Goal: Task Accomplishment & Management: Complete application form

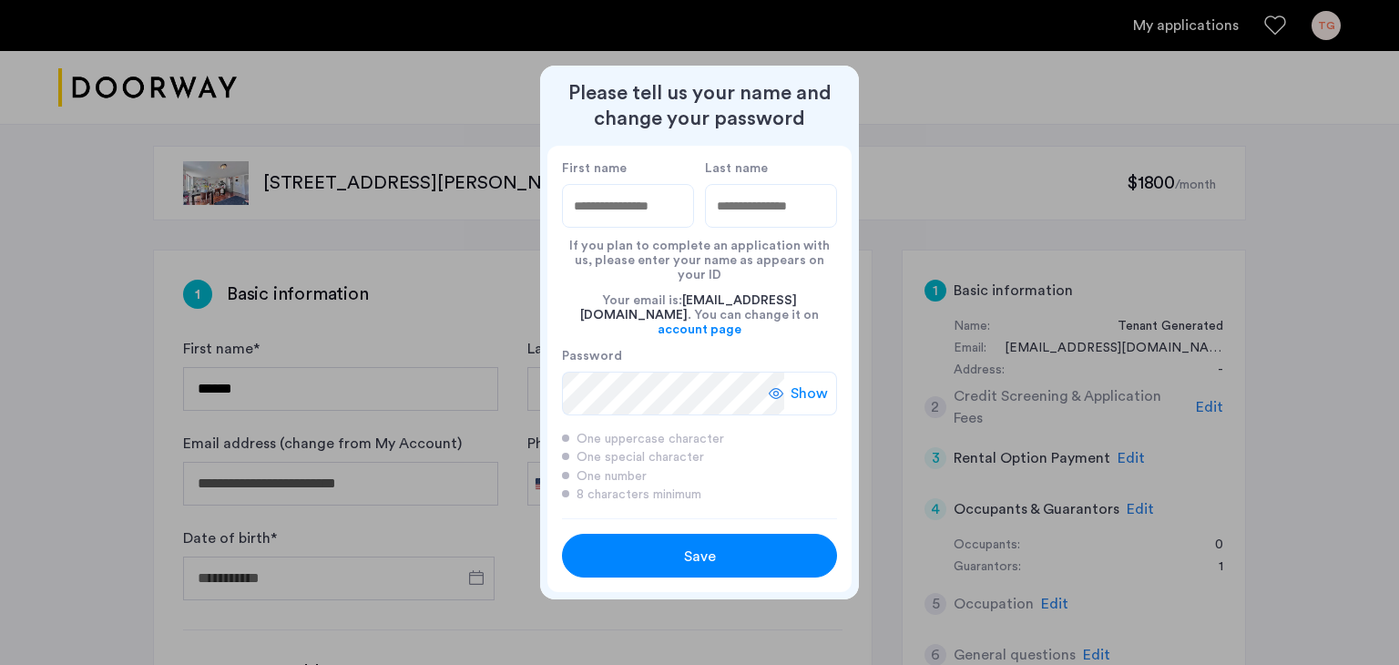
click at [731, 545] on div "Save" at bounding box center [699, 556] width 175 height 22
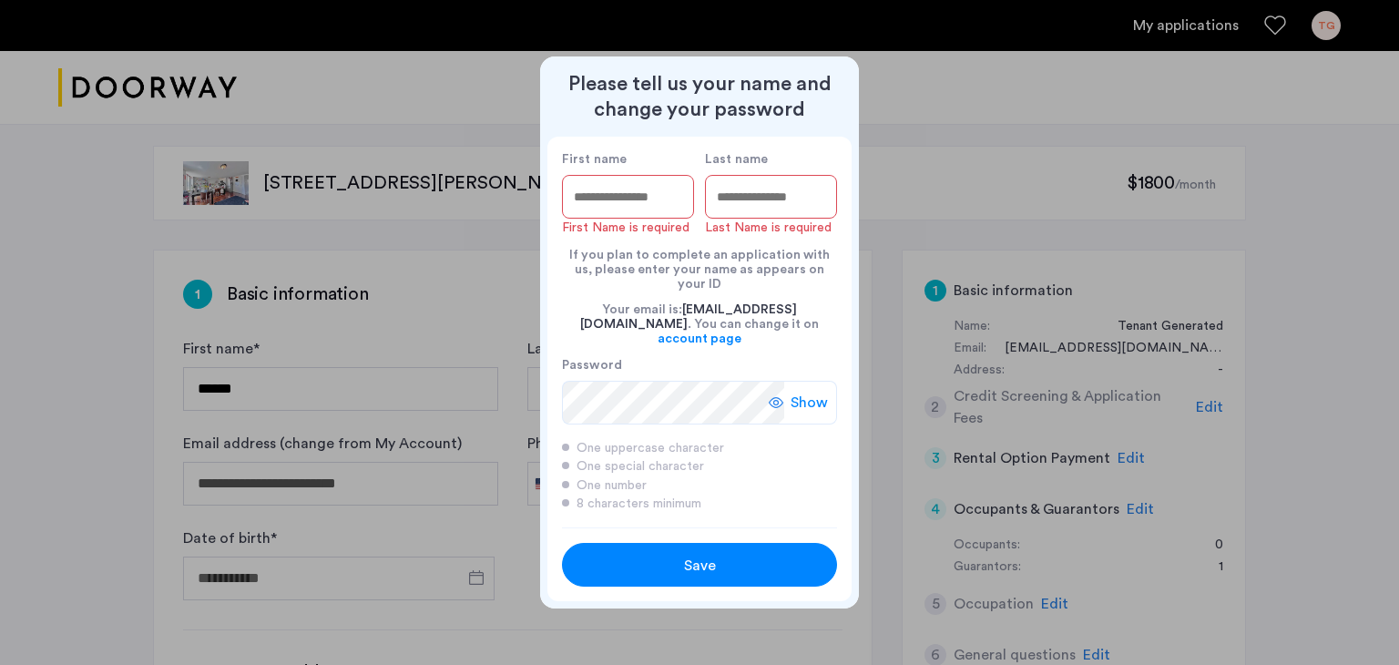
click at [599, 211] on input "First name" at bounding box center [628, 197] width 132 height 44
type input "*******"
click at [747, 219] on input "Last name" at bounding box center [771, 197] width 132 height 44
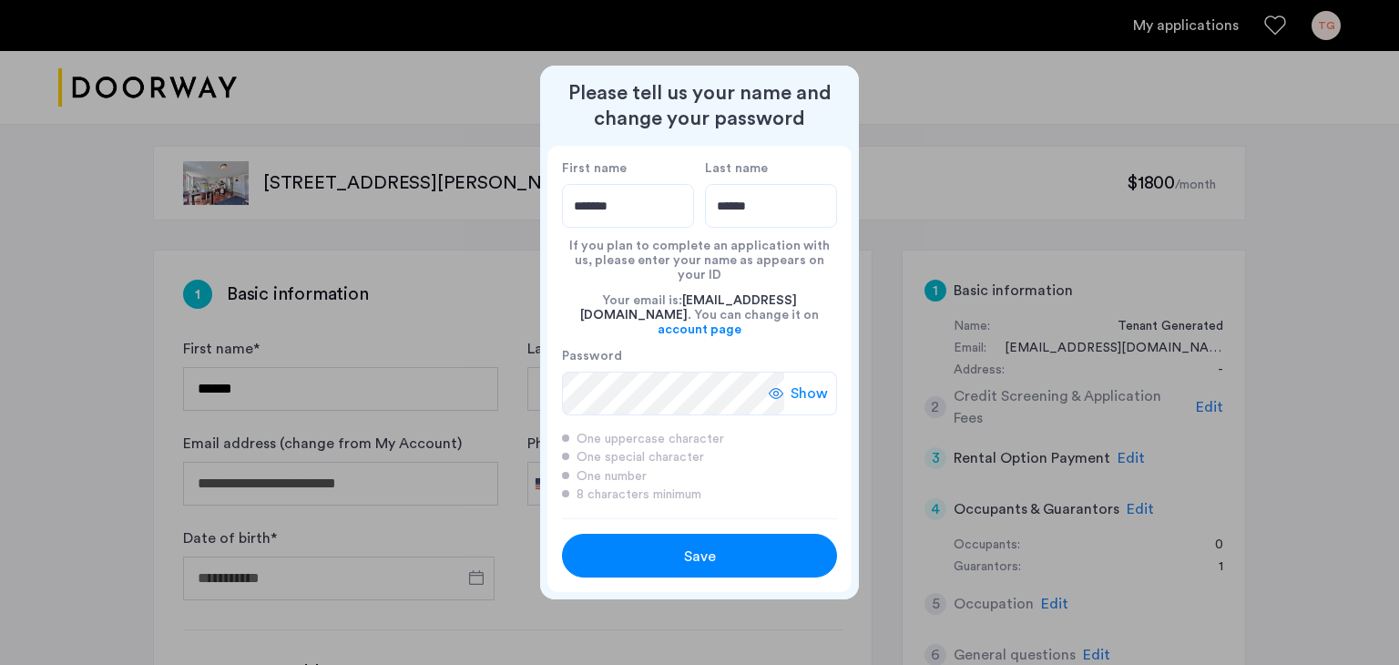
type input "******"
click at [711, 545] on span "Save" at bounding box center [700, 556] width 32 height 22
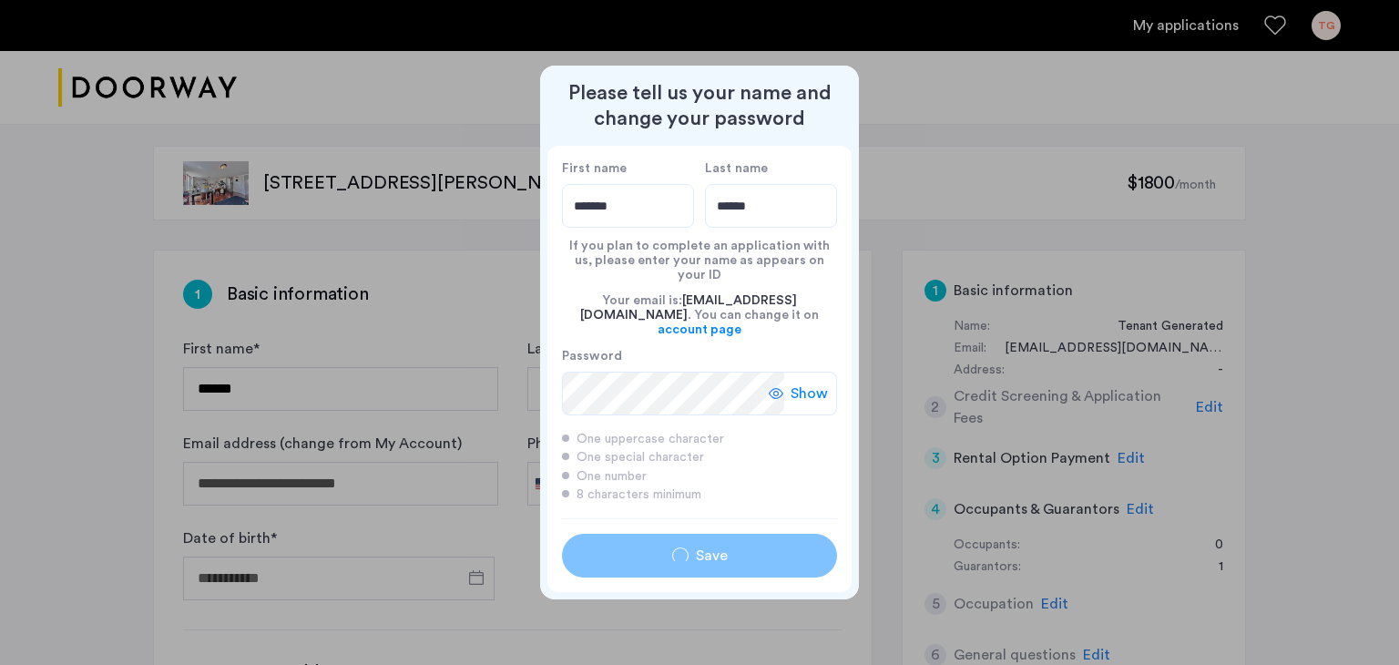
type input "*******"
type input "******"
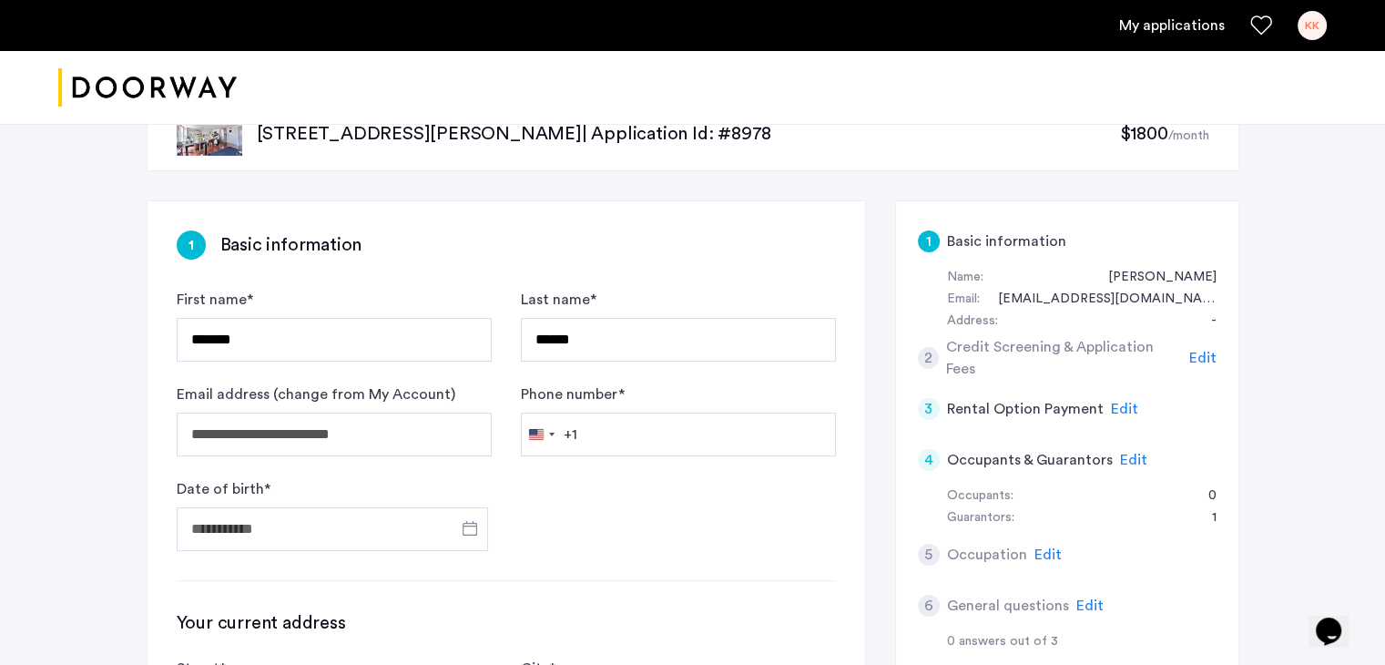
scroll to position [91, 0]
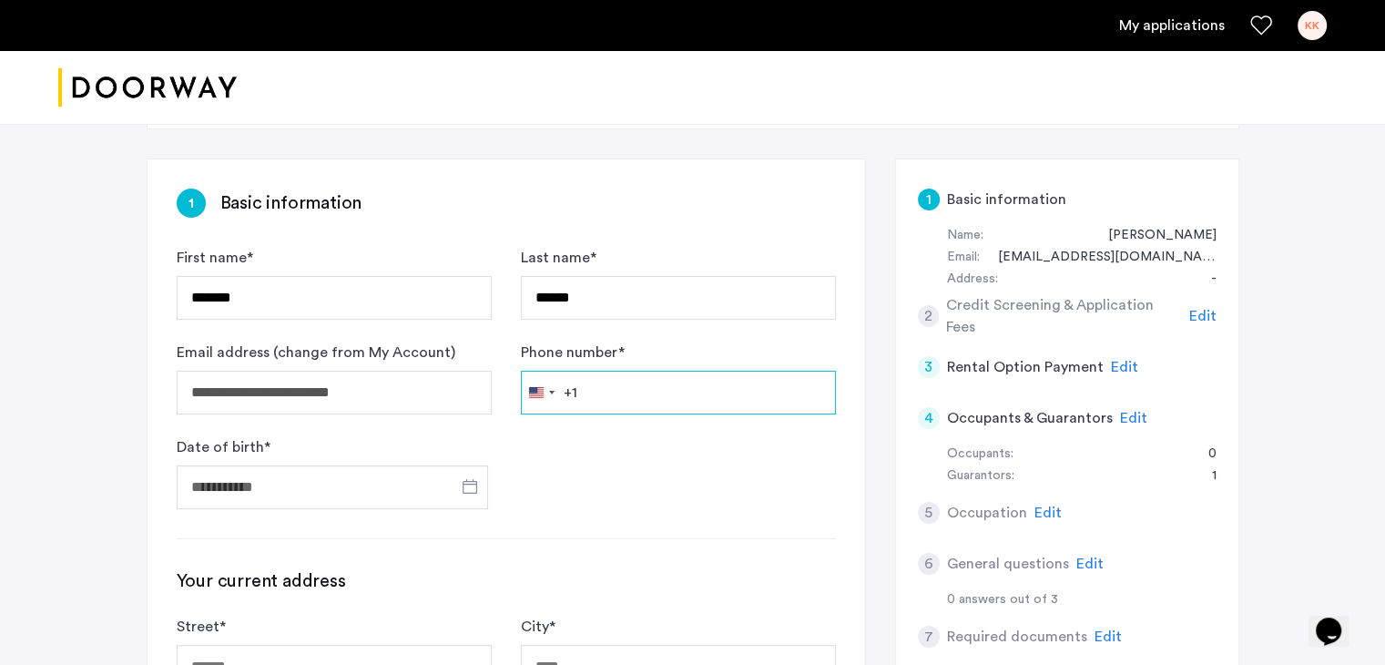
click at [610, 394] on input "Phone number *" at bounding box center [678, 393] width 315 height 44
type input "**********"
click at [466, 488] on span "Open calendar" at bounding box center [470, 486] width 44 height 44
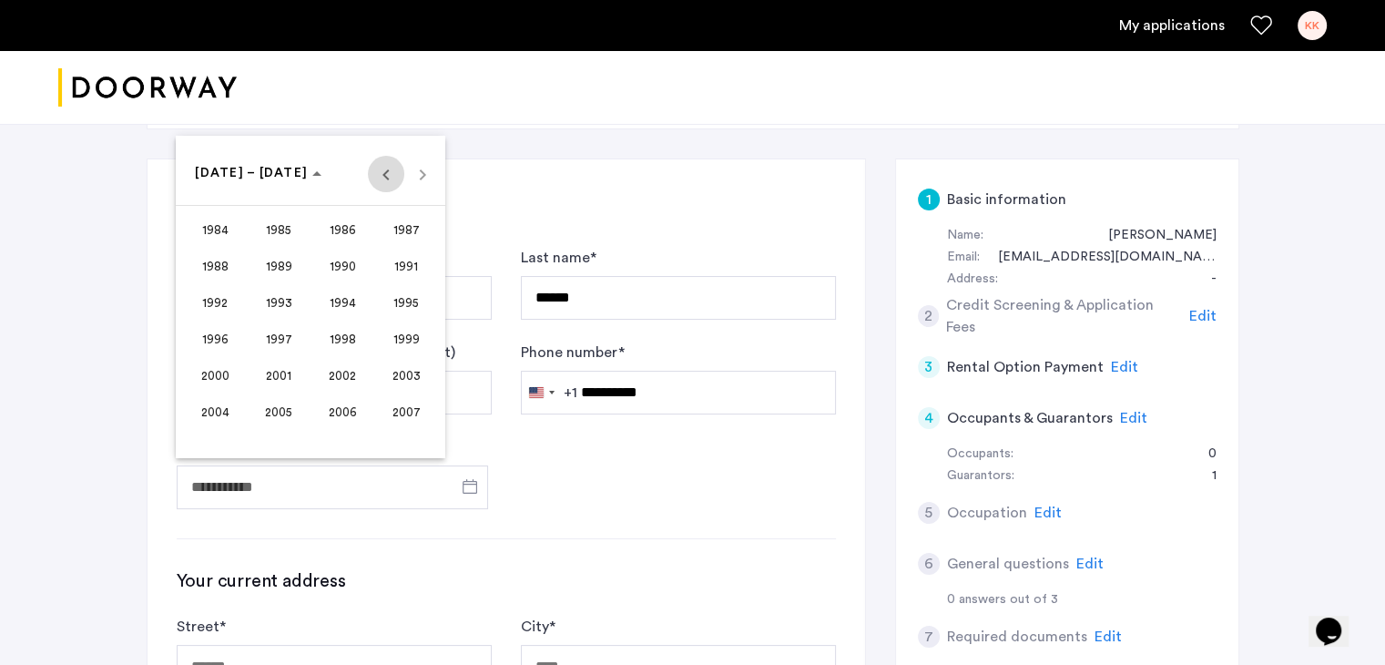
click at [388, 168] on span "Previous 24 years" at bounding box center [386, 174] width 36 height 36
click at [344, 405] on span "1958" at bounding box center [342, 412] width 57 height 33
click at [213, 302] on span "MAY" at bounding box center [215, 303] width 57 height 33
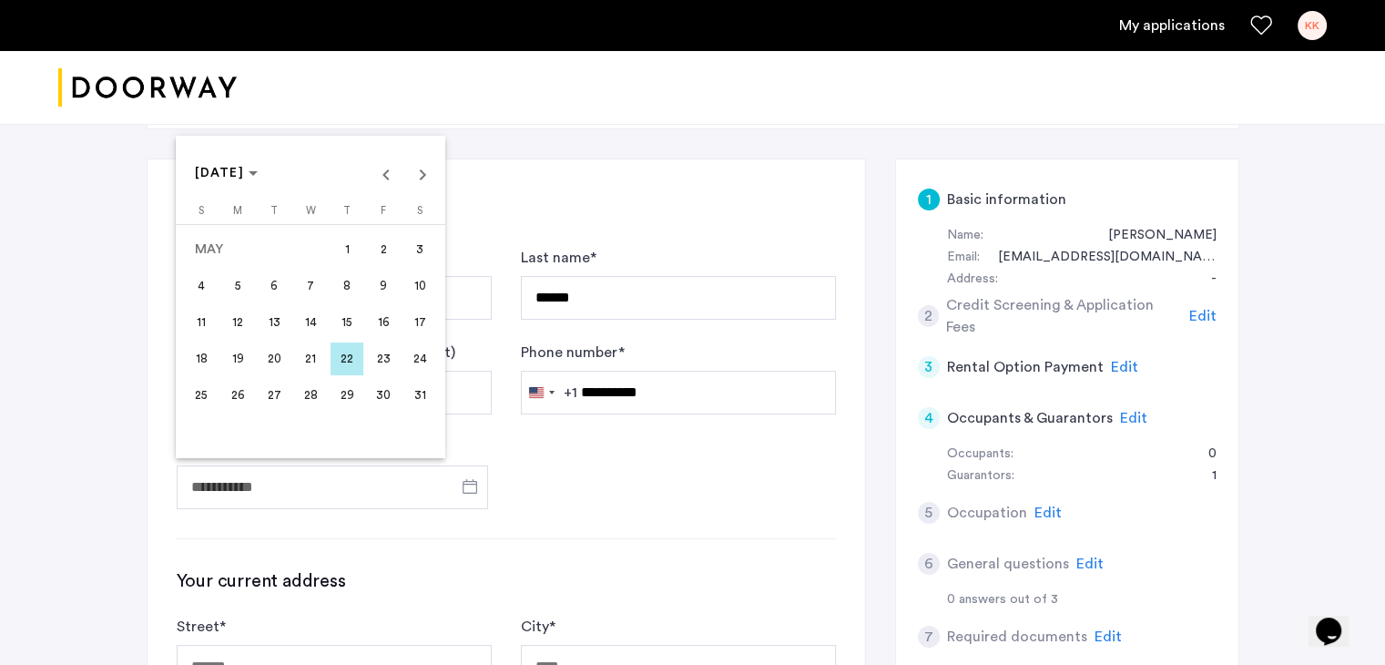
click at [415, 395] on span "31" at bounding box center [419, 395] width 33 height 33
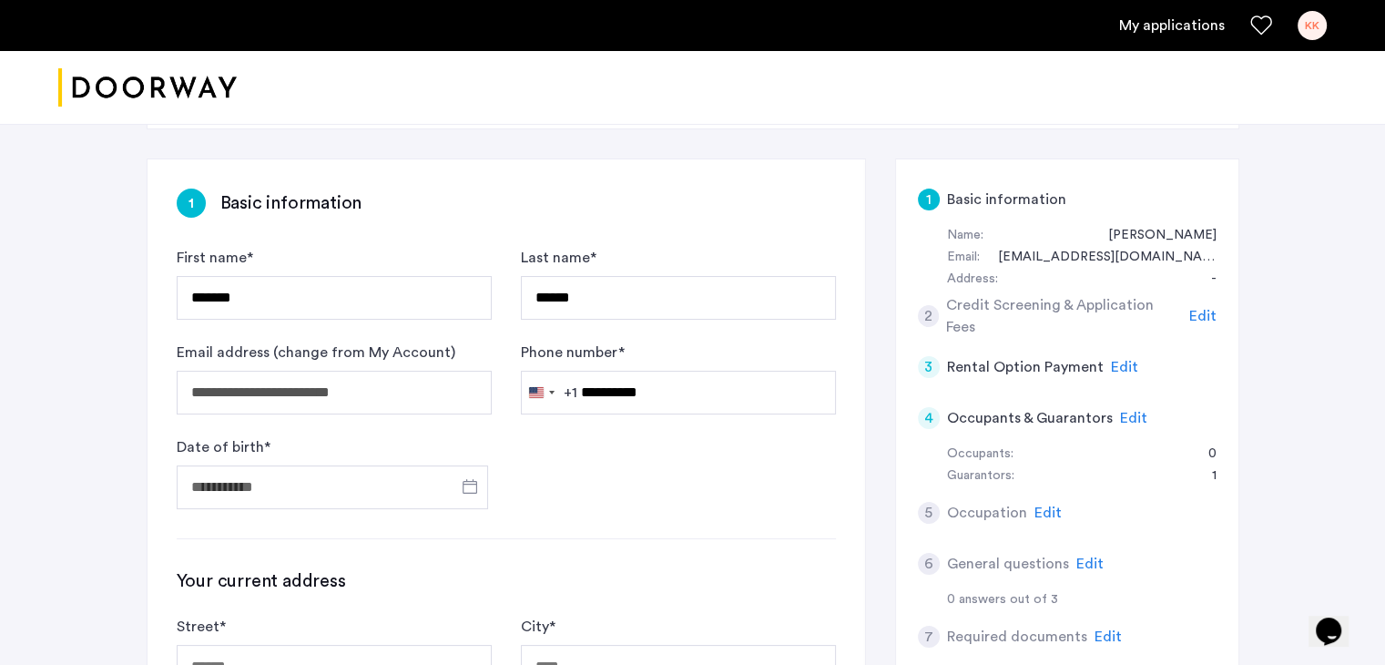
type input "**********"
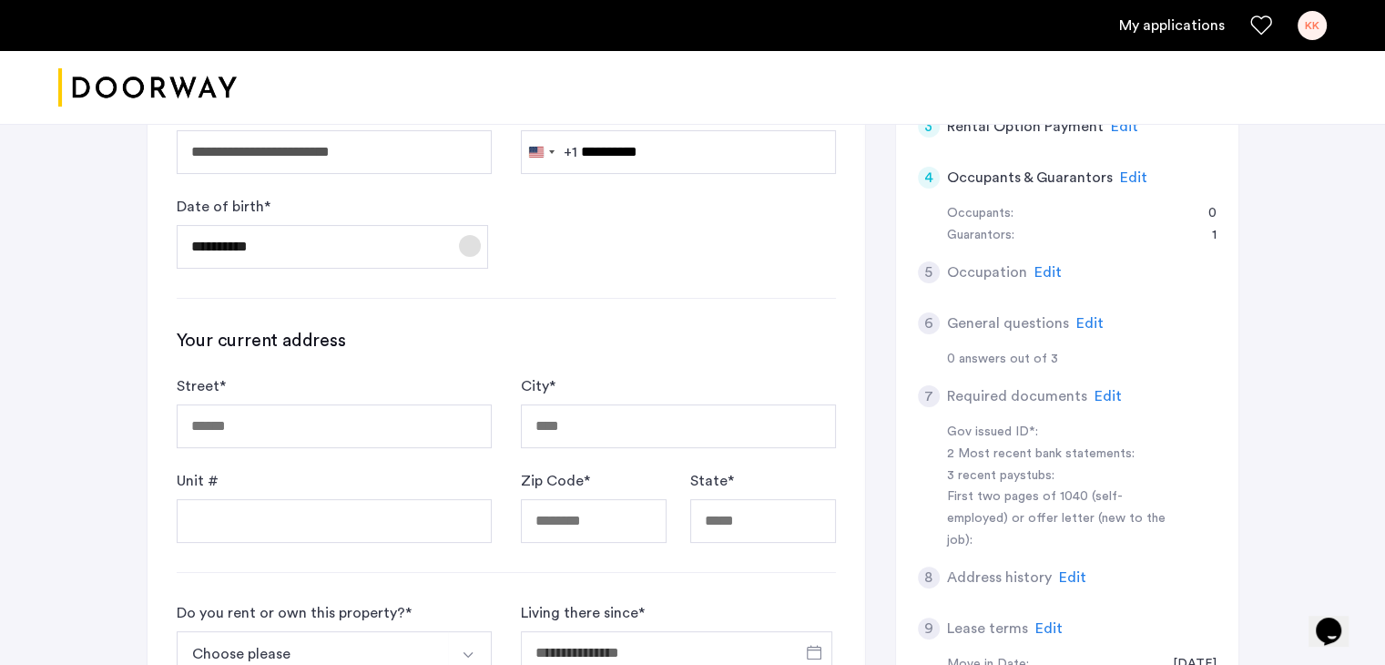
scroll to position [364, 0]
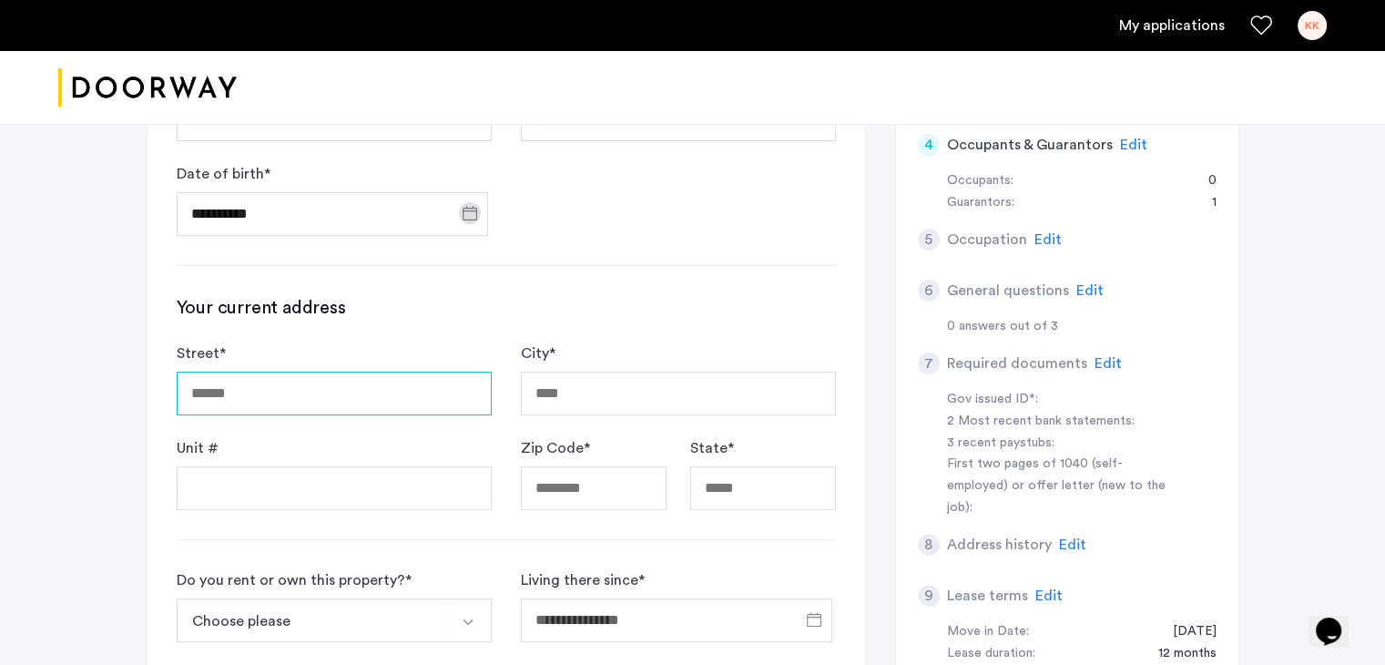
click at [278, 386] on input "Street *" at bounding box center [334, 394] width 315 height 44
type input "**********"
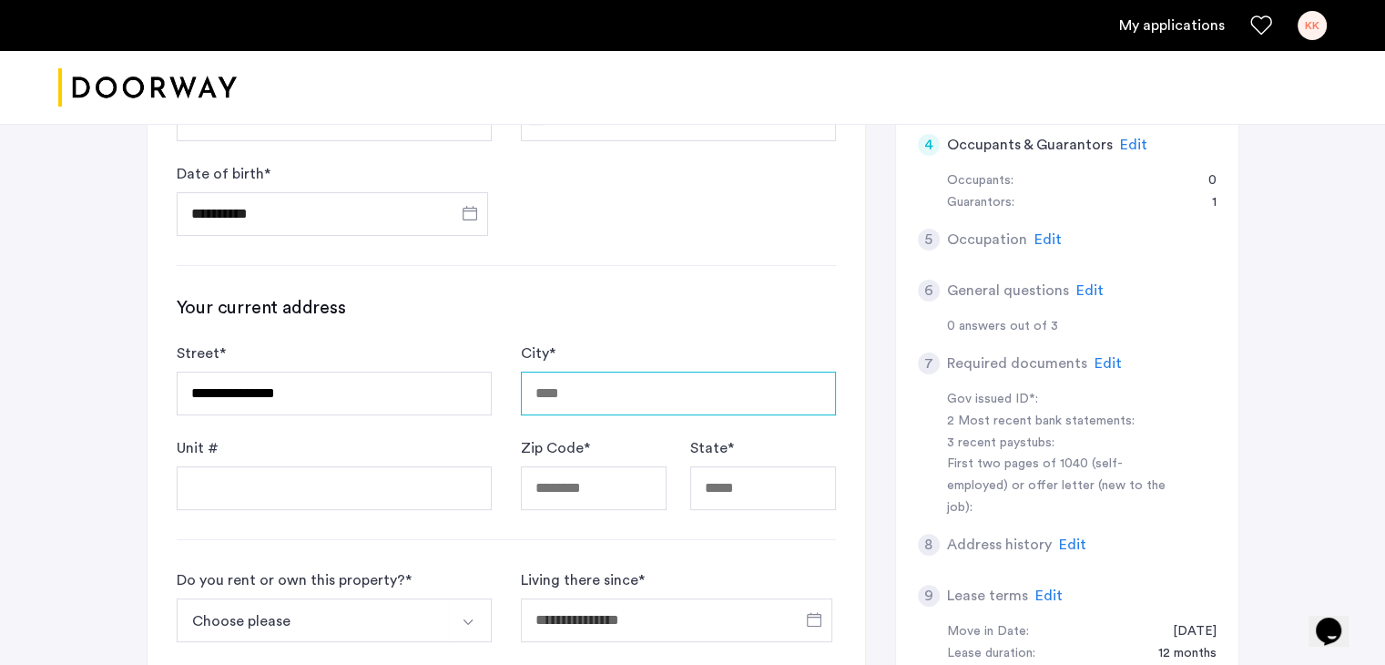
type input "******"
type input "*****"
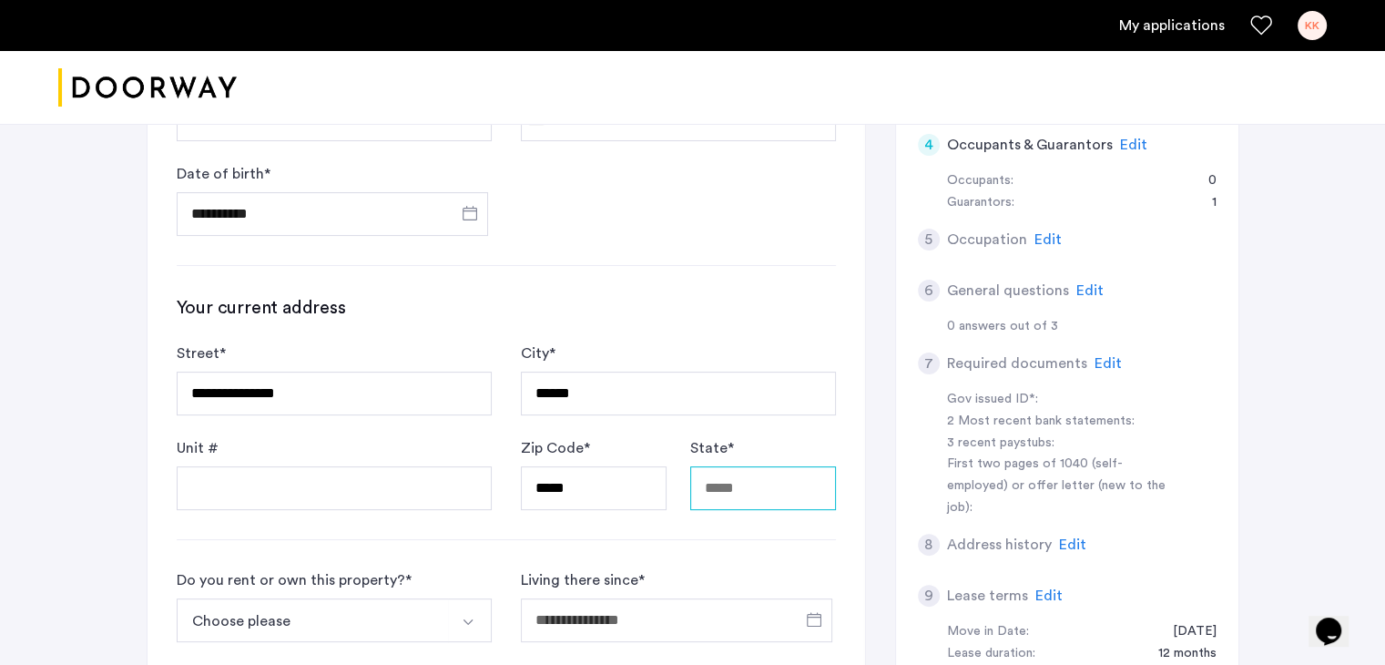
type input "**"
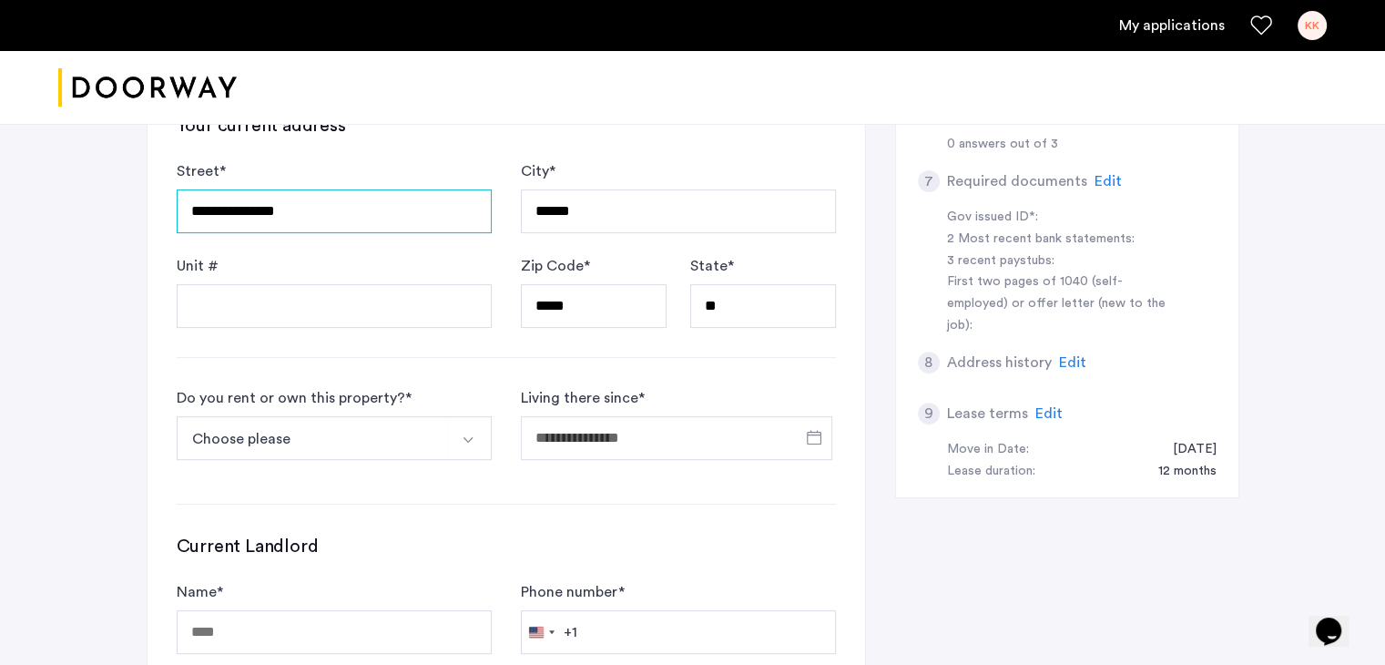
scroll to position [637, 0]
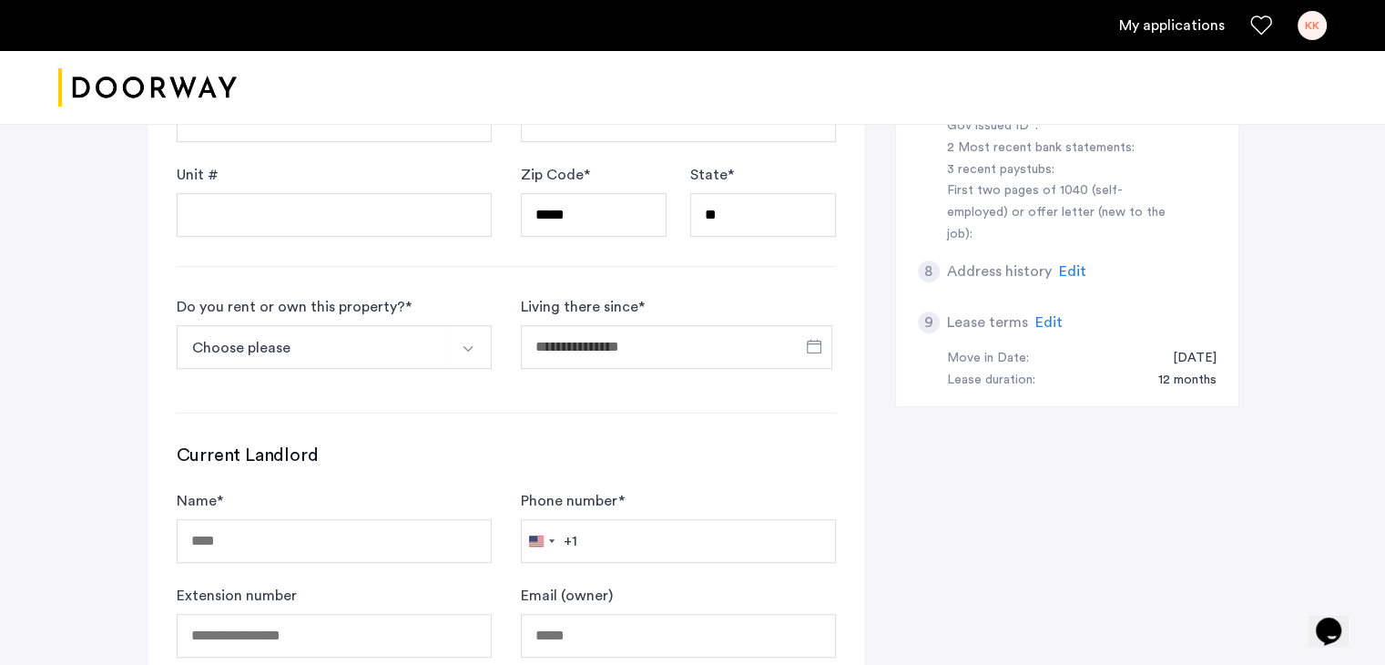
click at [462, 347] on img "Select option" at bounding box center [468, 348] width 15 height 15
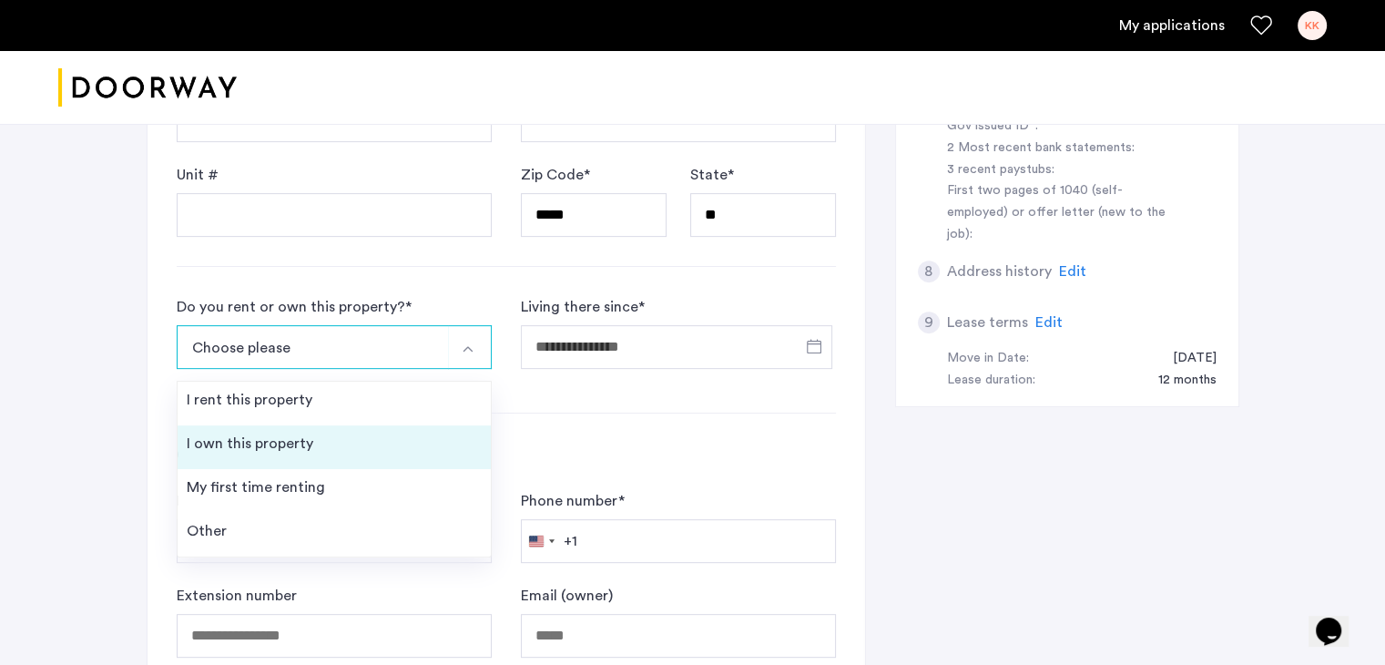
click at [280, 440] on div "I own this property" at bounding box center [250, 444] width 127 height 22
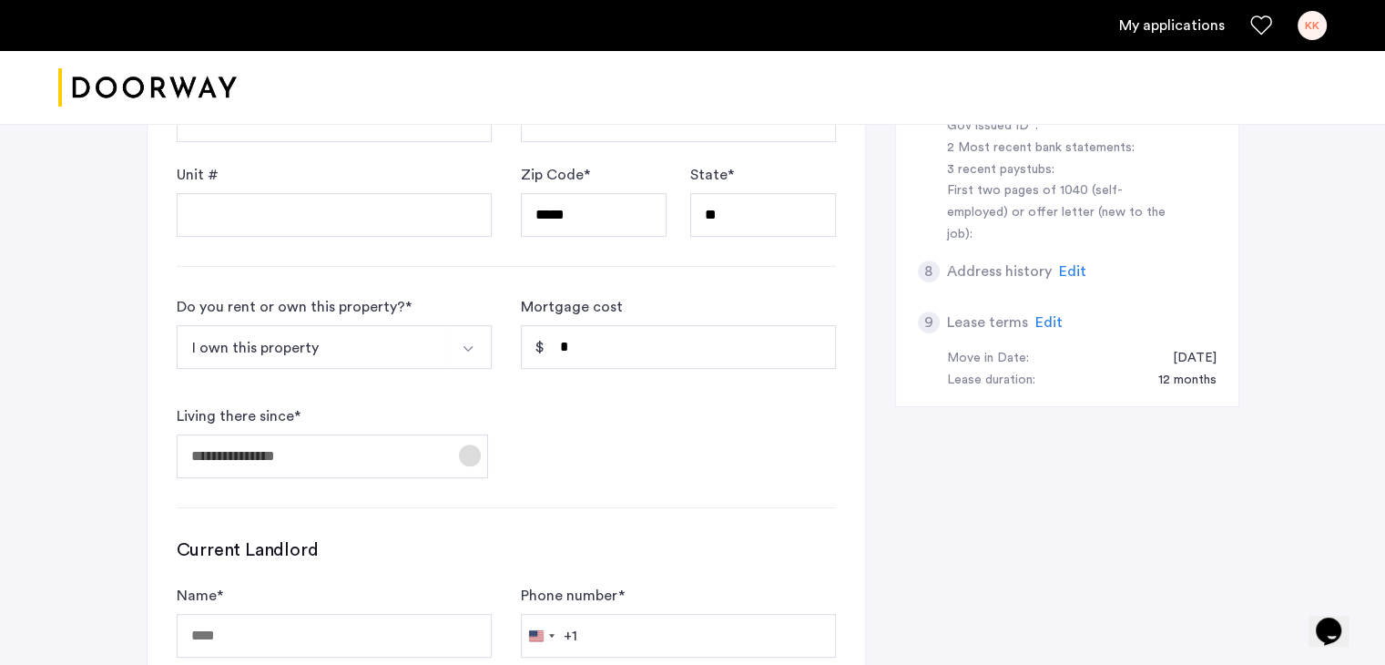
click at [471, 453] on span "Open calendar" at bounding box center [470, 455] width 44 height 44
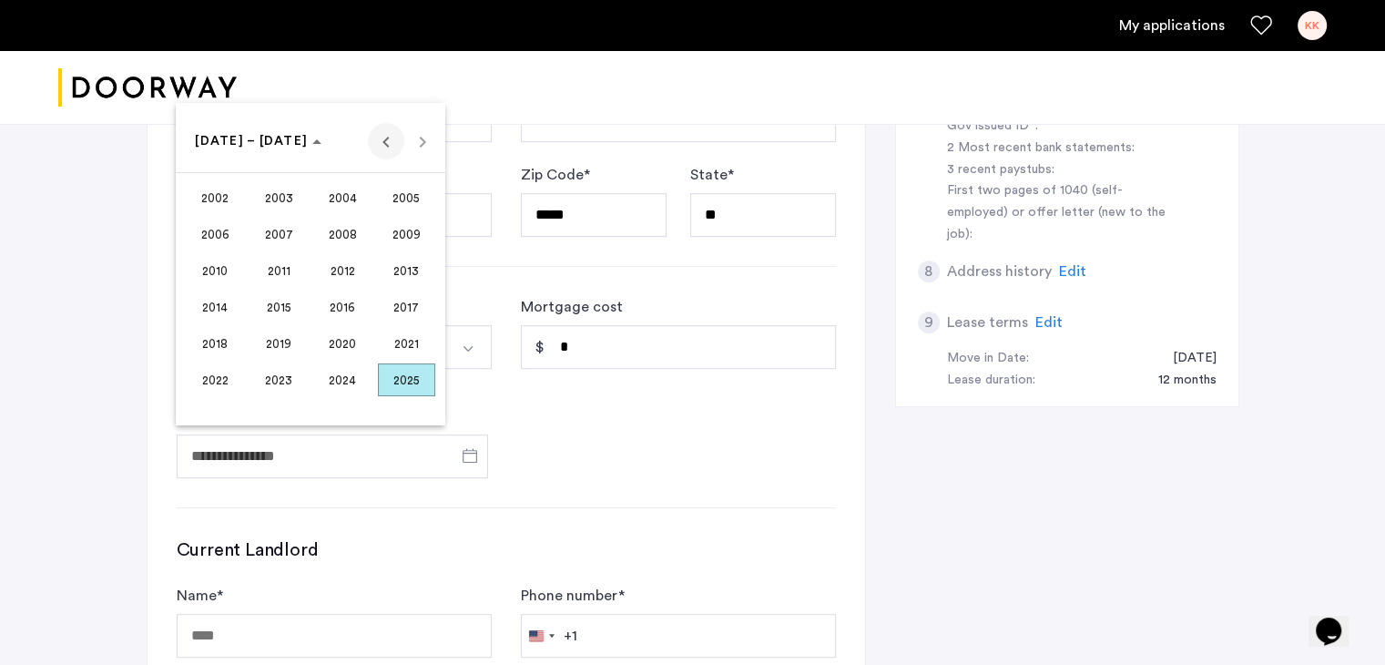
click at [382, 147] on span "Previous 24 years" at bounding box center [386, 141] width 36 height 36
click at [322, 342] on span "1996" at bounding box center [342, 343] width 57 height 33
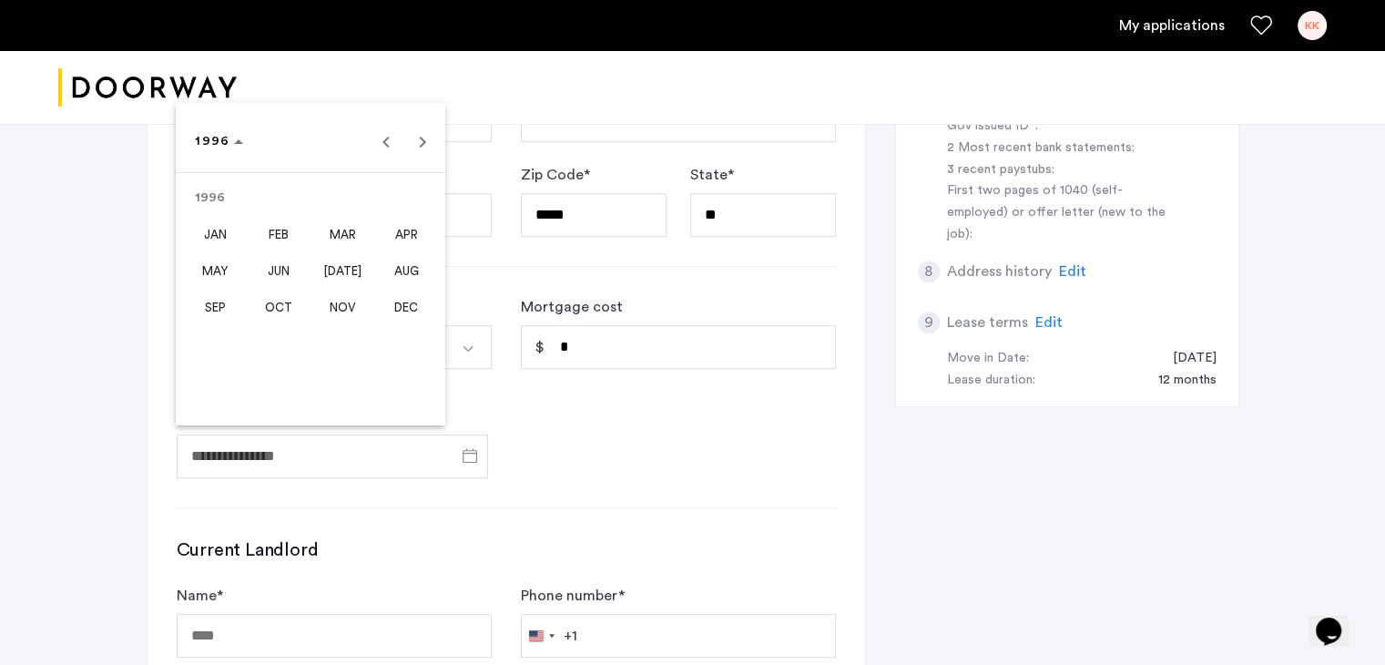
click at [283, 239] on span "FEB" at bounding box center [278, 234] width 57 height 33
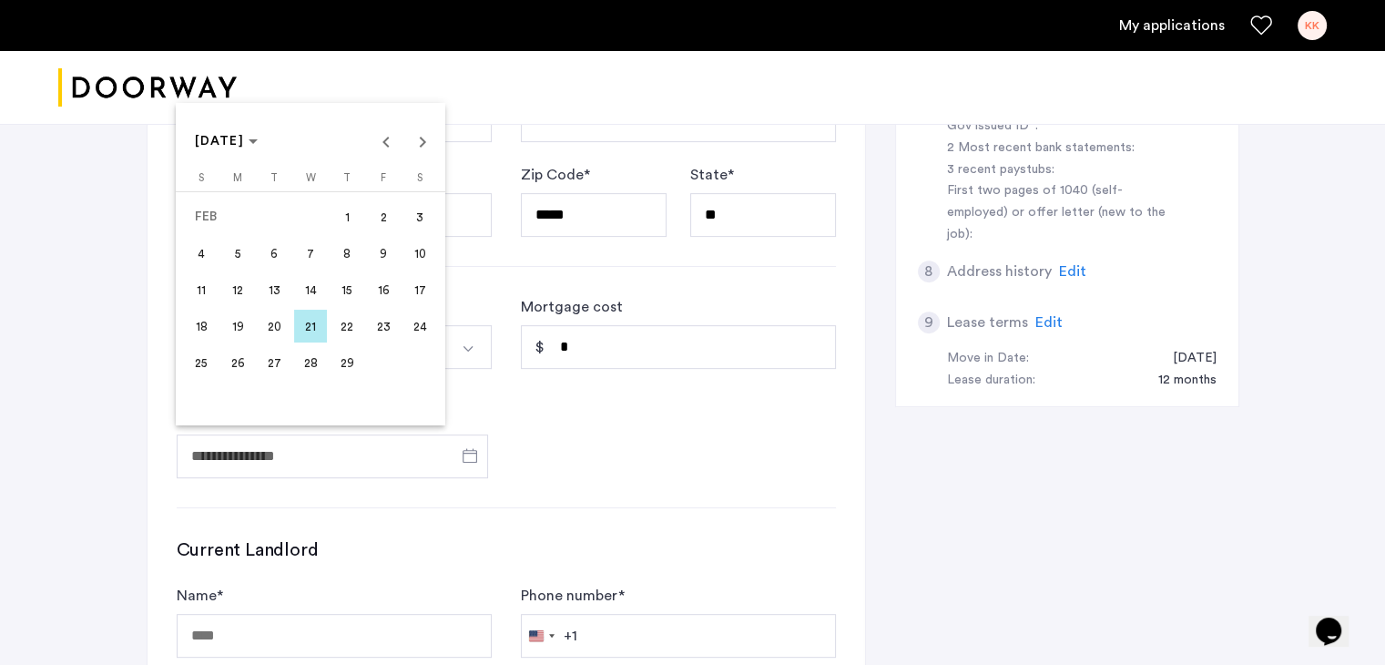
click at [315, 290] on span "14" at bounding box center [310, 289] width 33 height 33
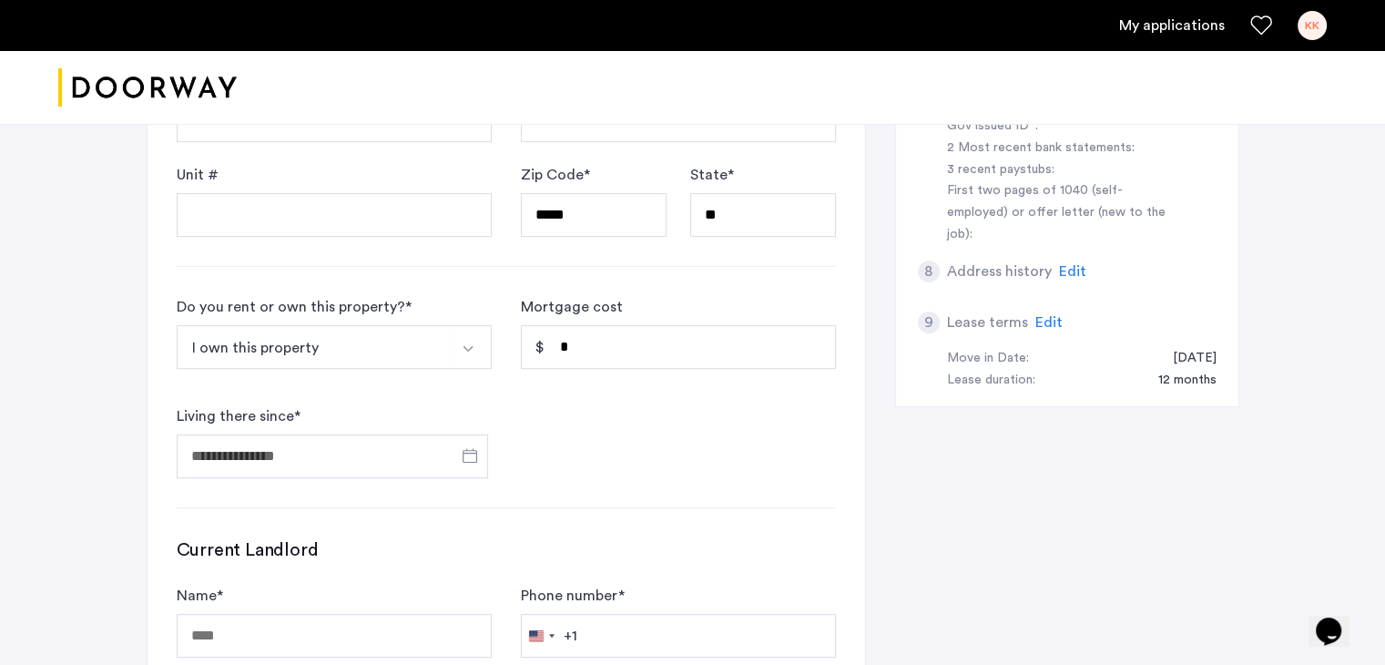
type input "**********"
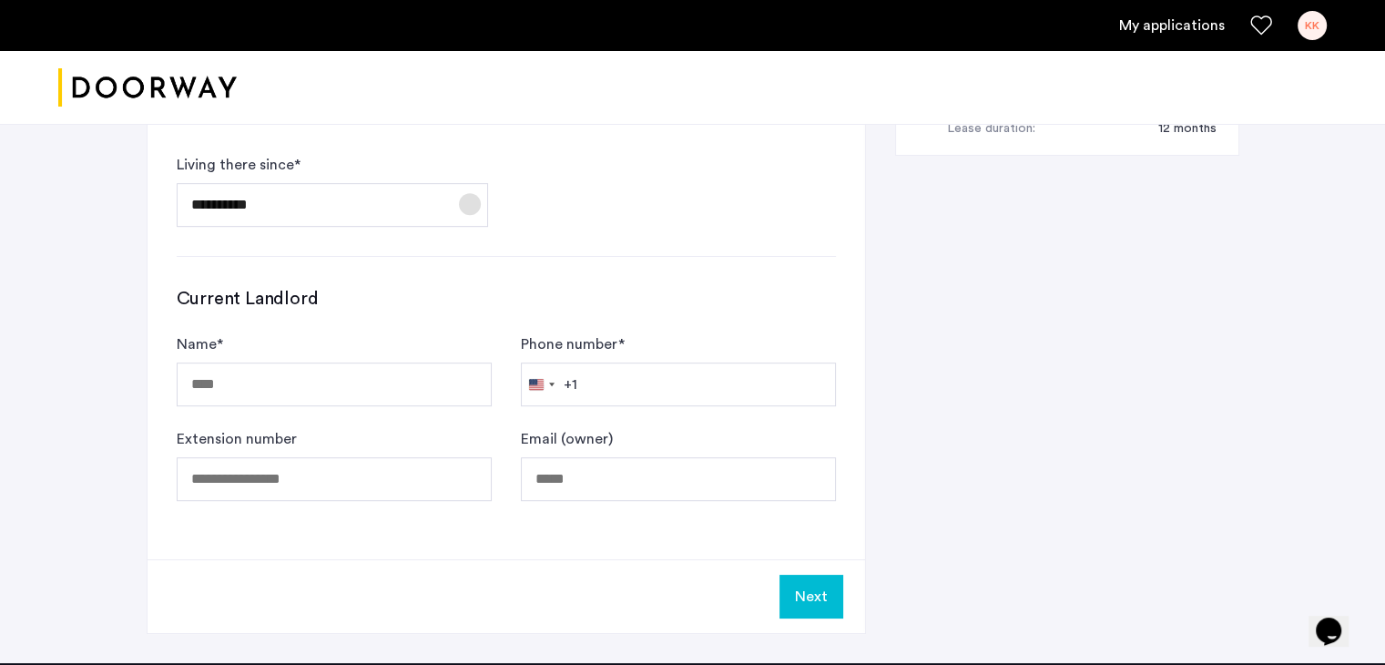
scroll to position [911, 0]
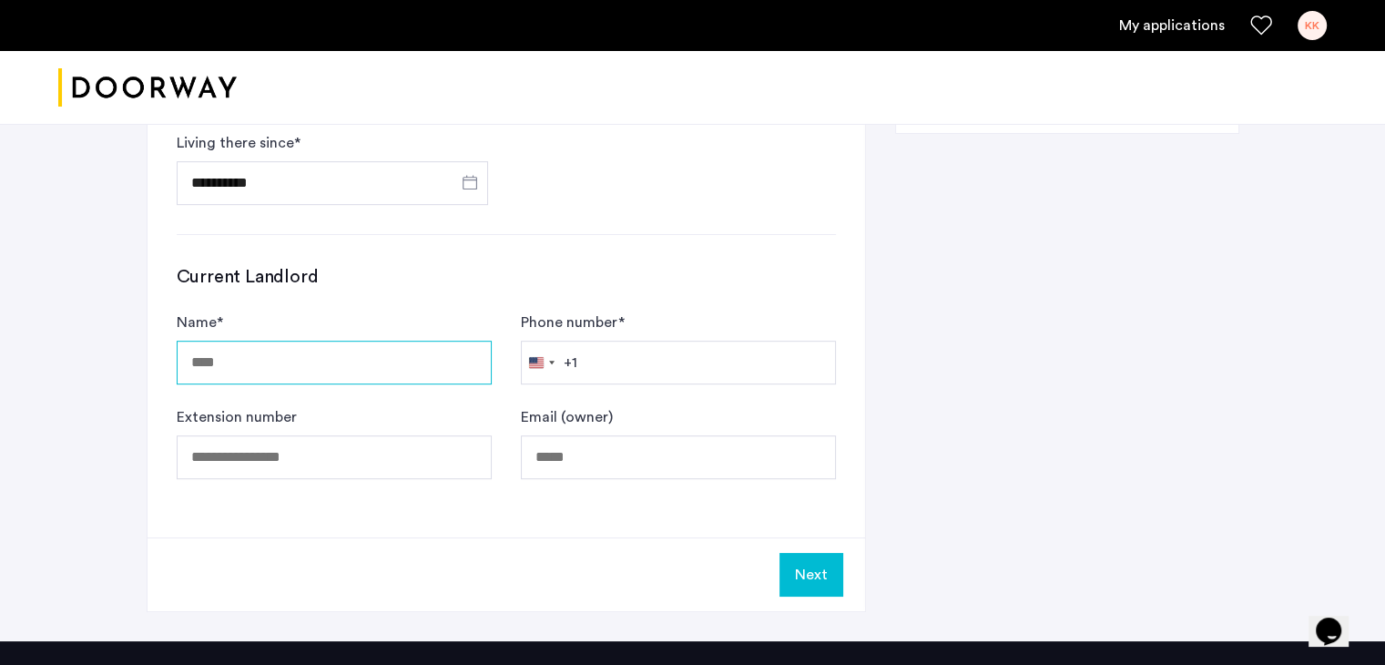
click at [297, 371] on input "Name *" at bounding box center [334, 363] width 315 height 44
click at [810, 568] on button "Next" at bounding box center [811, 575] width 64 height 44
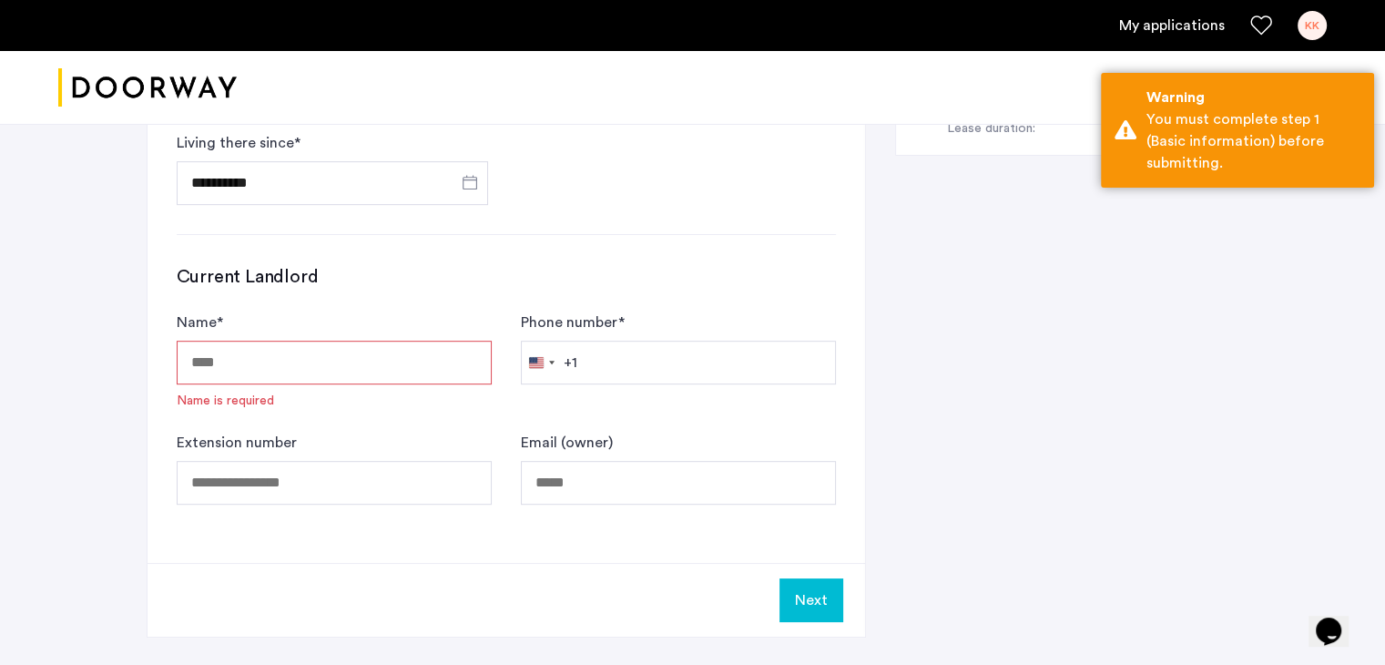
click at [211, 348] on input "Name *" at bounding box center [334, 363] width 315 height 44
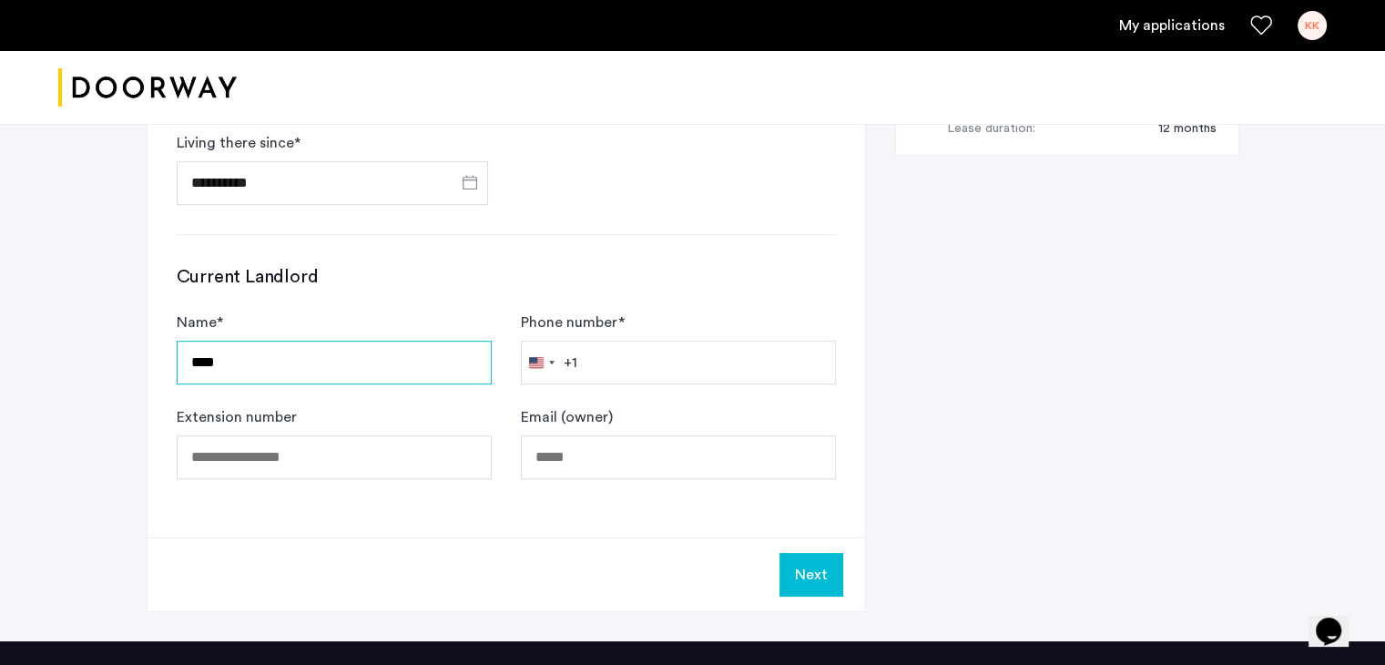
type input "****"
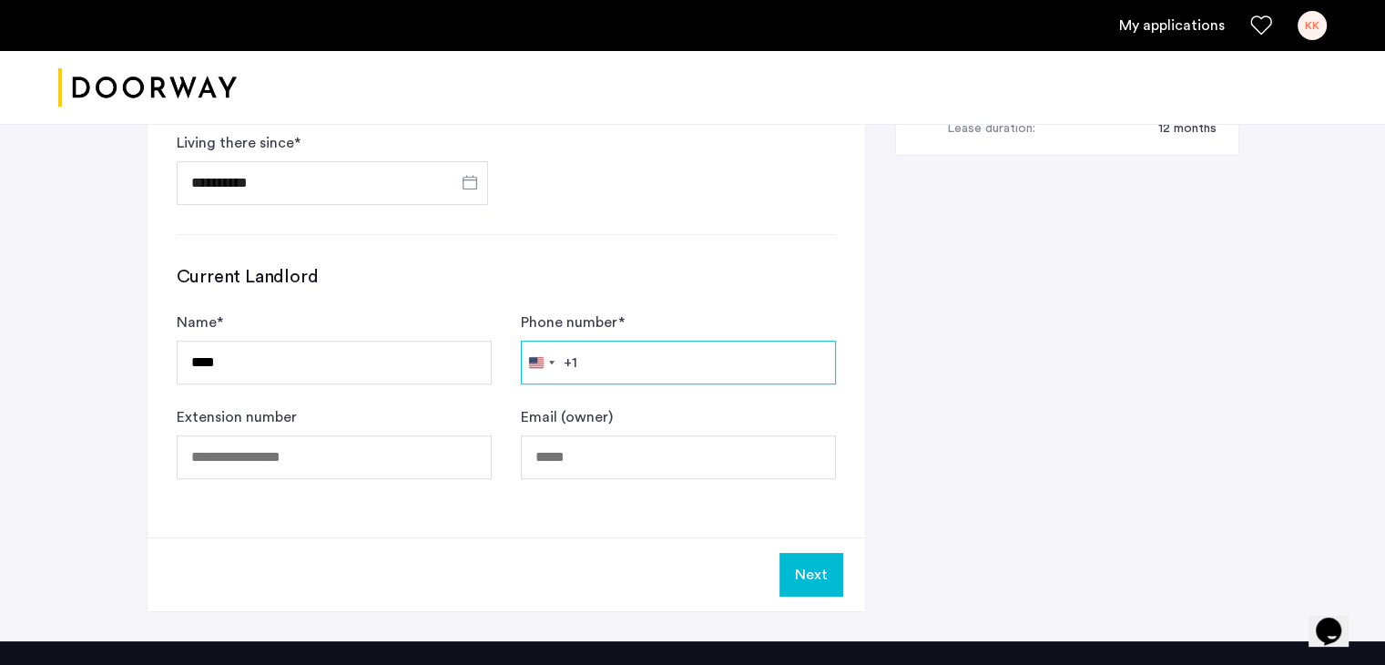
click at [687, 361] on input "Phone number *" at bounding box center [678, 363] width 315 height 44
type input "**********"
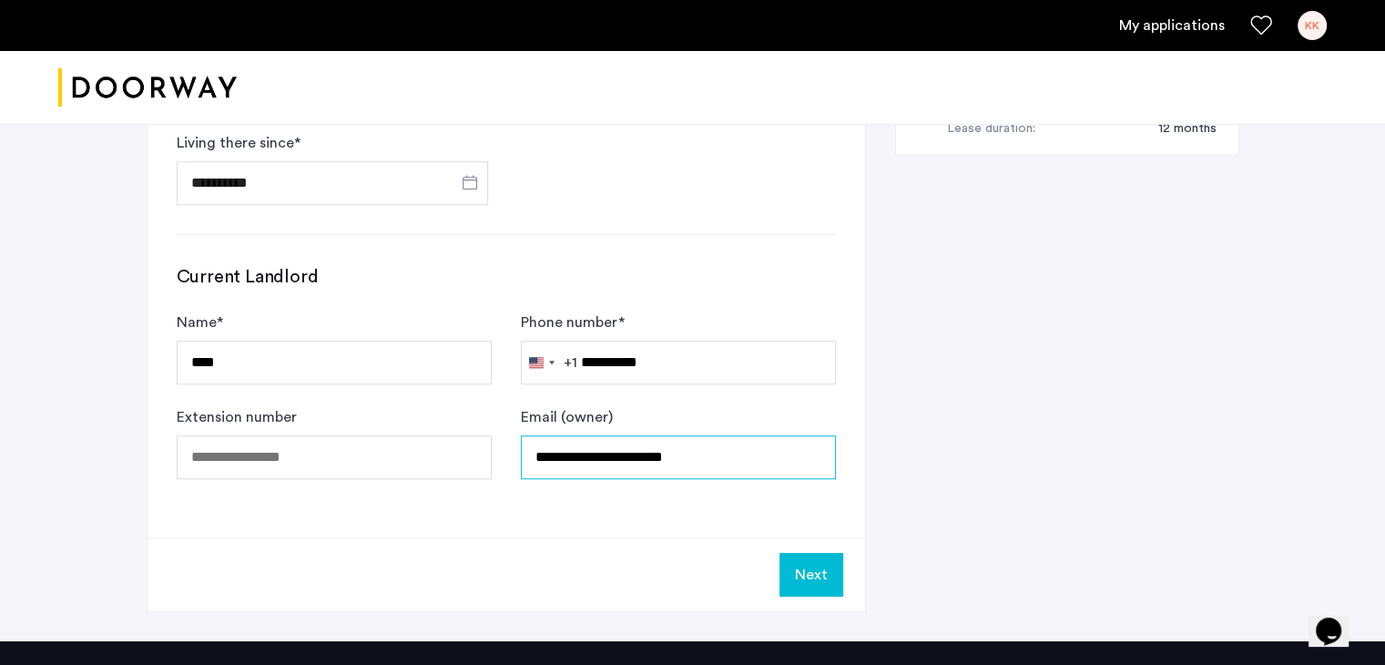
drag, startPoint x: 719, startPoint y: 455, endPoint x: 535, endPoint y: 458, distance: 184.0
click at [535, 458] on input "**********" at bounding box center [678, 457] width 315 height 44
type input "**********"
click at [804, 565] on button "Next" at bounding box center [811, 575] width 64 height 44
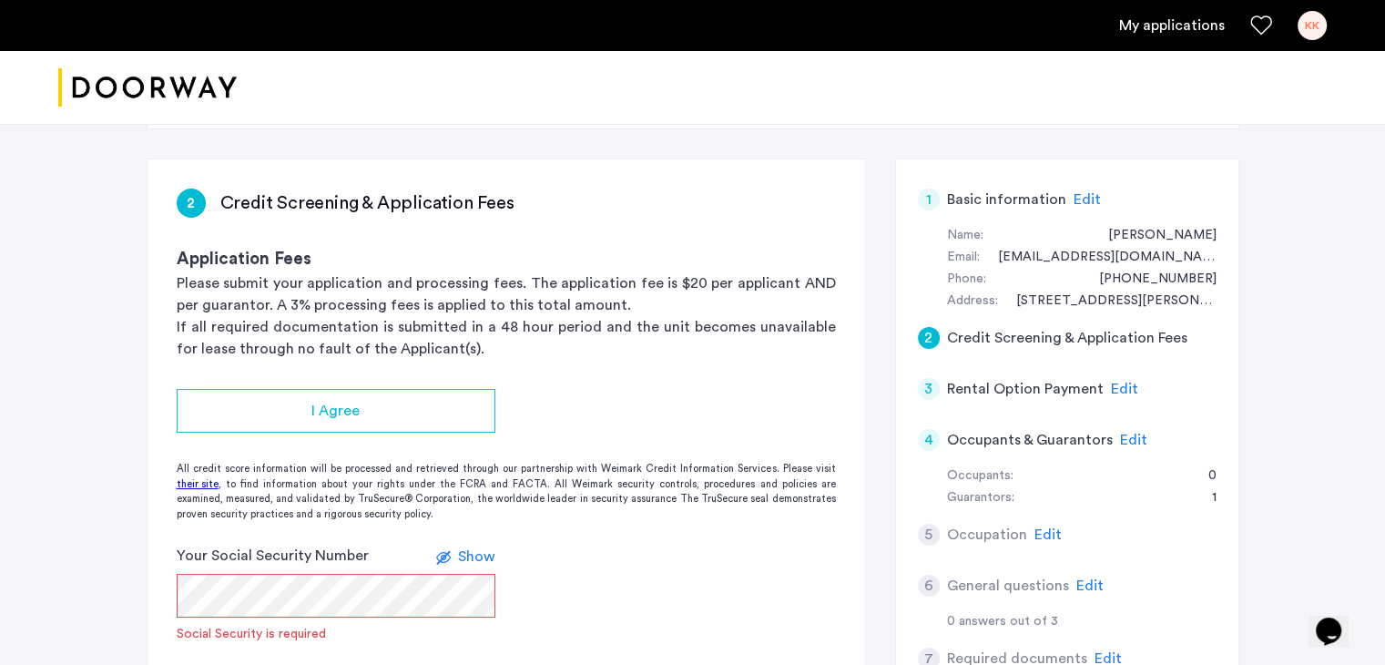
scroll to position [182, 0]
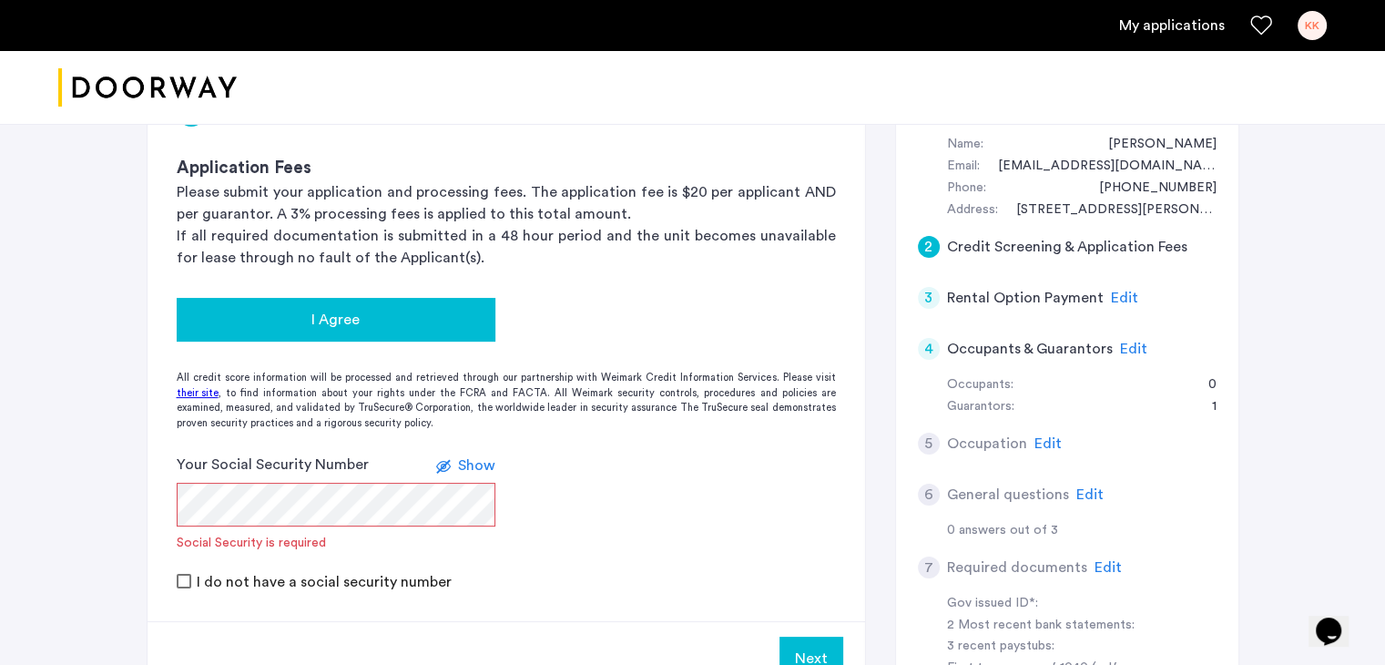
click at [346, 317] on span "I Agree" at bounding box center [335, 320] width 48 height 22
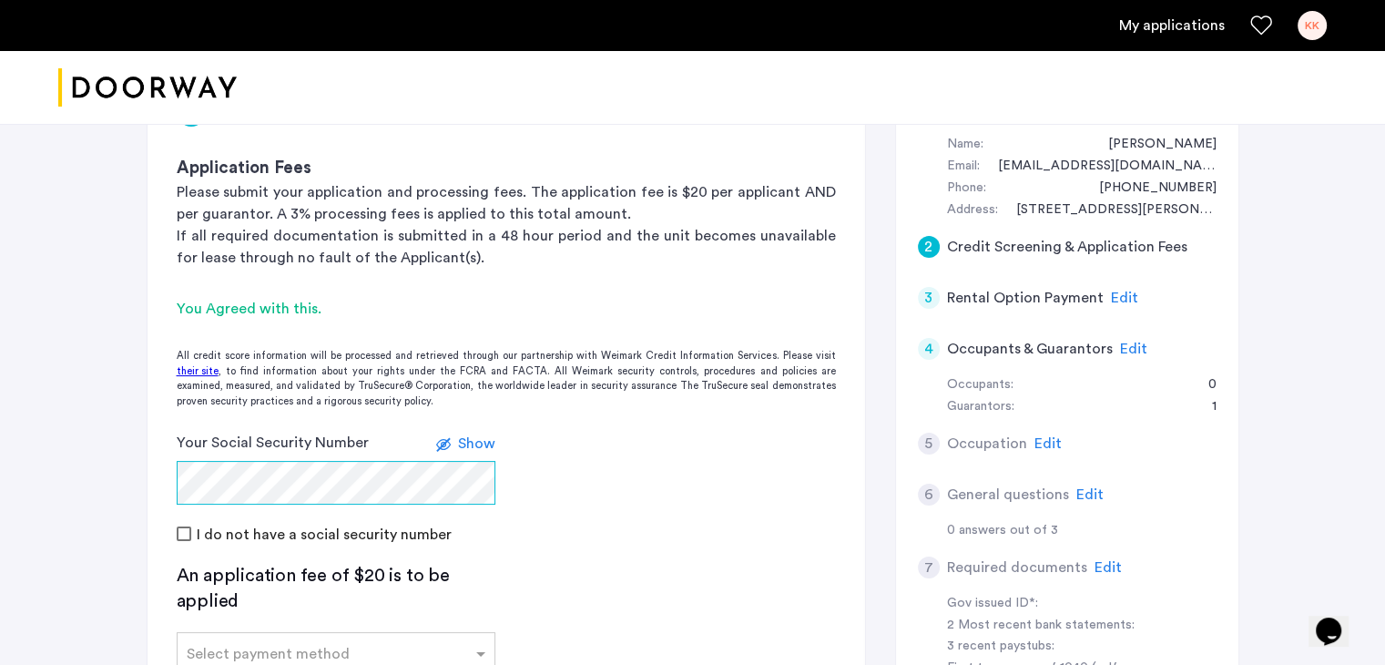
scroll to position [364, 0]
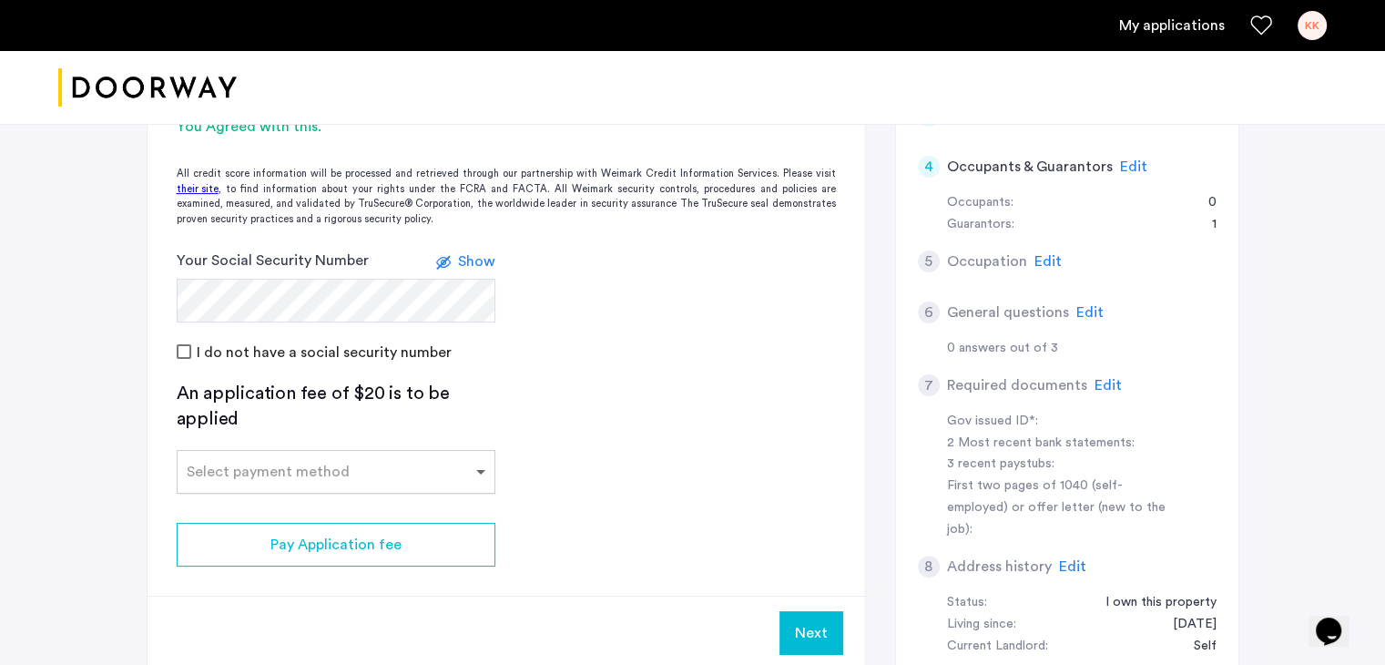
click at [485, 471] on span at bounding box center [483, 472] width 23 height 22
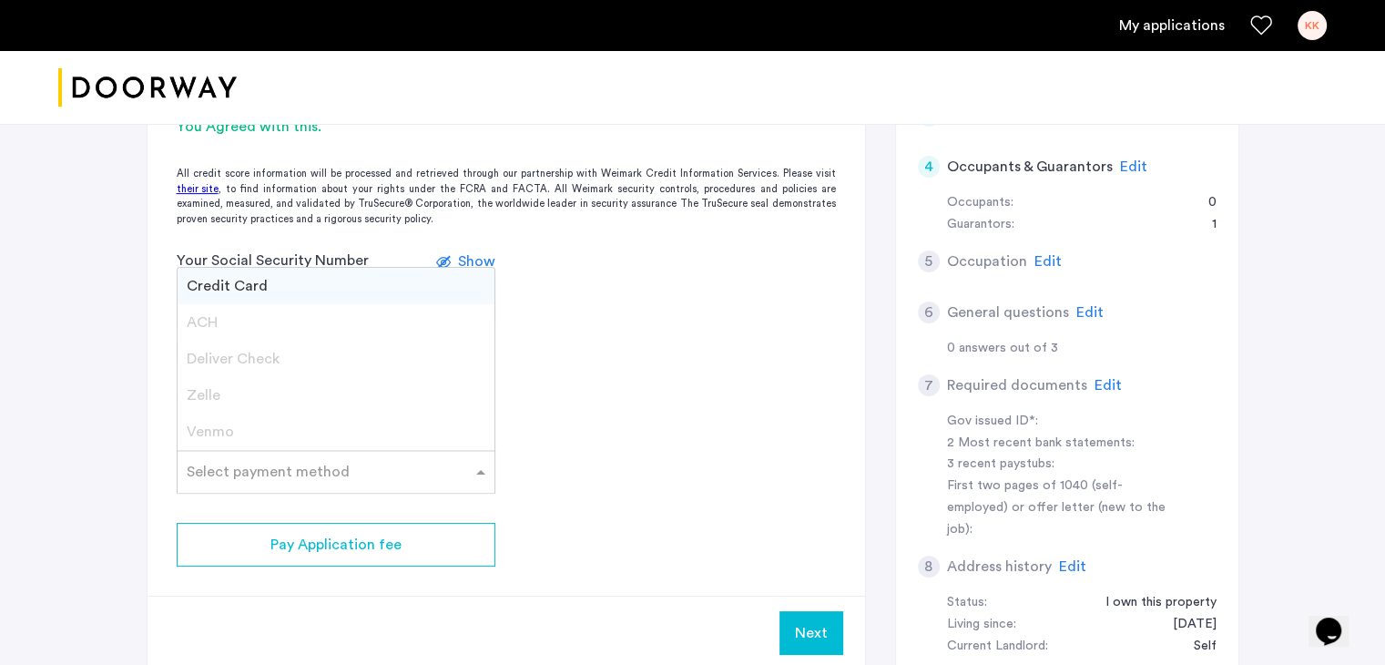
click at [231, 290] on span "Credit Card" at bounding box center [227, 286] width 81 height 15
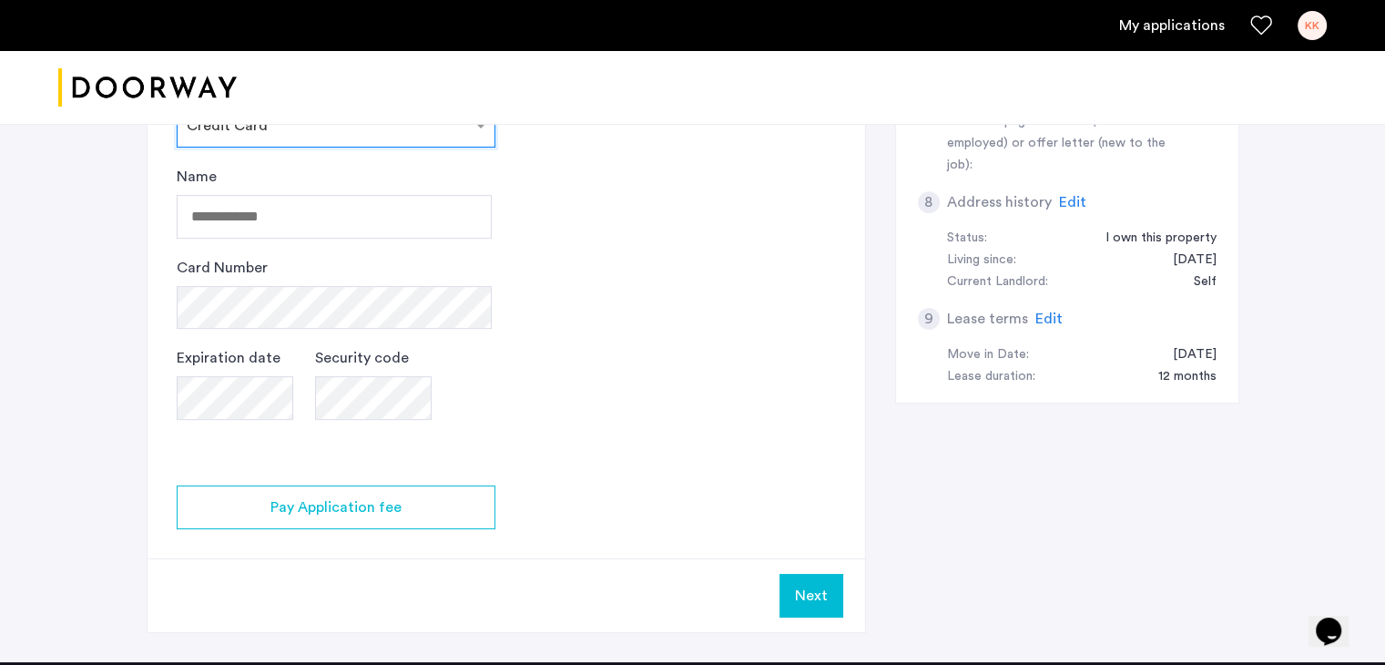
scroll to position [637, 0]
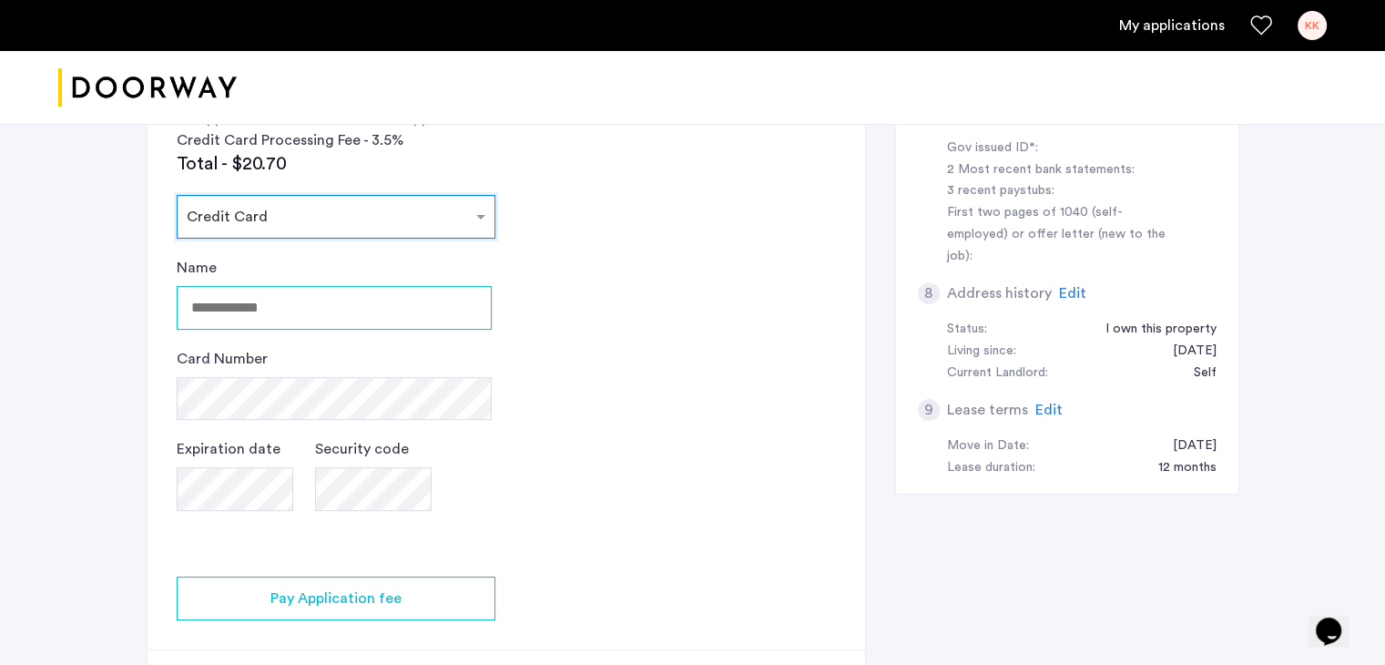
click at [275, 304] on input "Name" at bounding box center [334, 308] width 315 height 44
type input "**********"
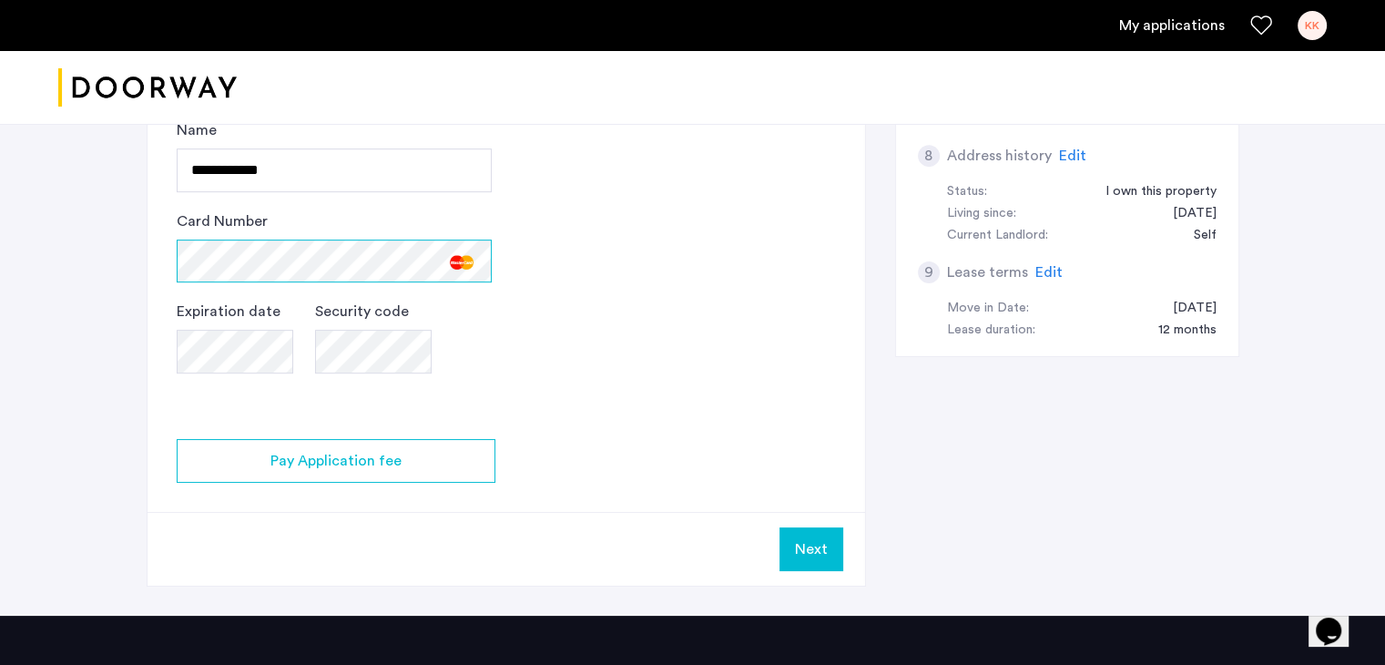
scroll to position [820, 0]
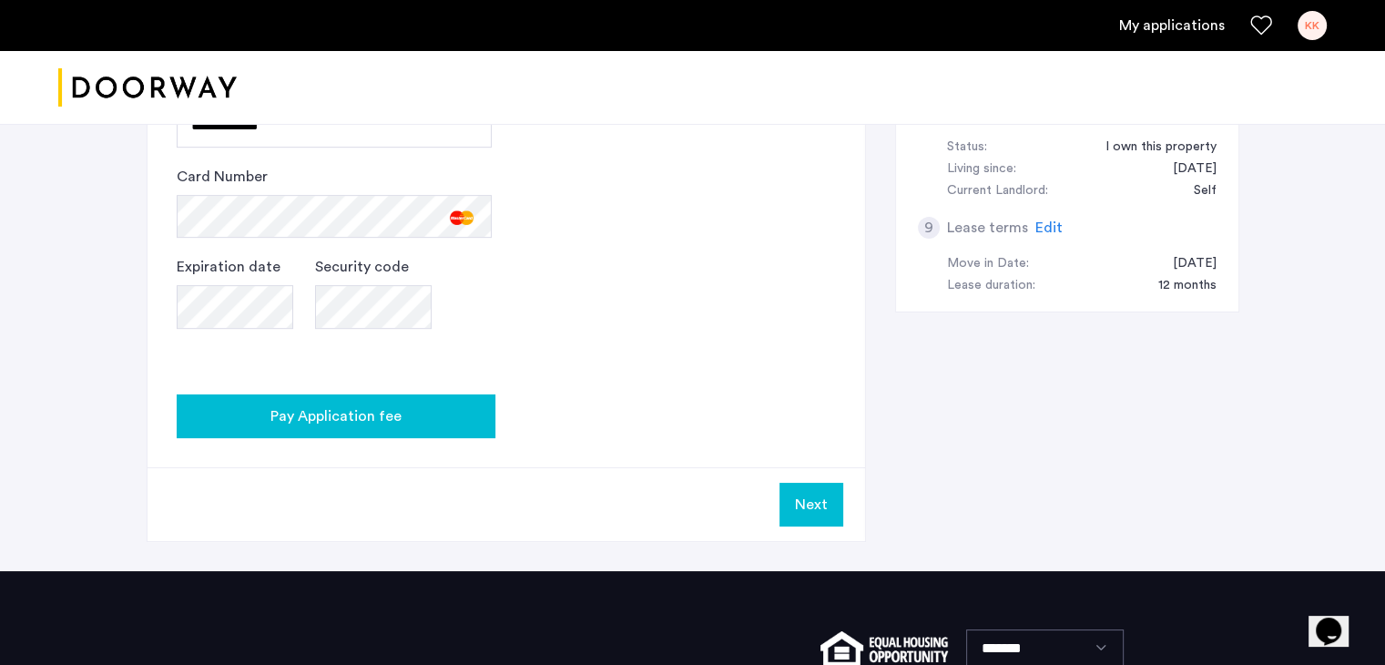
click at [376, 413] on span "Pay Application fee" at bounding box center [335, 416] width 131 height 22
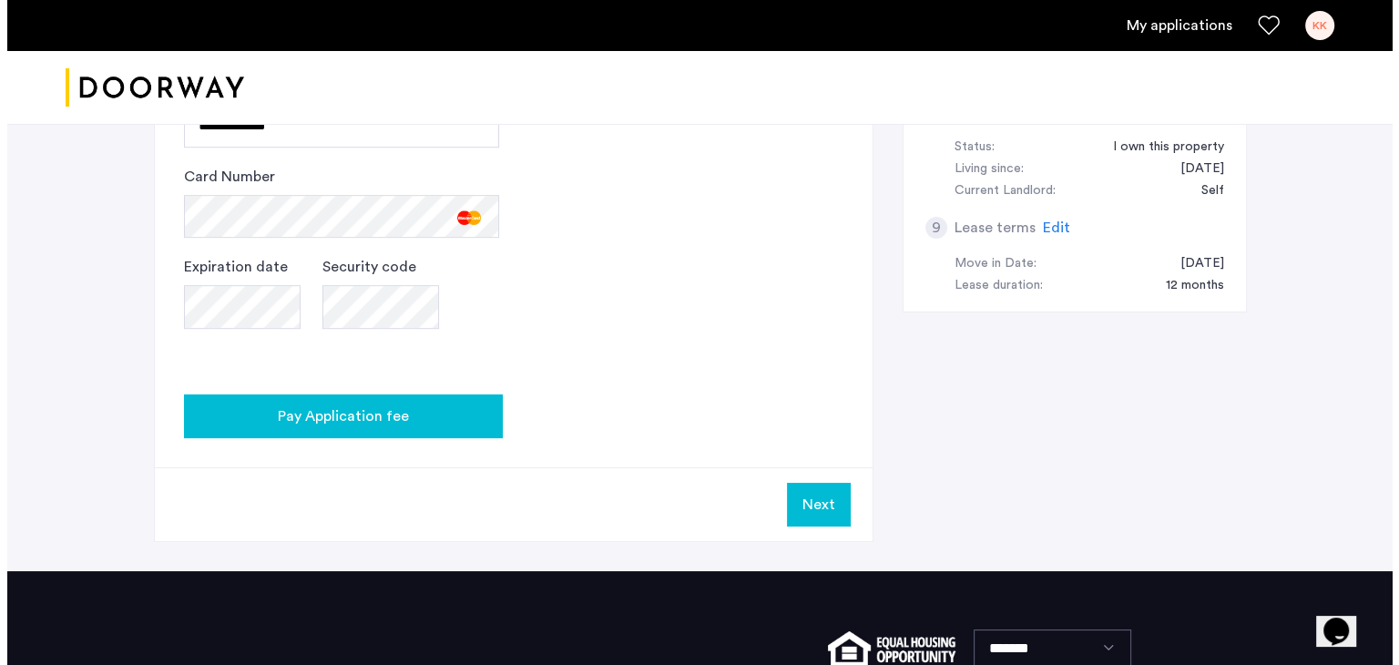
scroll to position [0, 0]
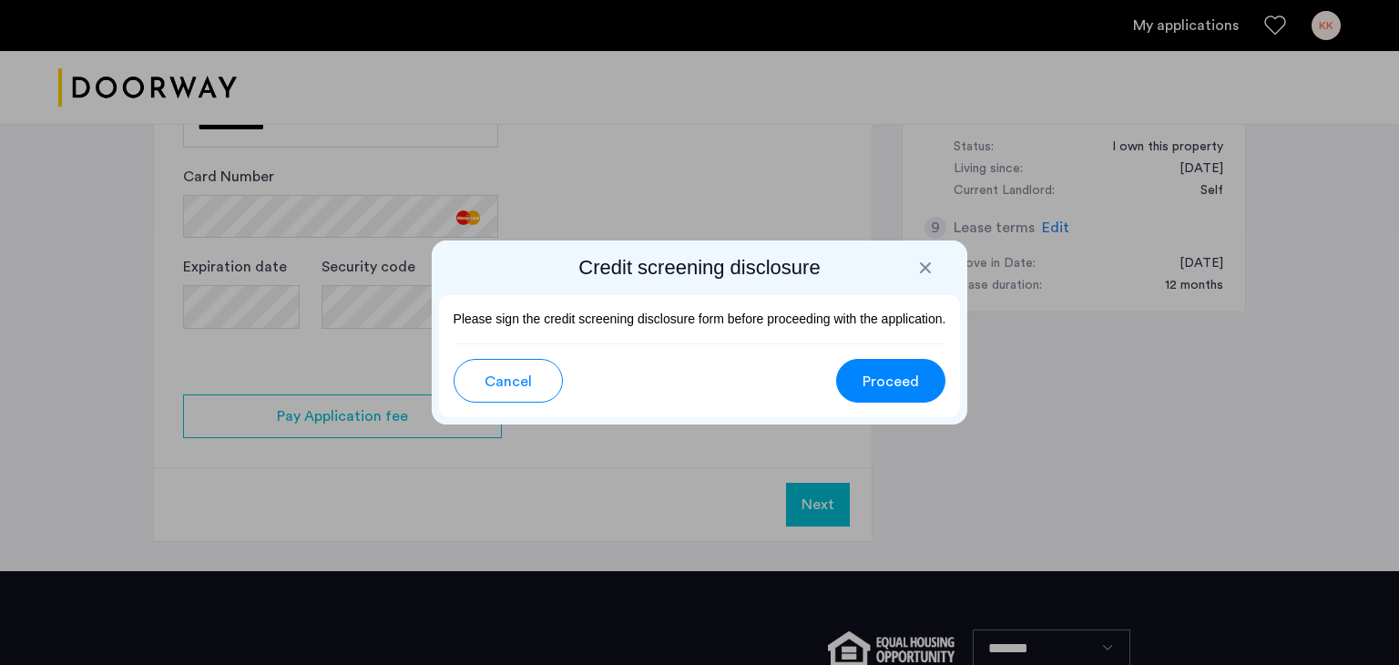
click at [926, 270] on div at bounding box center [925, 268] width 18 height 18
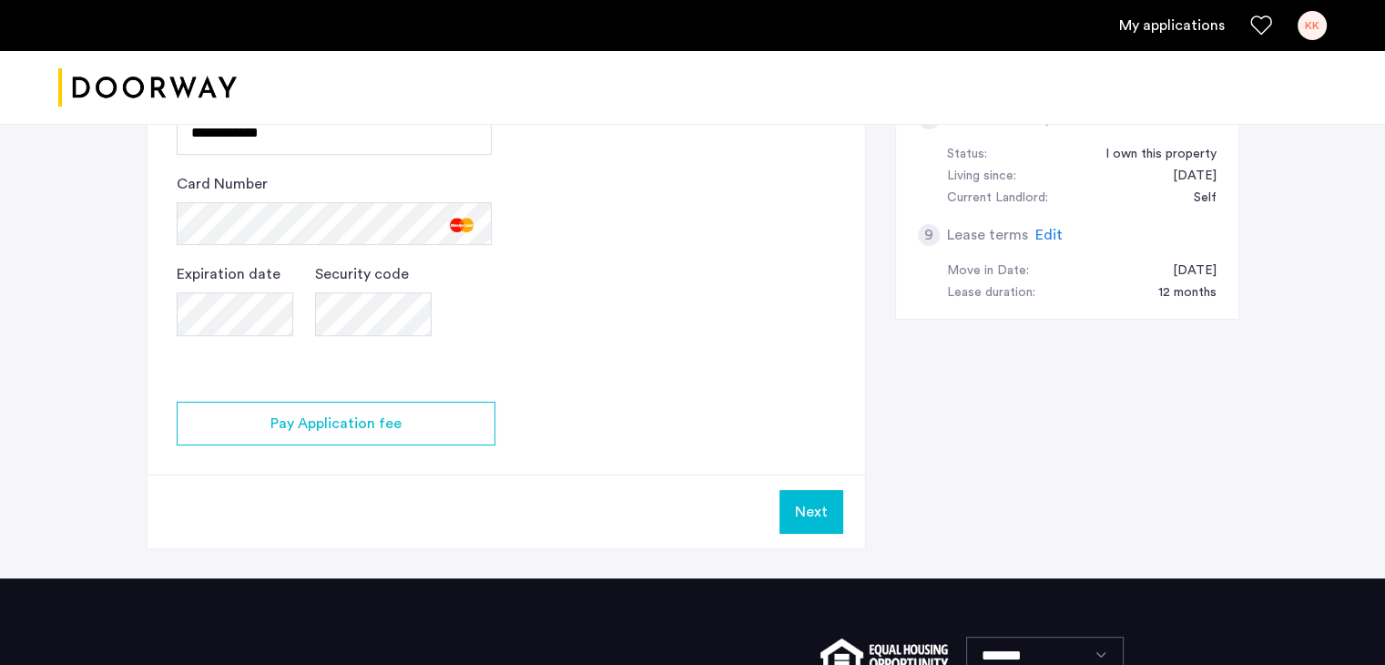
scroll to position [820, 0]
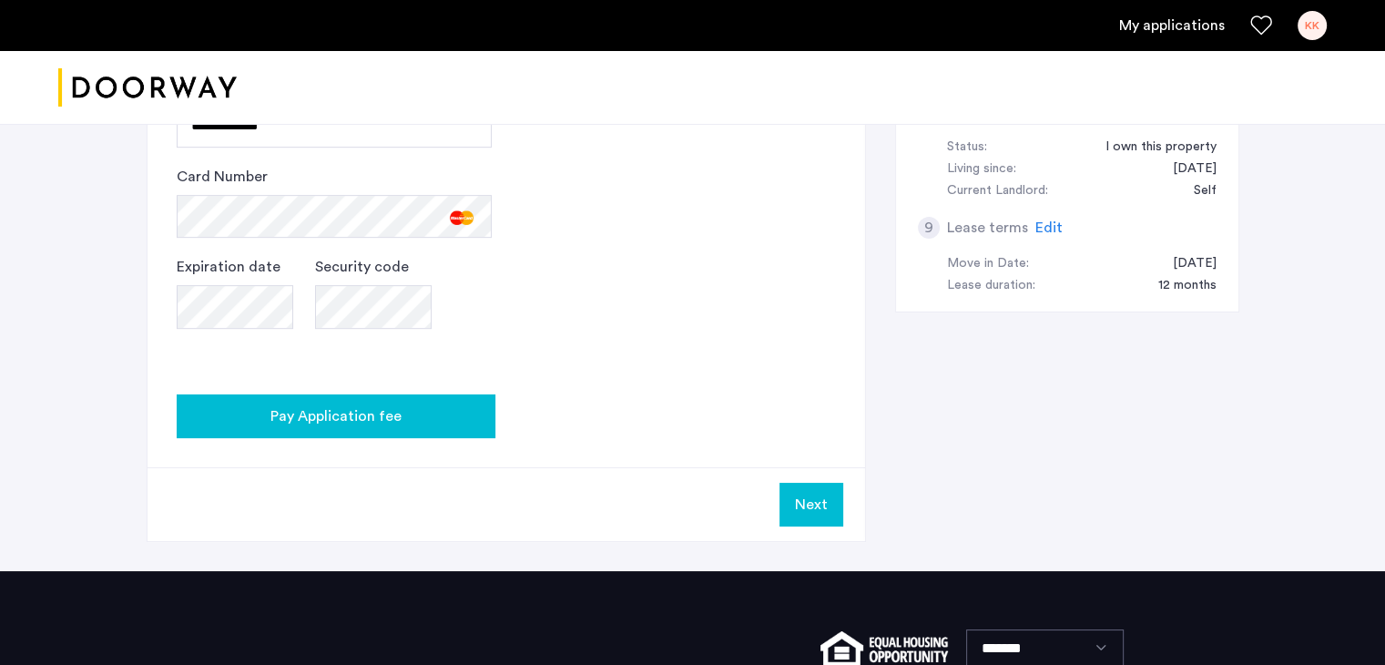
click at [353, 420] on span "Pay Application fee" at bounding box center [335, 416] width 131 height 22
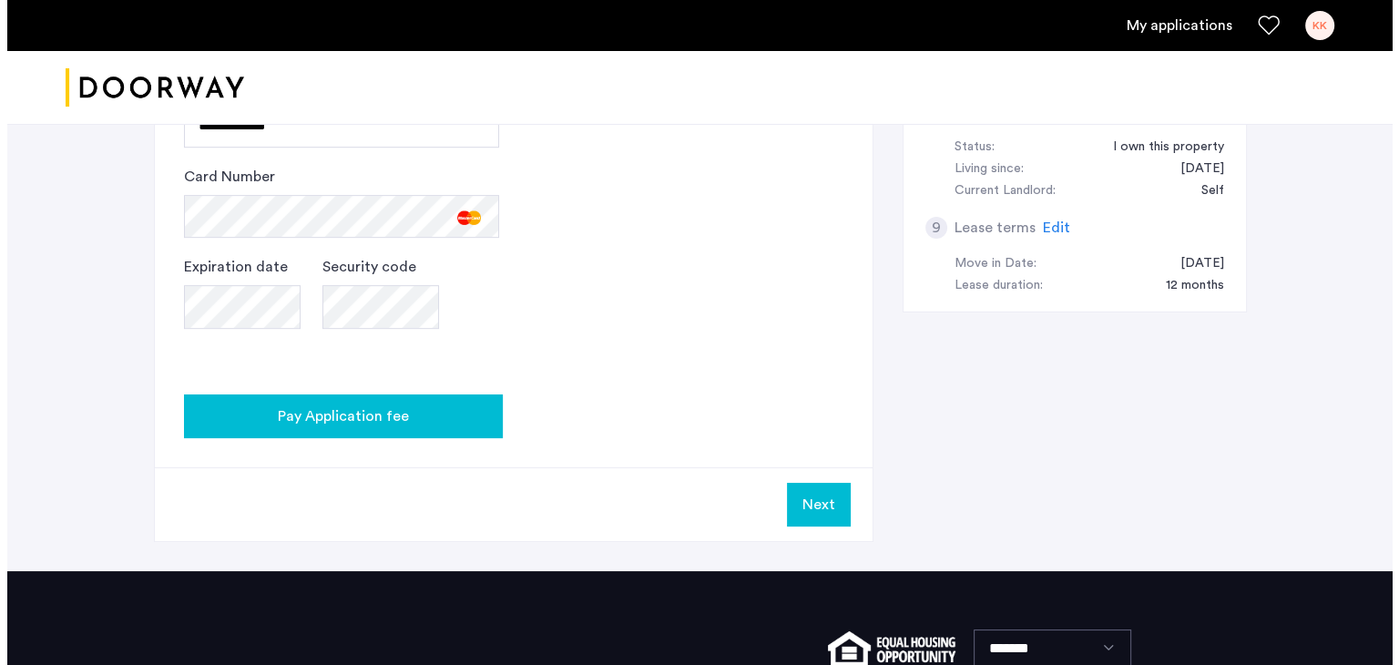
scroll to position [0, 0]
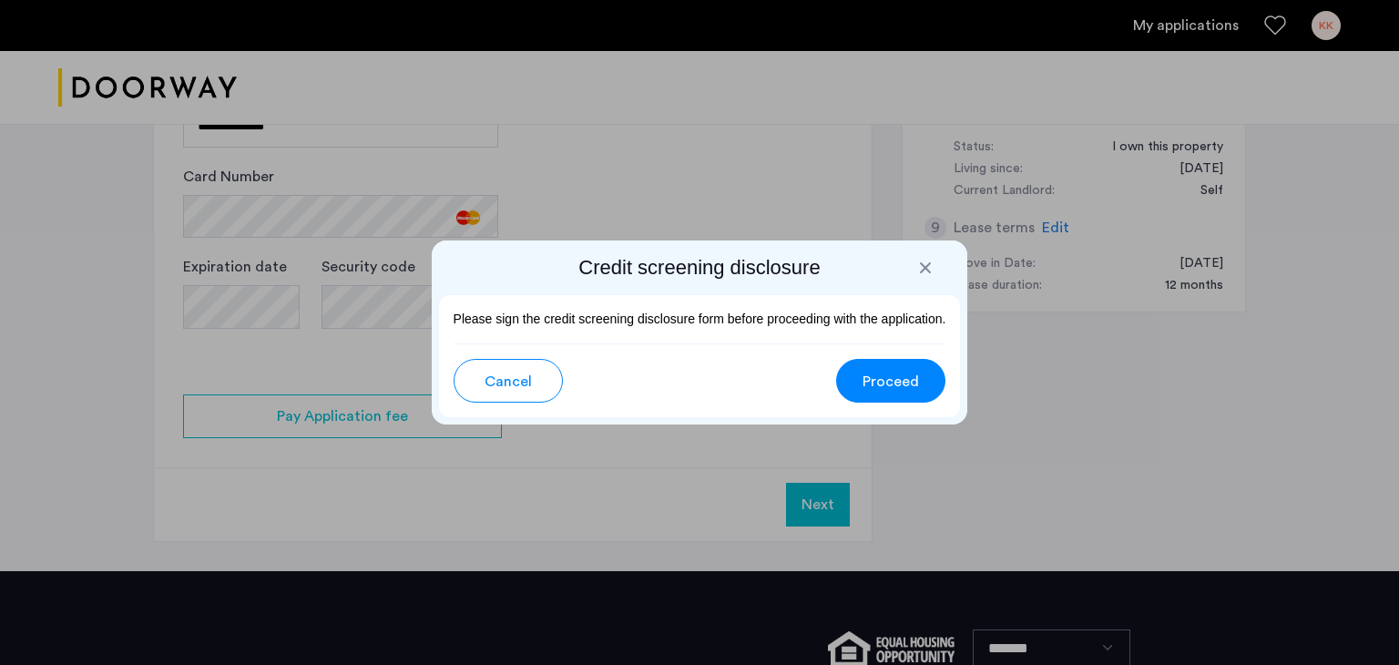
click at [879, 374] on span "Proceed" at bounding box center [890, 382] width 56 height 22
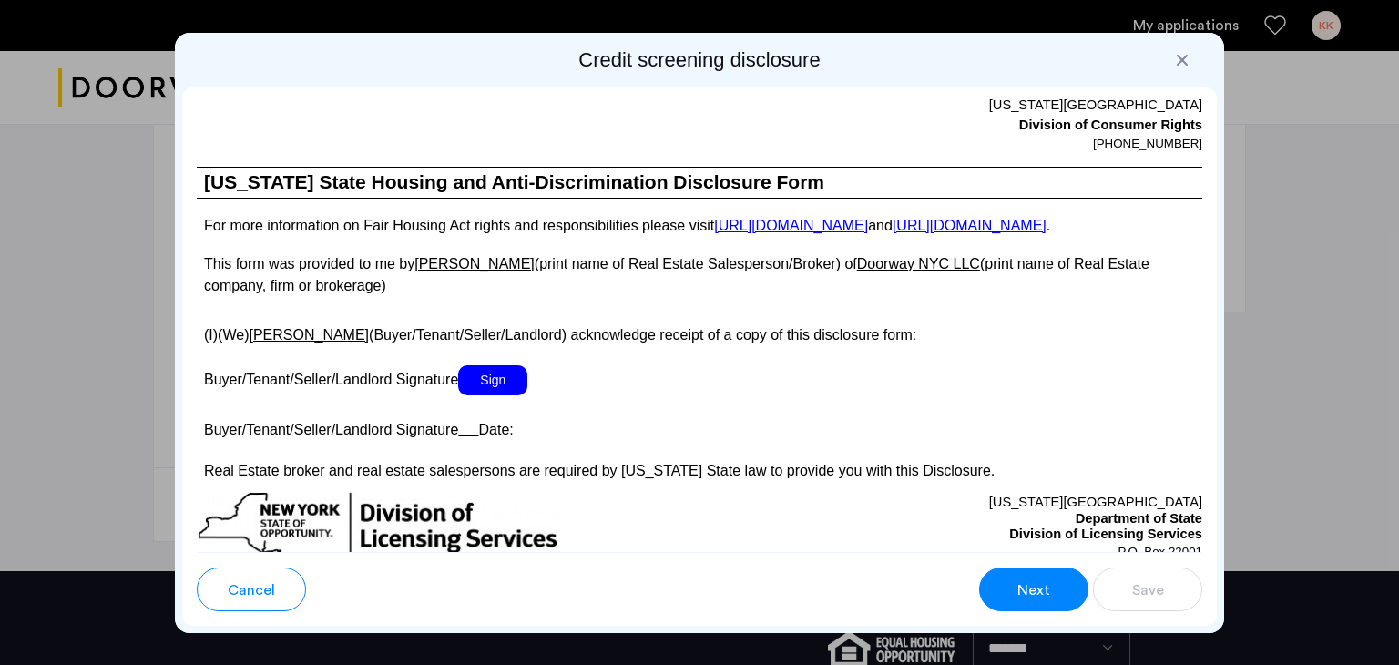
scroll to position [3278, 0]
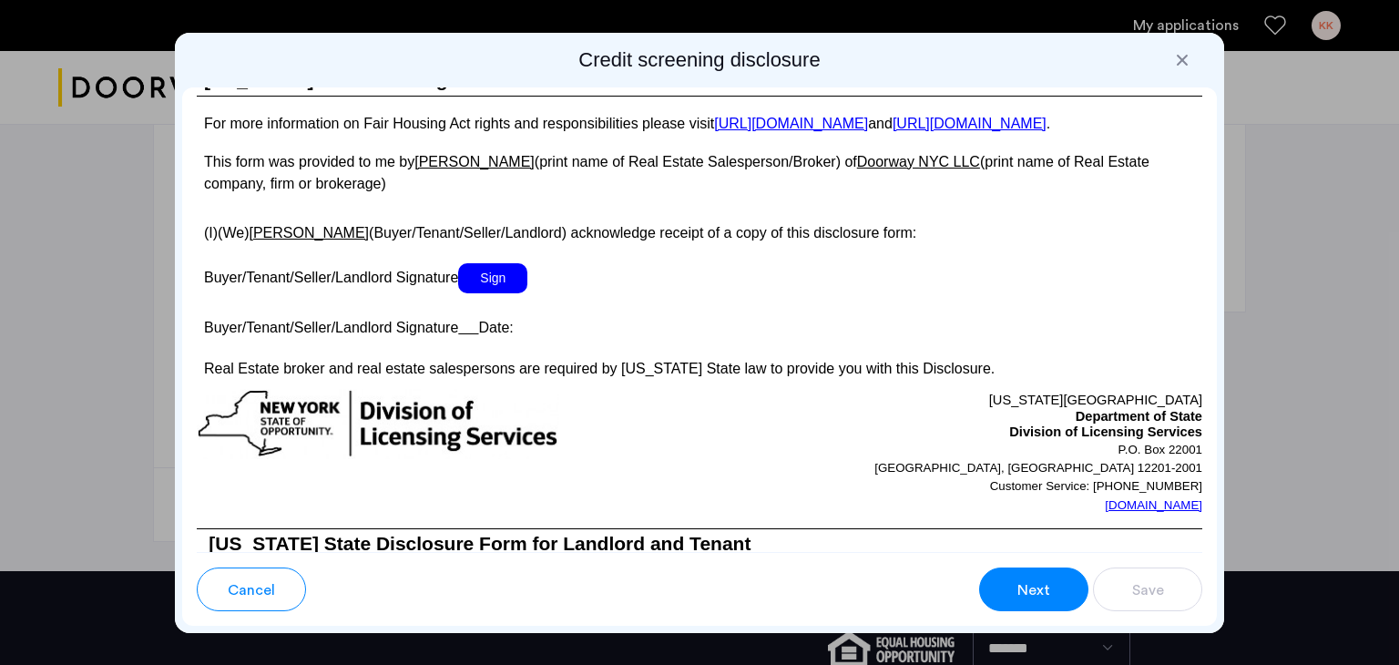
click at [489, 293] on span "Sign" at bounding box center [492, 278] width 69 height 30
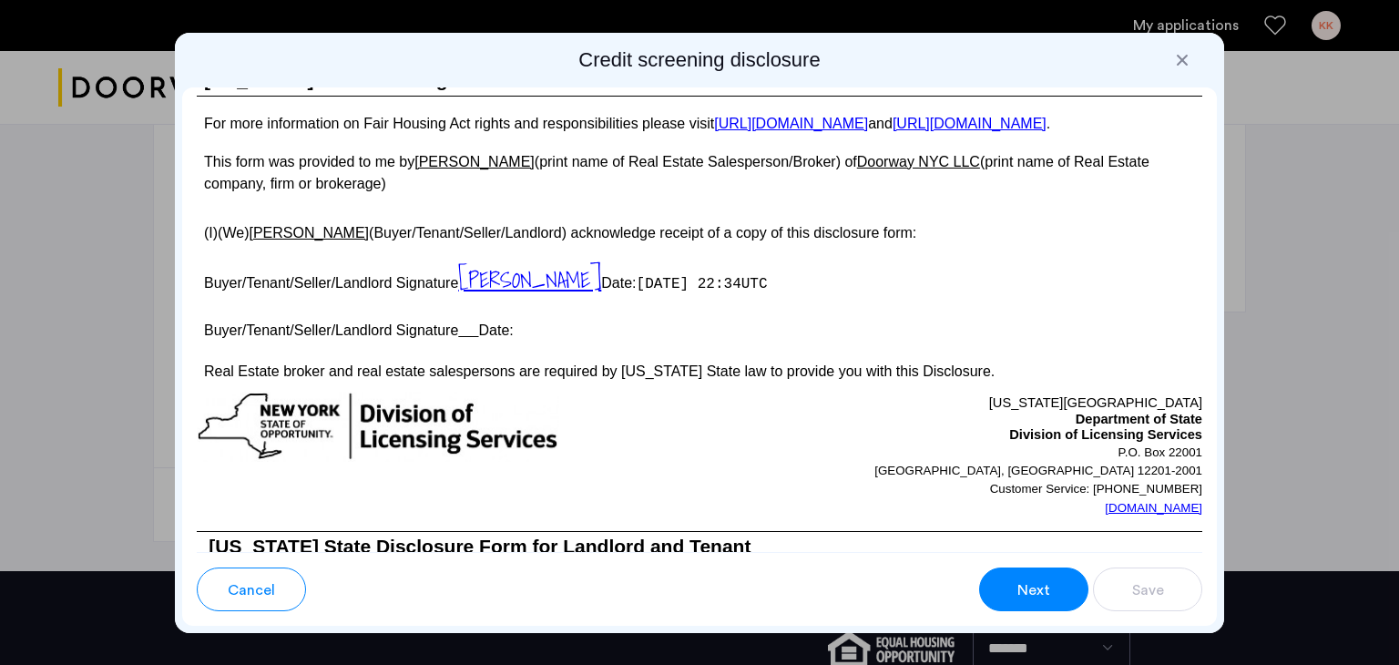
click at [1052, 584] on button "Next" at bounding box center [1033, 589] width 109 height 44
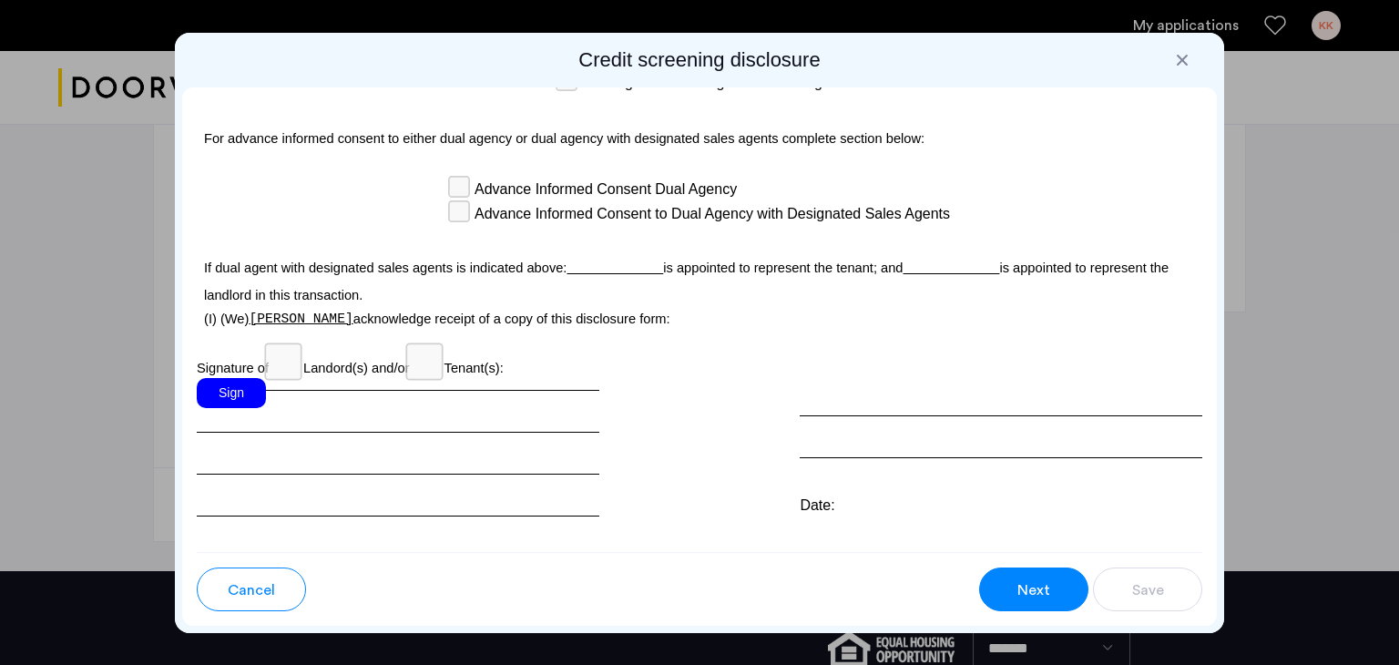
scroll to position [5291, 0]
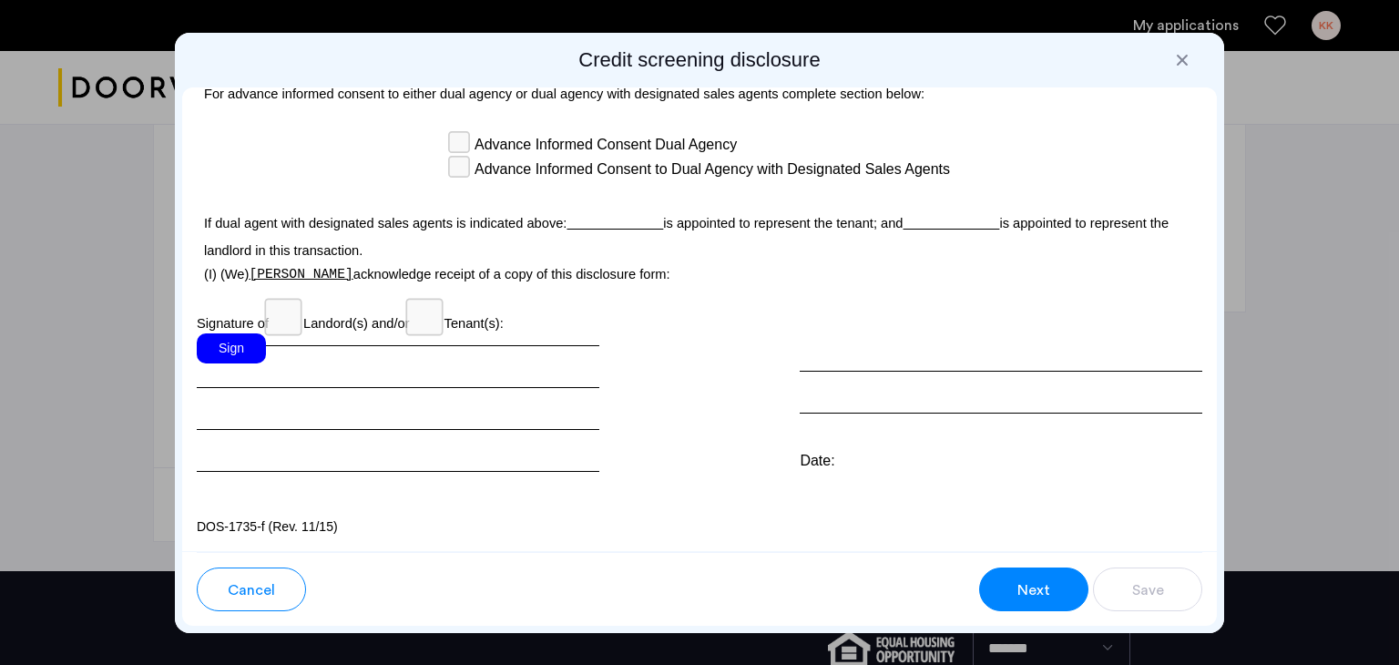
click at [271, 380] on div "Sign" at bounding box center [398, 402] width 402 height 138
click at [222, 349] on div "Sign" at bounding box center [231, 348] width 69 height 30
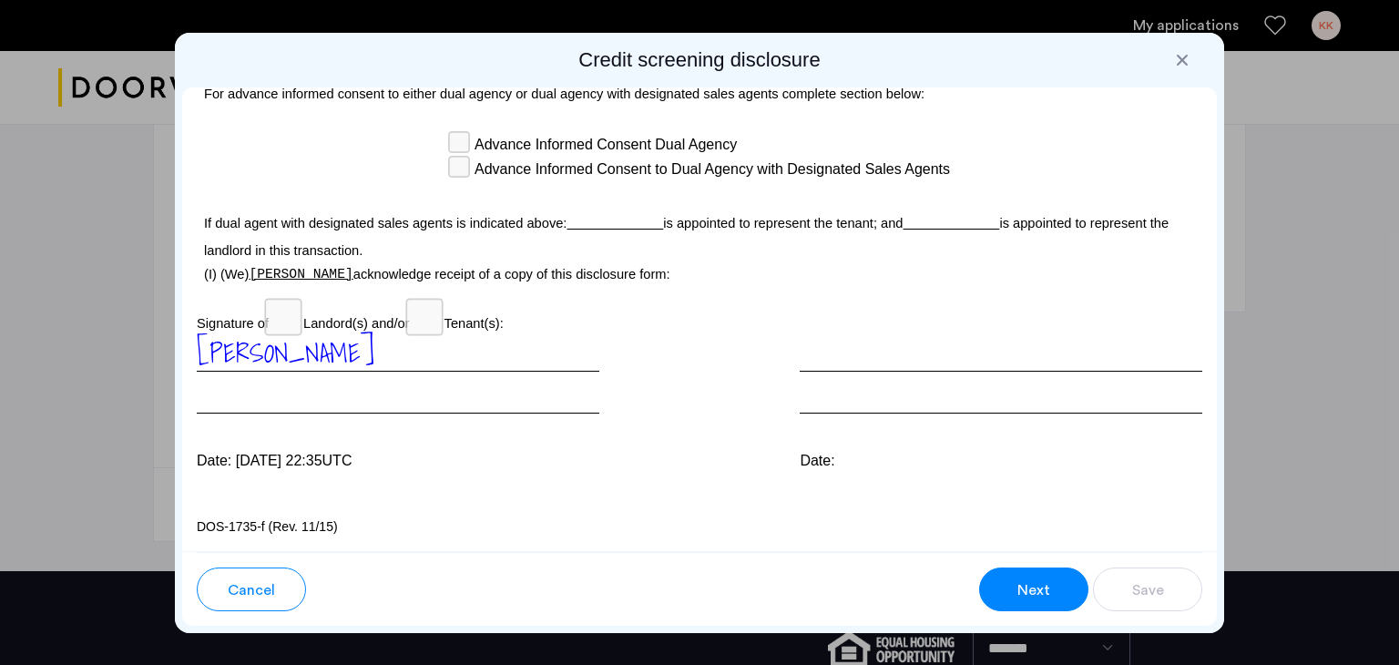
scroll to position [5294, 0]
click at [1035, 587] on span "Next" at bounding box center [1033, 590] width 33 height 22
click at [1018, 587] on span "Next" at bounding box center [1033, 590] width 33 height 22
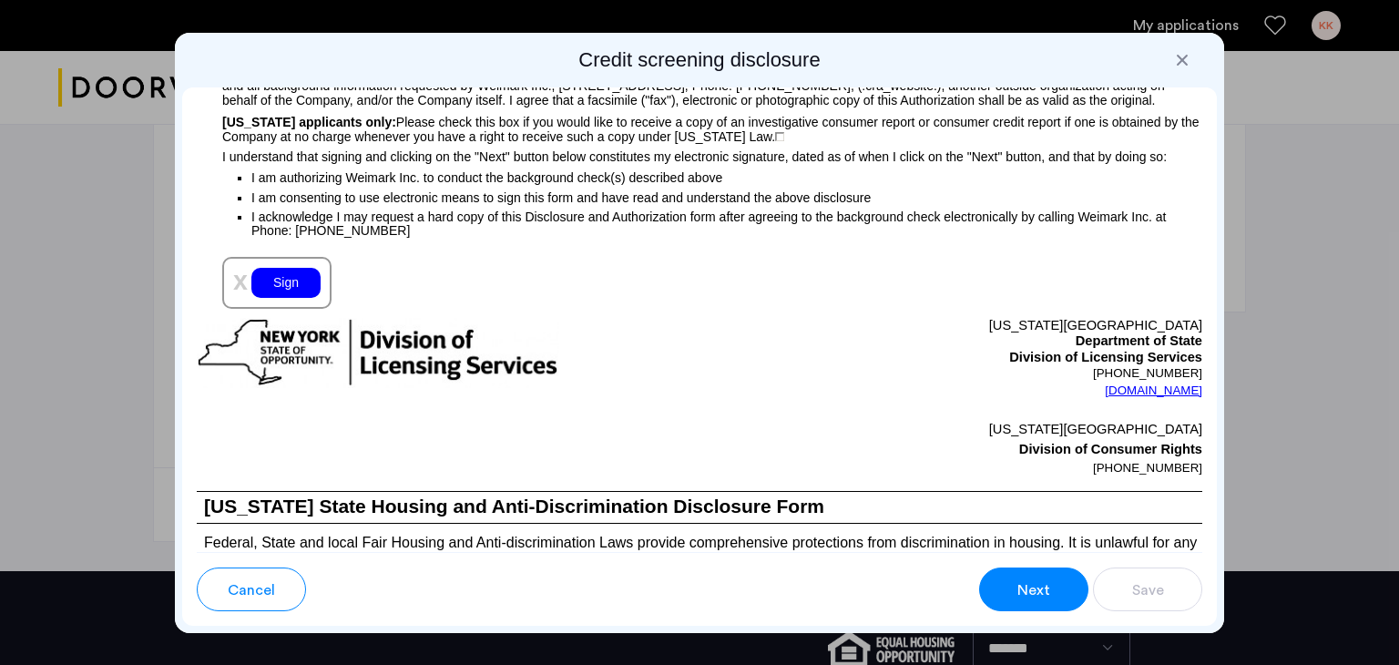
scroll to position [2094, 0]
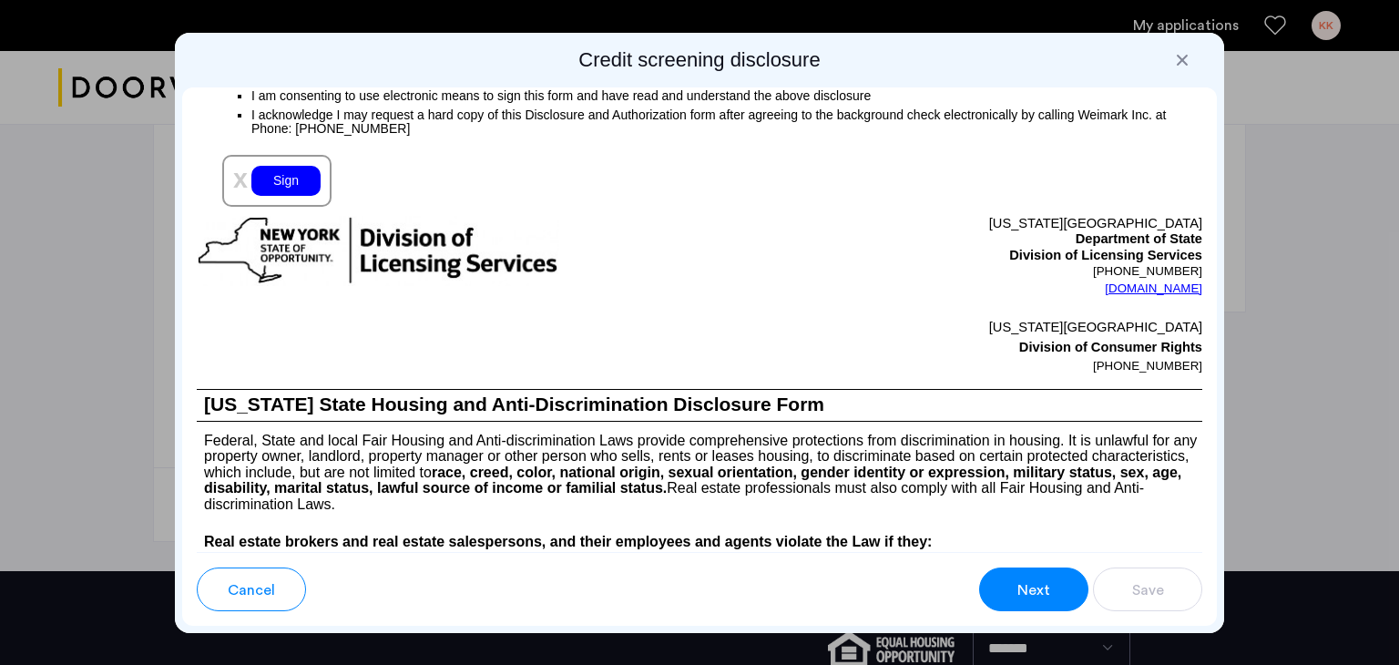
click at [295, 196] on div "Sign" at bounding box center [285, 181] width 69 height 30
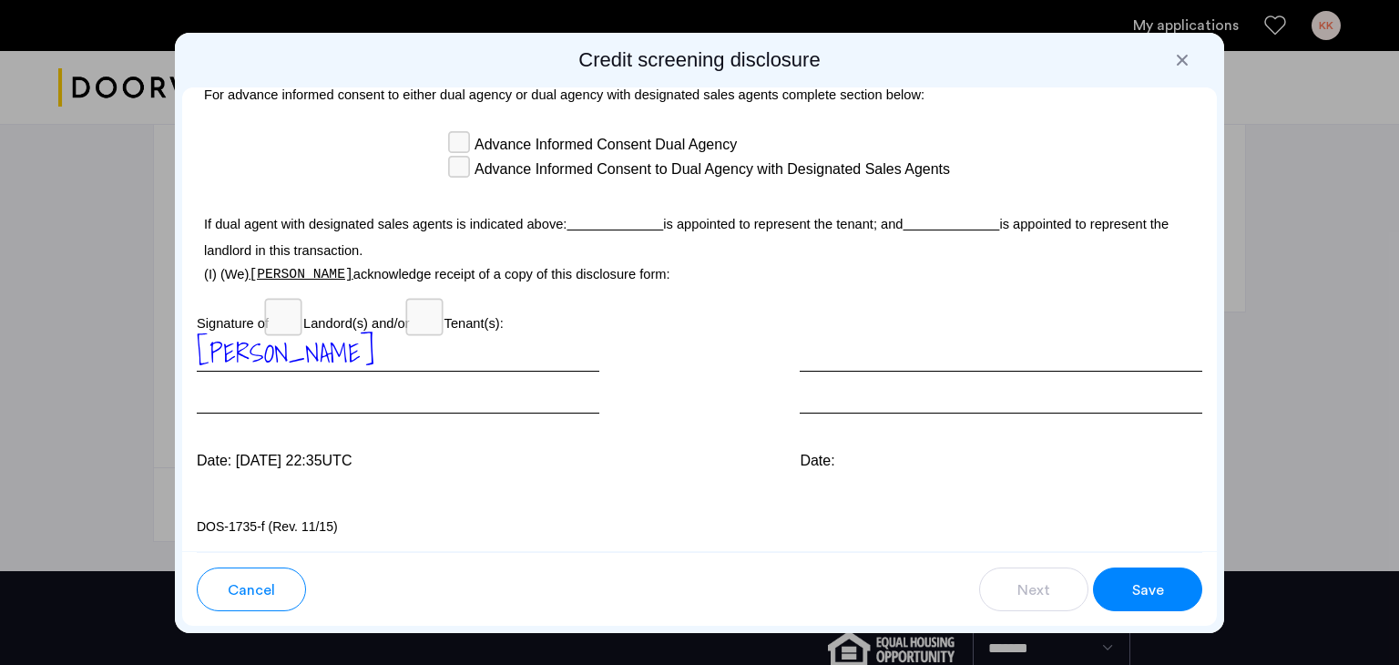
scroll to position [5320, 0]
click at [1145, 591] on span "Save" at bounding box center [1148, 590] width 32 height 22
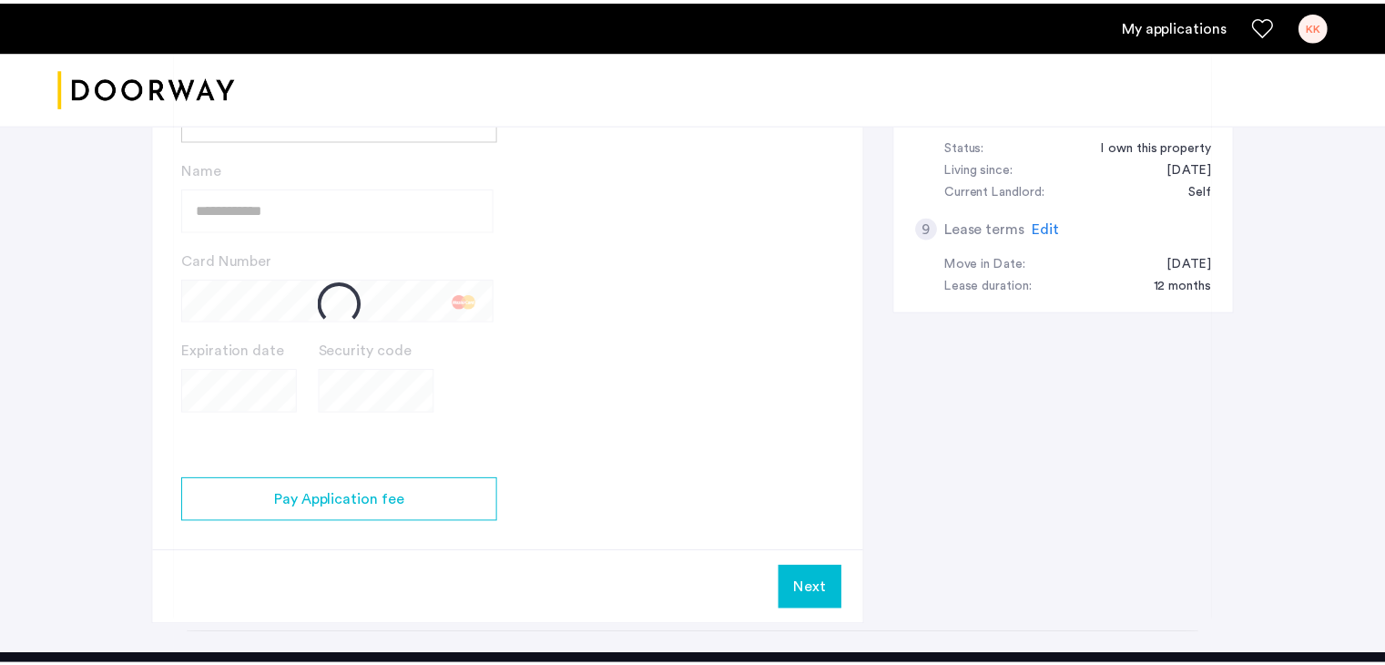
scroll to position [820, 0]
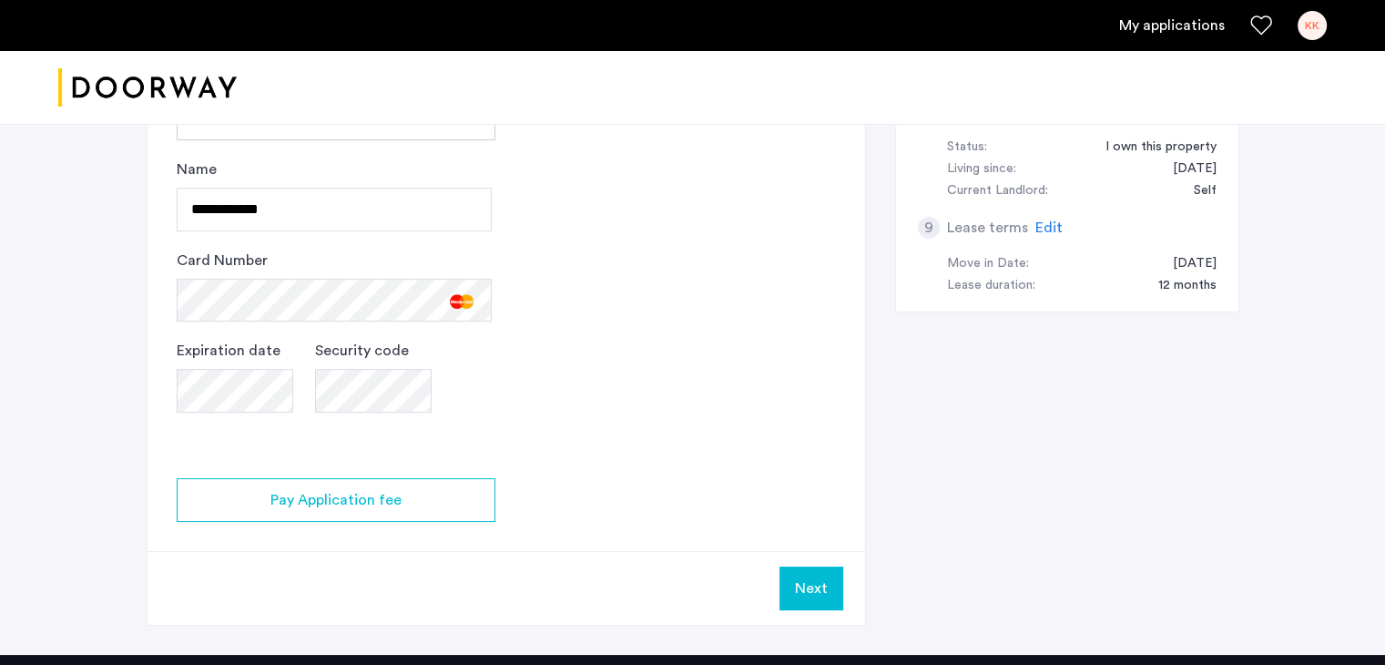
click at [828, 582] on button "Next" at bounding box center [811, 588] width 64 height 44
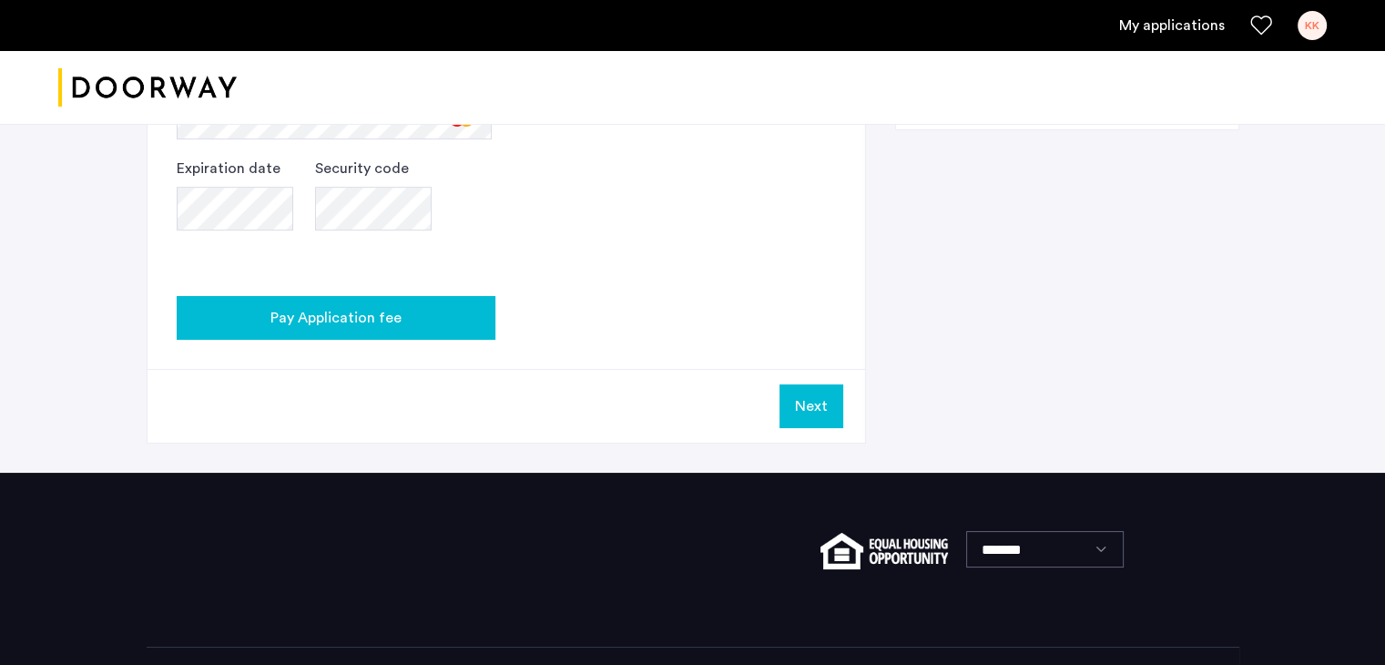
click at [374, 320] on span "Pay Application fee" at bounding box center [335, 318] width 131 height 22
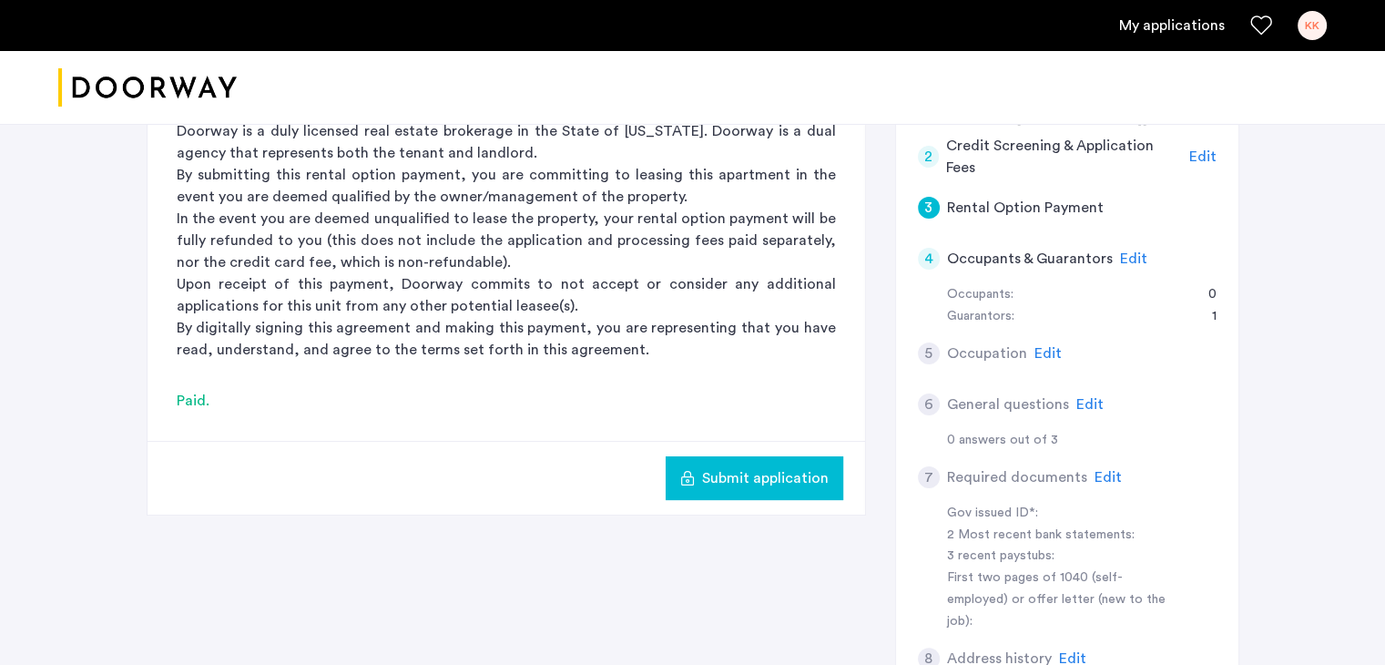
scroll to position [273, 0]
click at [767, 478] on span "Submit application" at bounding box center [765, 477] width 127 height 22
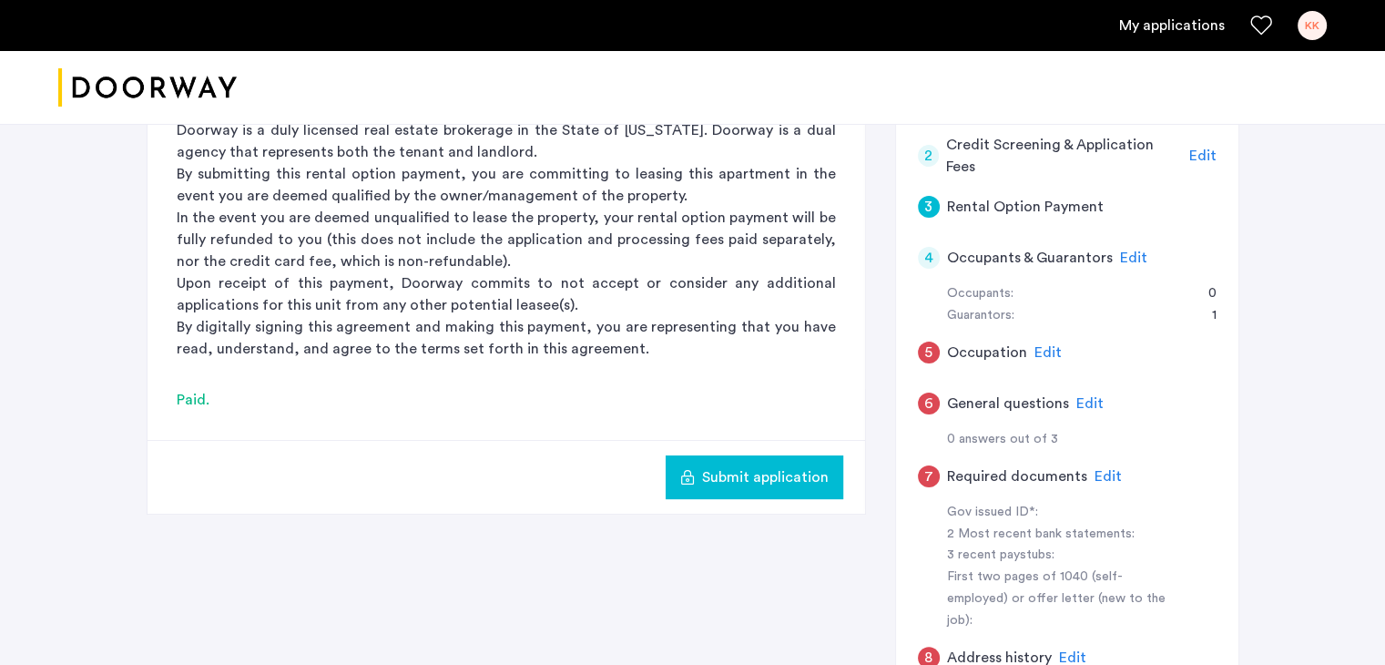
click at [982, 315] on div "Guarantors:" at bounding box center [980, 316] width 67 height 22
click at [1024, 315] on div "Guarantors: 1" at bounding box center [1082, 316] width 270 height 22
click at [1126, 260] on span "Edit" at bounding box center [1133, 257] width 27 height 15
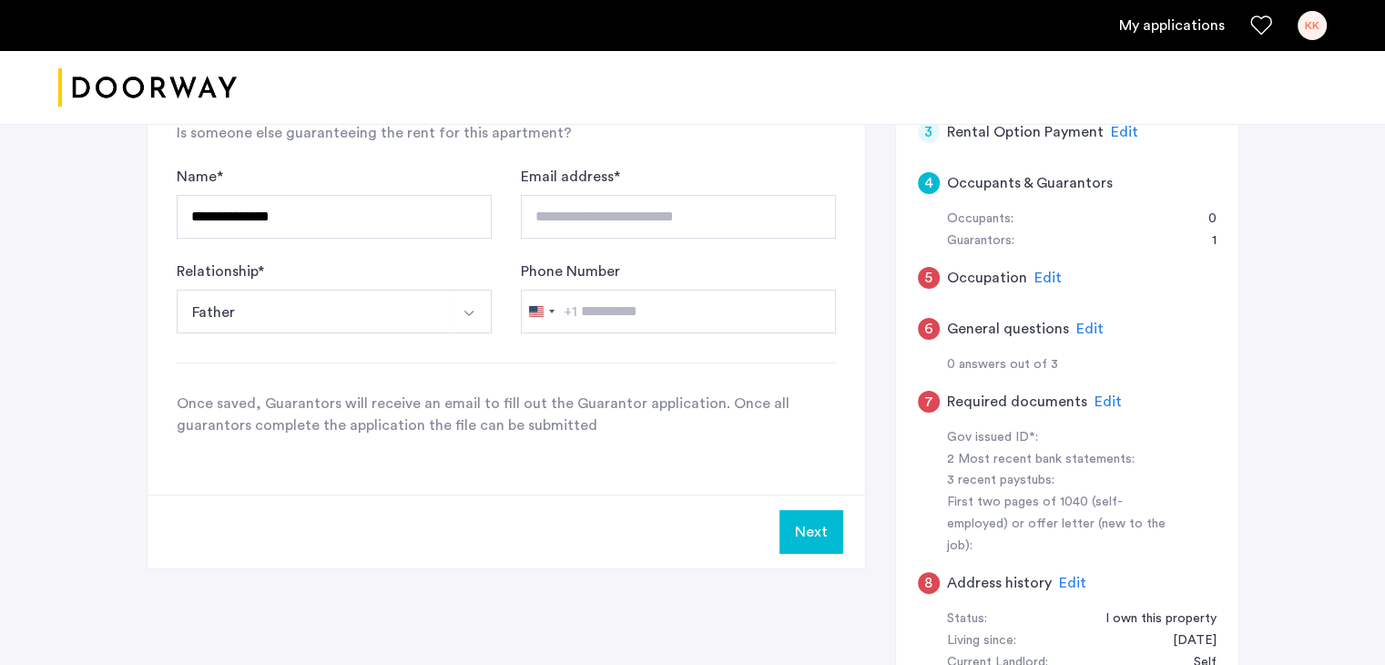
scroll to position [180, 0]
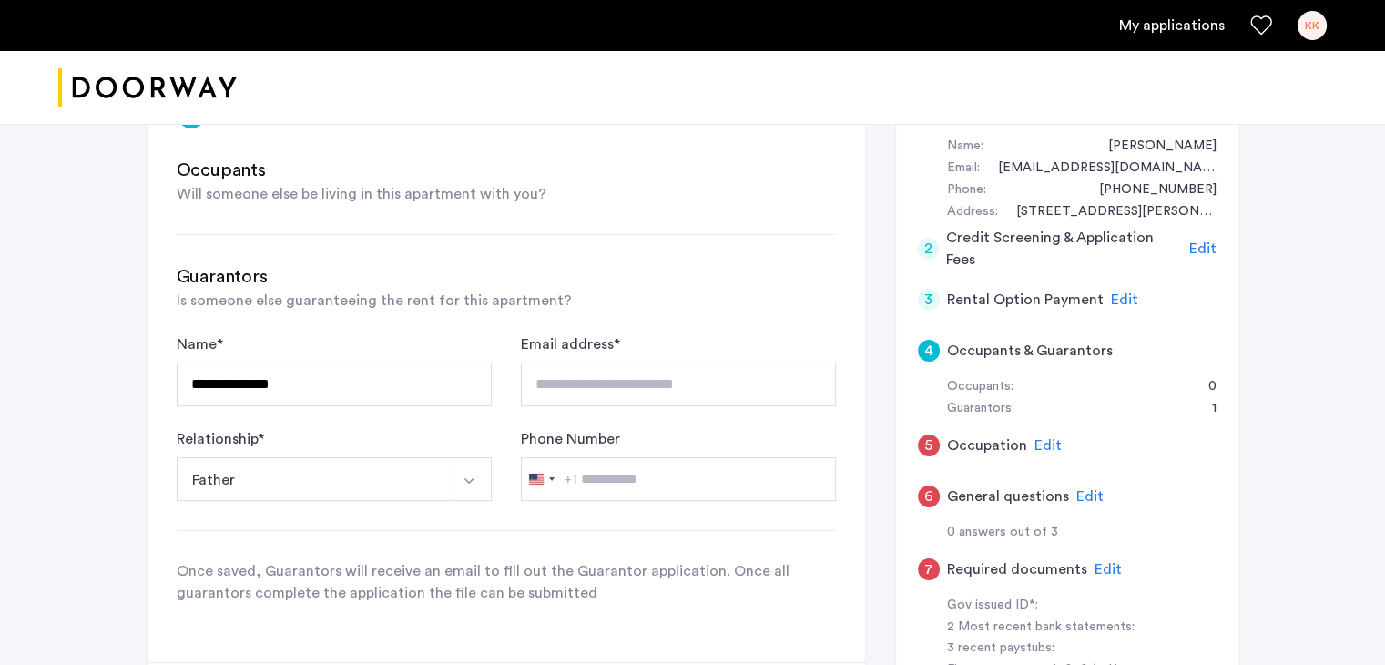
click at [1053, 445] on span "Edit" at bounding box center [1047, 445] width 27 height 15
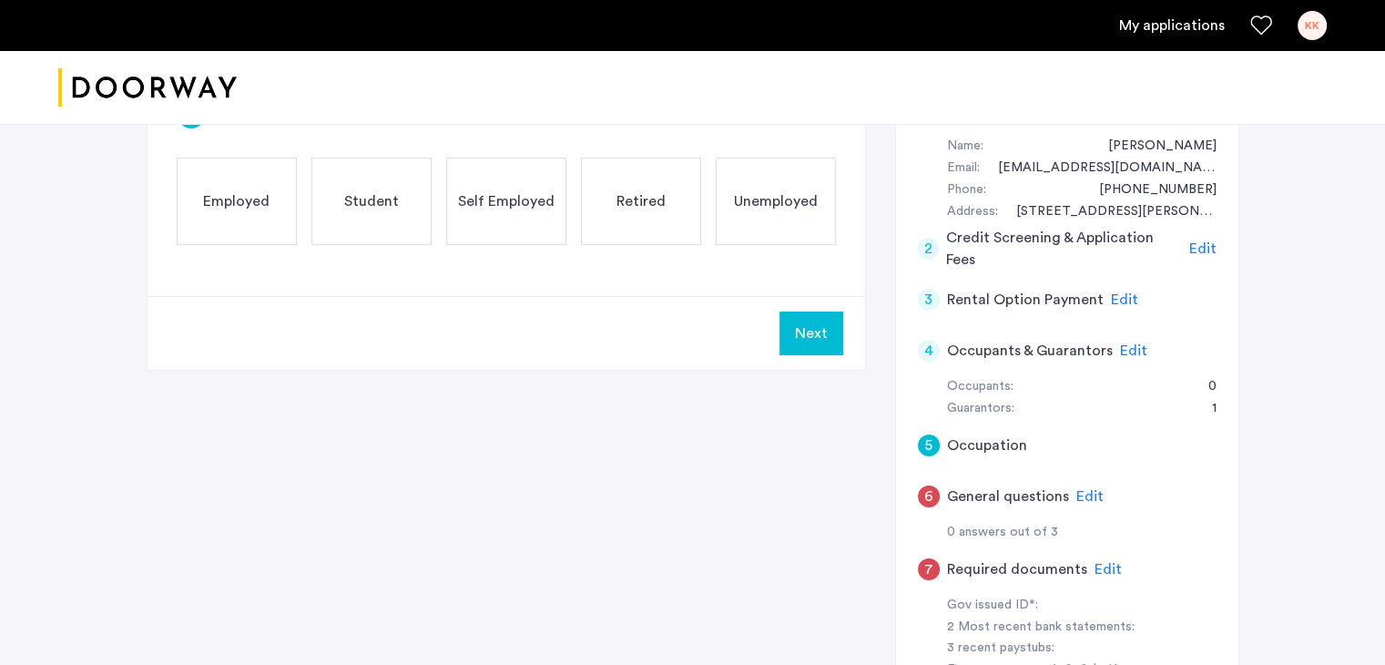
click at [211, 209] on span "Employed" at bounding box center [236, 201] width 66 height 22
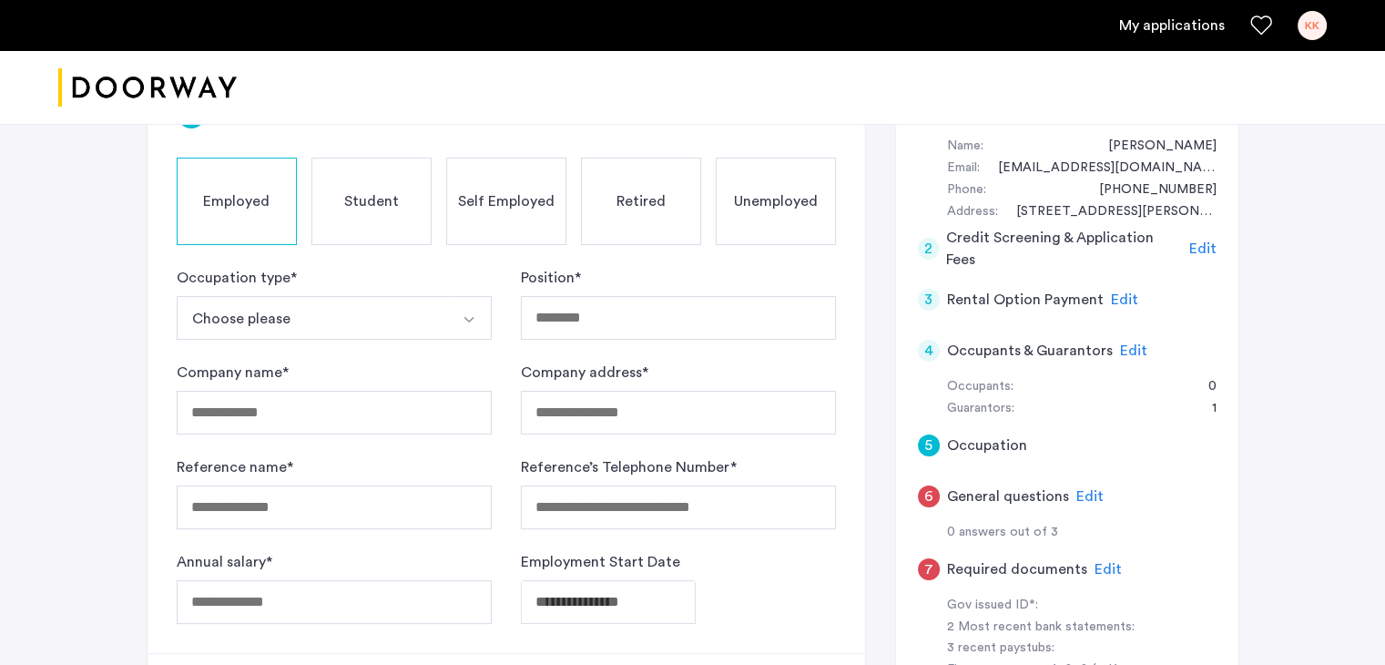
click at [271, 309] on button "Choose please" at bounding box center [313, 318] width 272 height 44
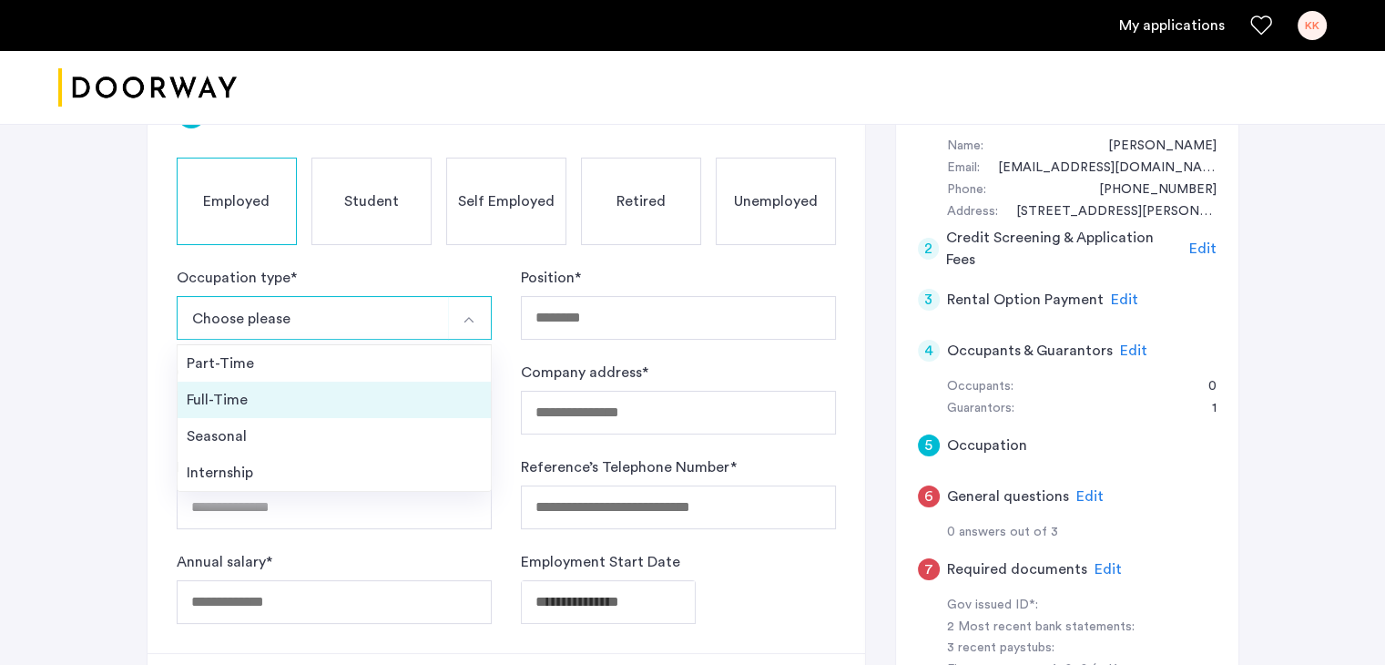
click at [241, 394] on div "Full-Time" at bounding box center [334, 400] width 295 height 22
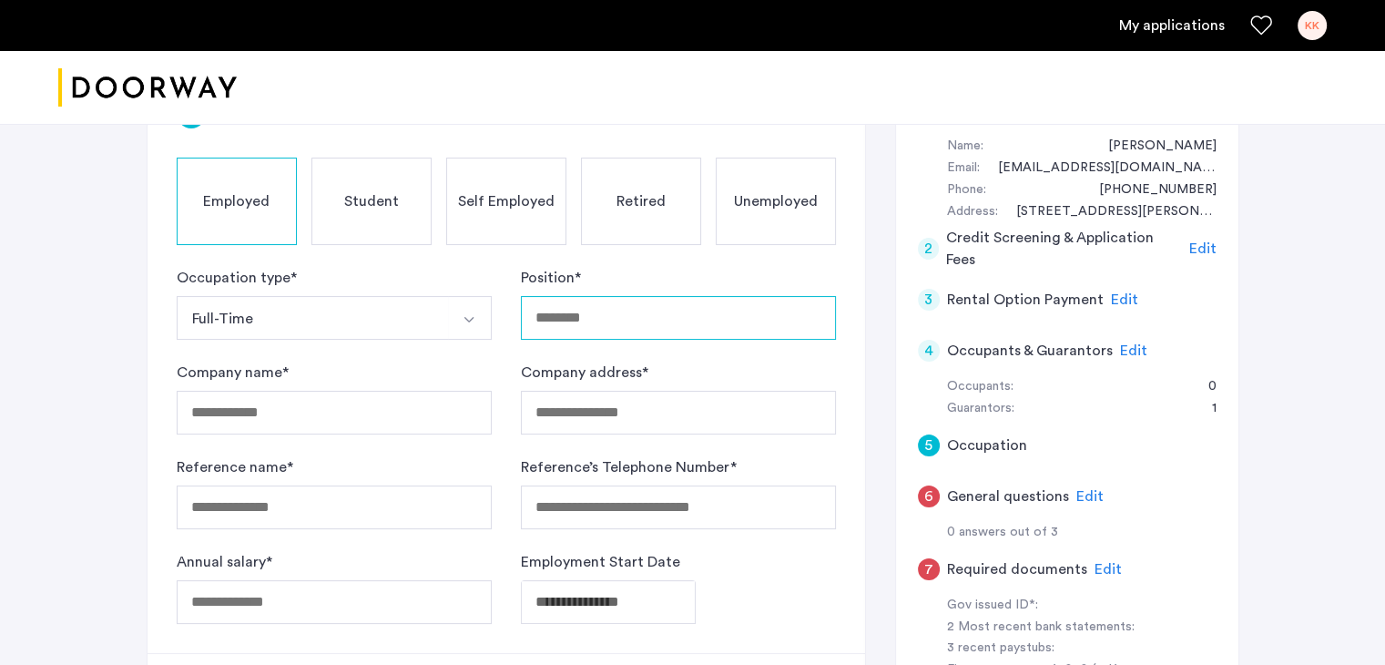
click at [601, 314] on input "Position *" at bounding box center [678, 318] width 315 height 44
click at [540, 313] on input "******" at bounding box center [678, 318] width 315 height 44
click at [535, 318] on input "******" at bounding box center [678, 318] width 315 height 44
type input "******"
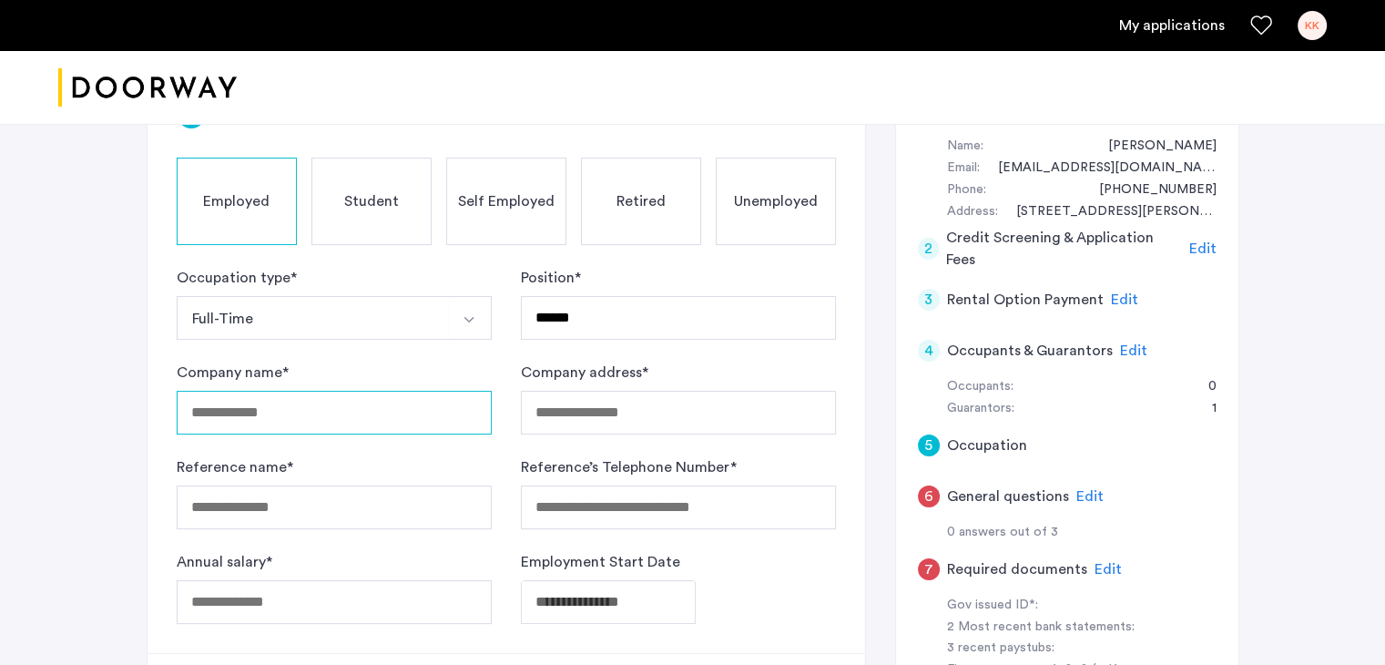
click at [302, 402] on input "Company name *" at bounding box center [334, 413] width 315 height 44
type input "**********"
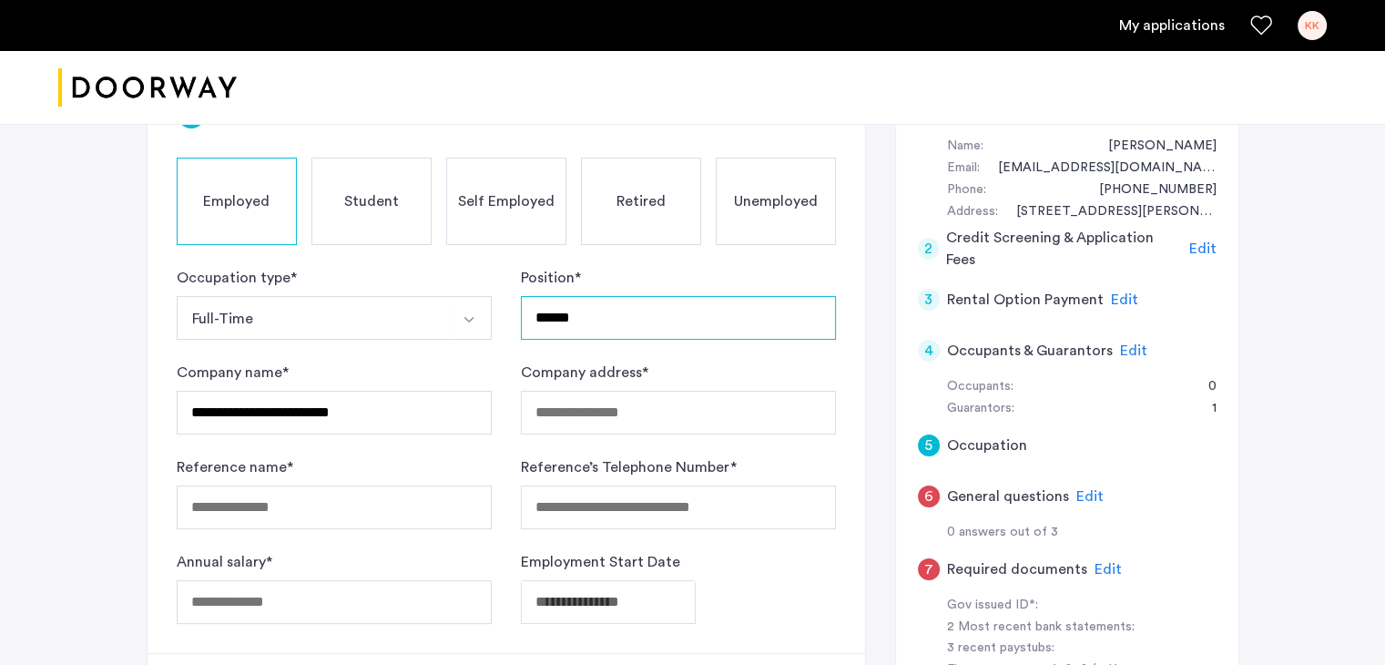
click at [584, 316] on input "******" at bounding box center [678, 318] width 315 height 44
type input "*"
type input "**********"
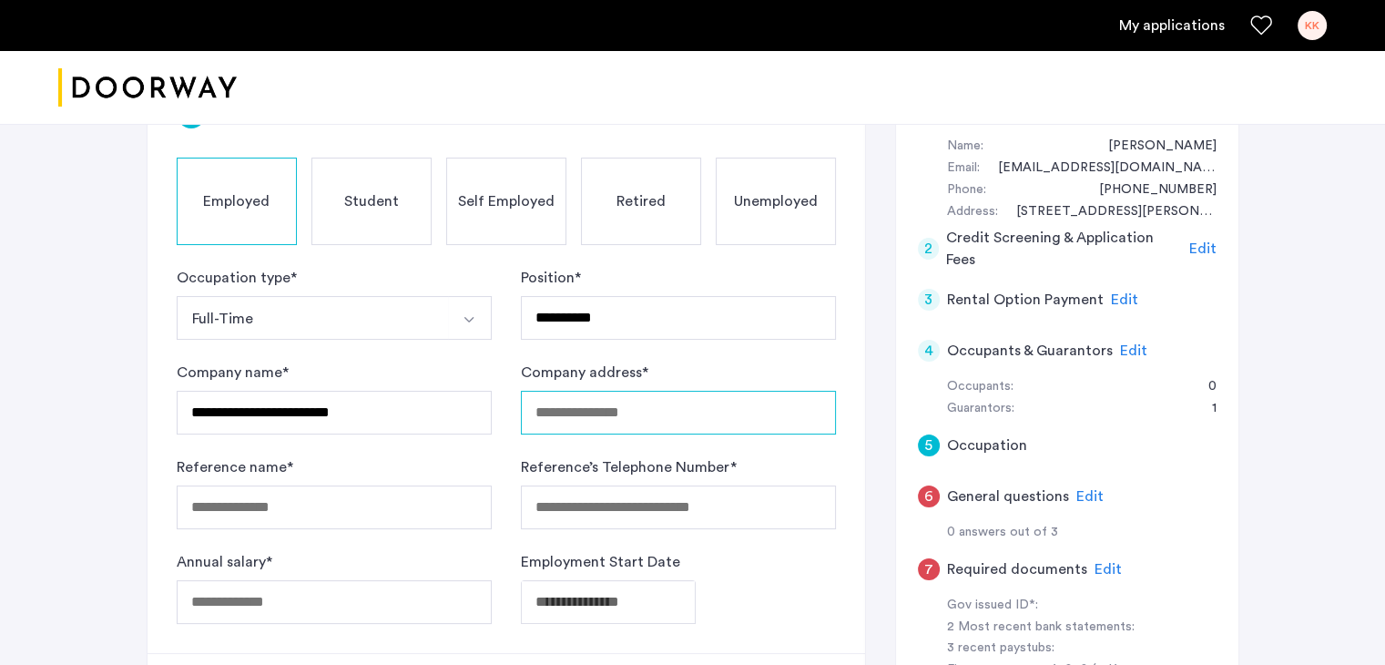
click at [602, 417] on input "Company address *" at bounding box center [678, 413] width 315 height 44
type input "**********"
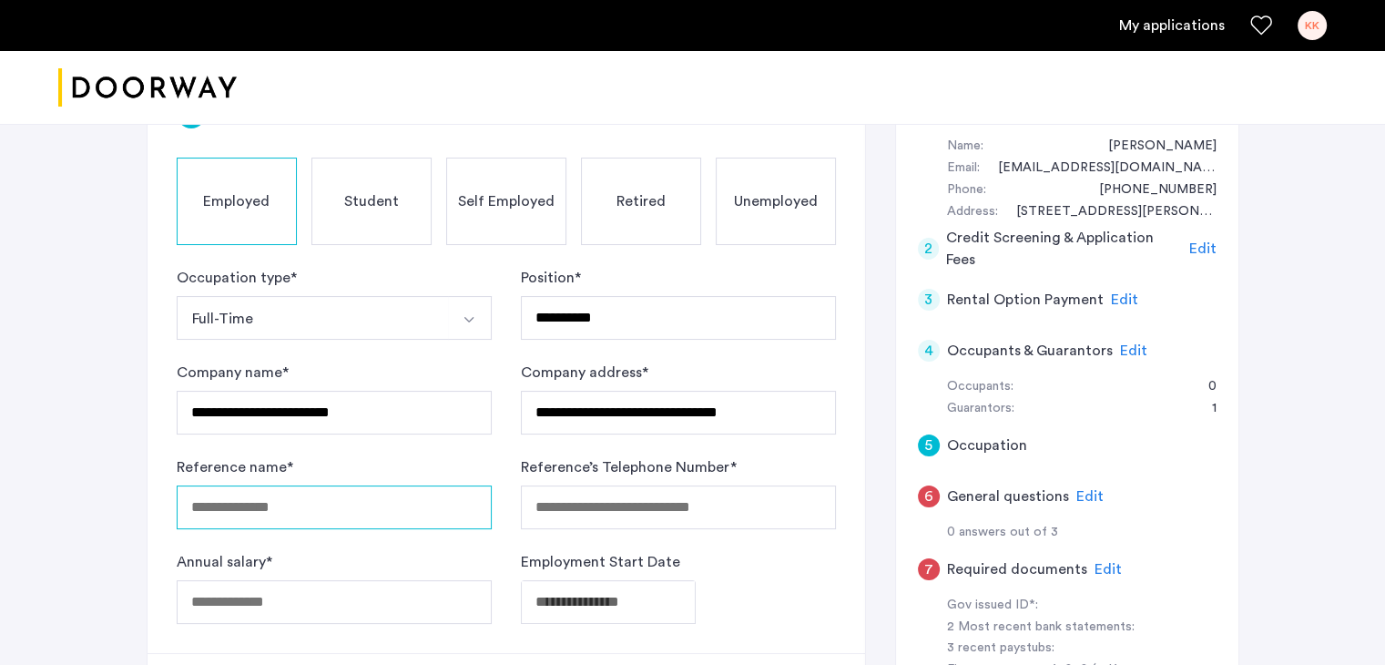
click at [324, 501] on input "Reference name *" at bounding box center [334, 507] width 315 height 44
type input "**********"
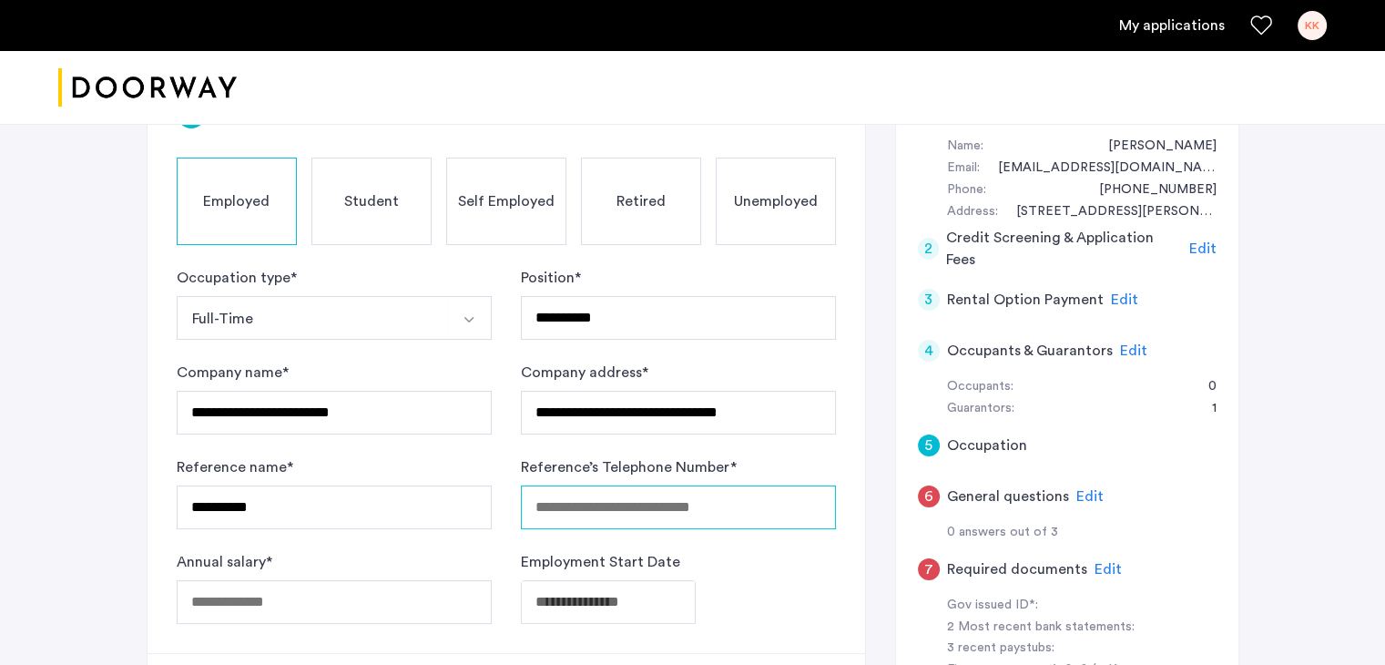
click at [549, 500] on input "Reference’s Telephone Number *" at bounding box center [678, 507] width 315 height 44
type input "**********"
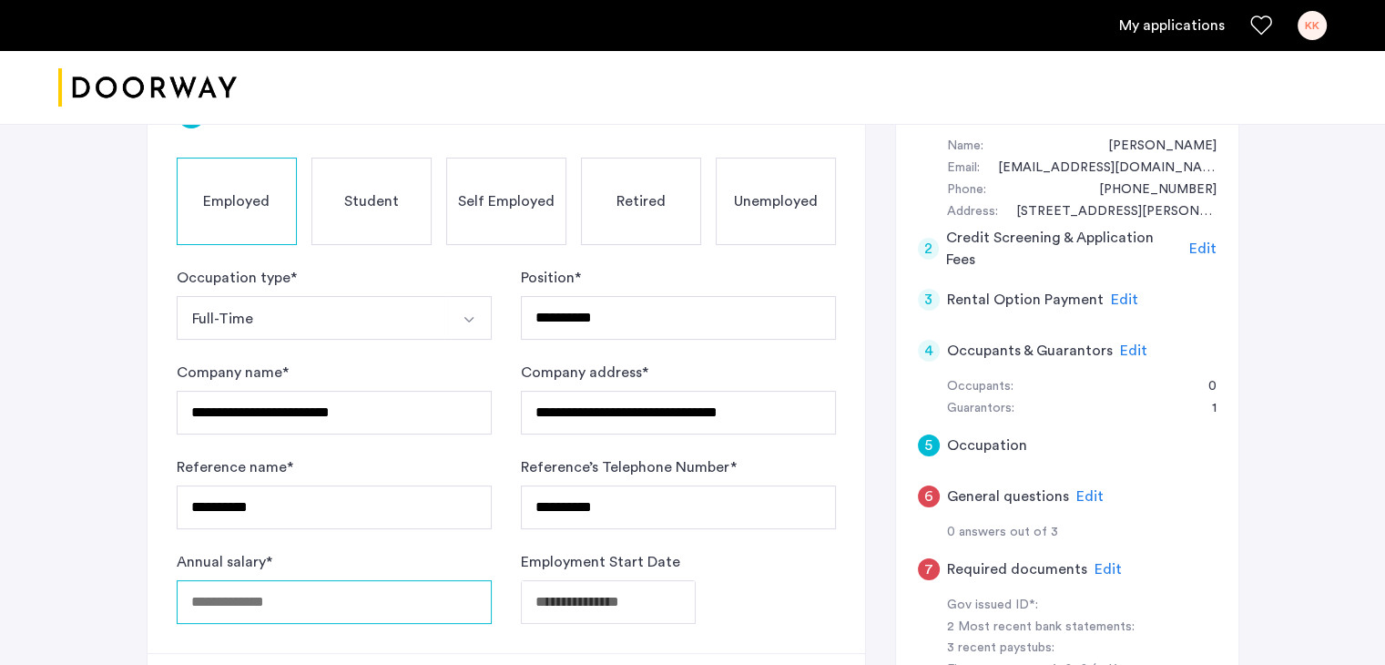
click at [281, 596] on input "Annual salary *" at bounding box center [334, 602] width 315 height 44
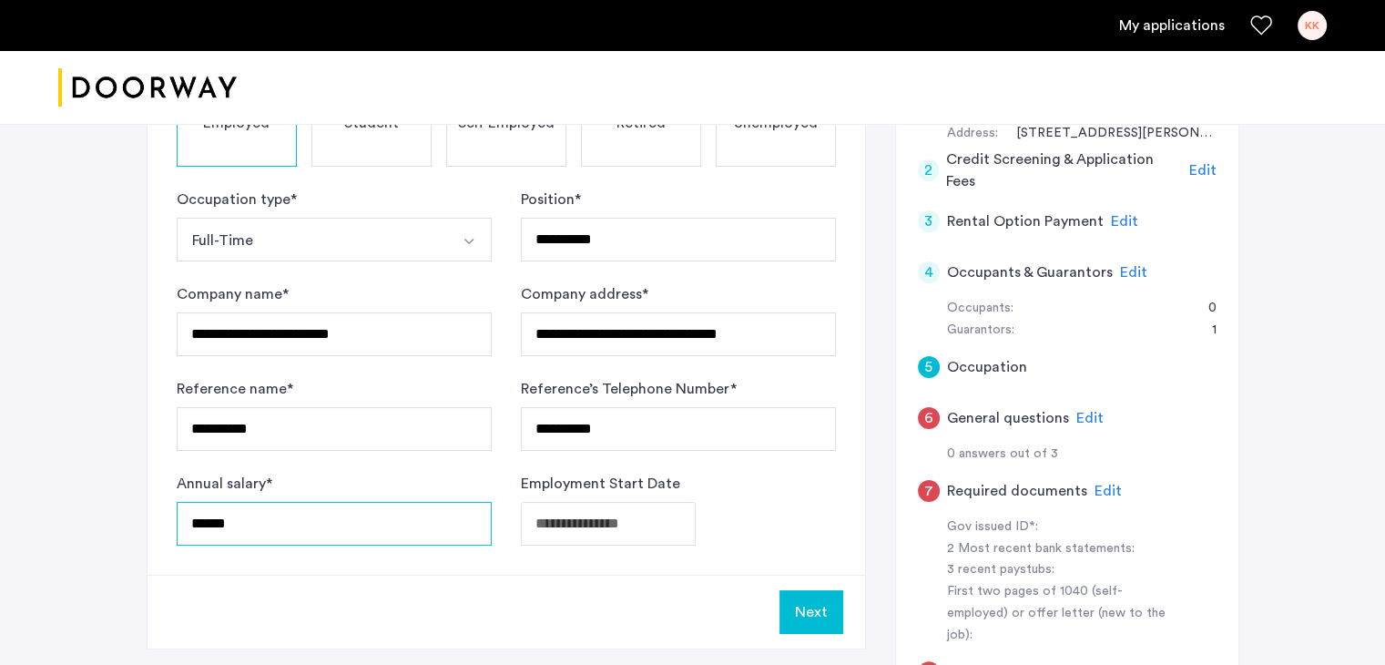
scroll to position [362, 0]
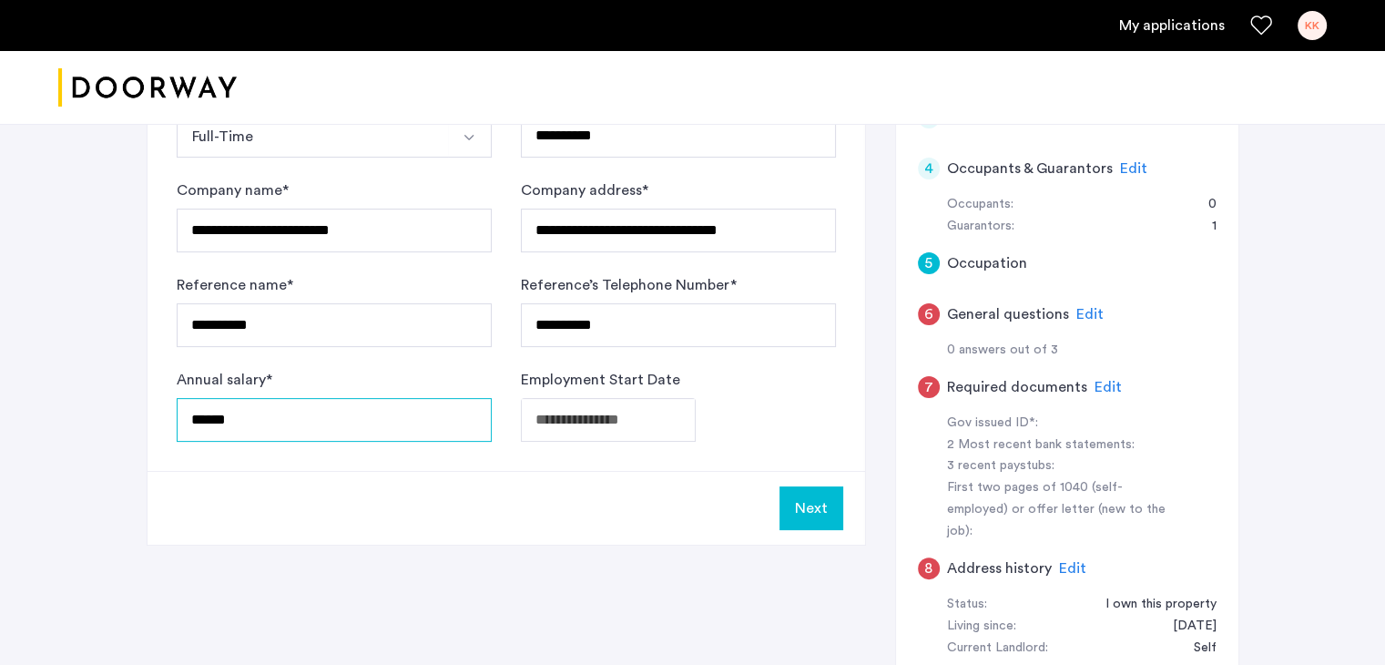
type input "******"
click at [812, 507] on button "Next" at bounding box center [811, 508] width 64 height 44
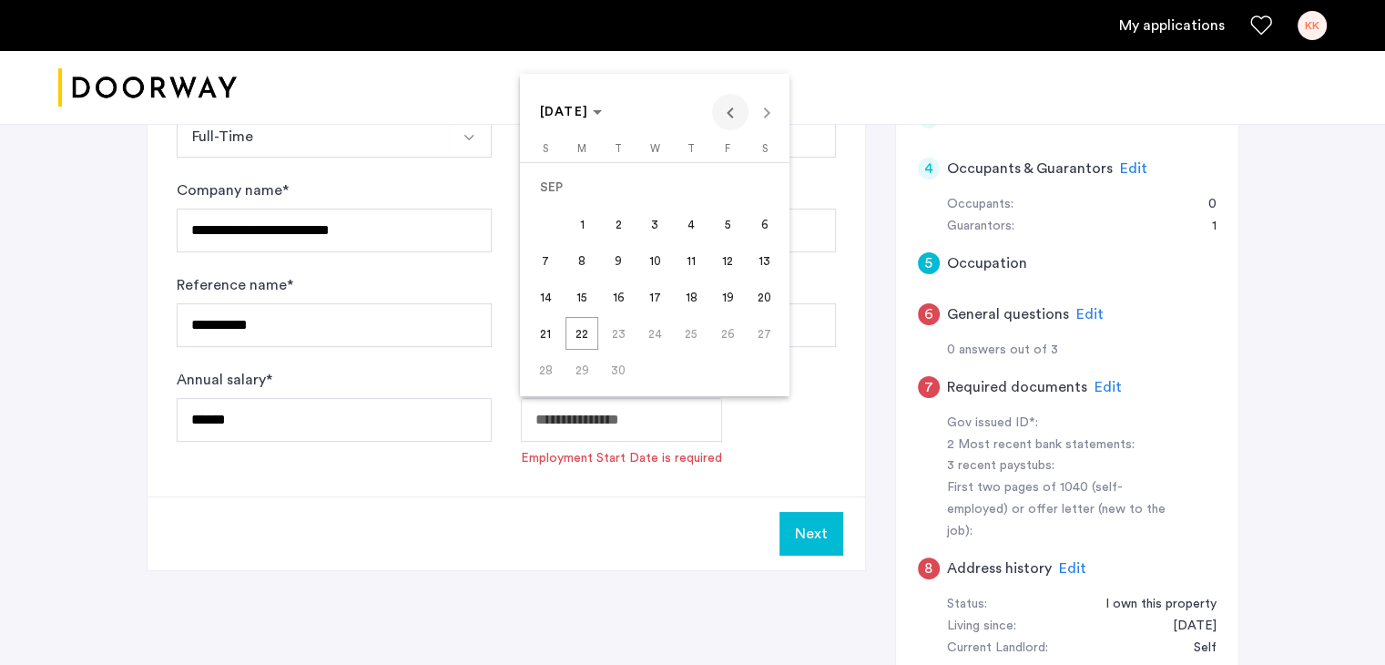
click at [727, 110] on span "Previous month" at bounding box center [730, 112] width 36 height 36
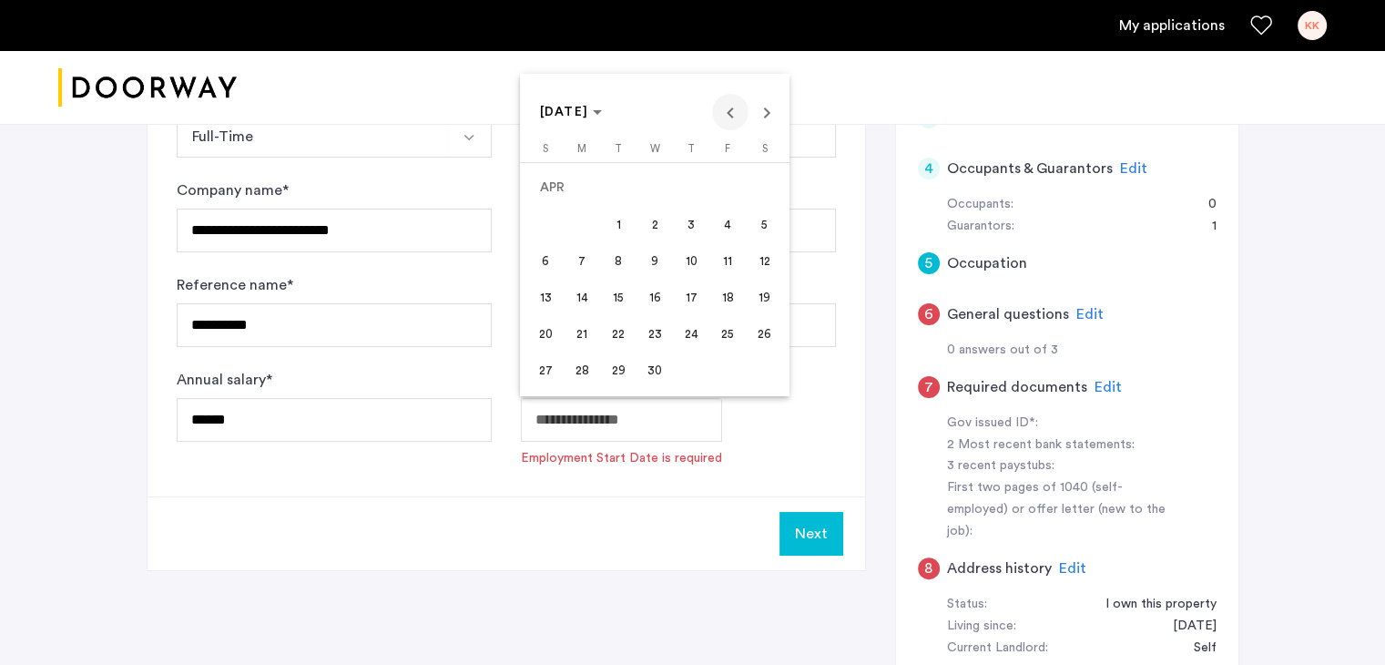
click at [727, 110] on span "Previous month" at bounding box center [730, 112] width 36 height 36
click at [602, 113] on icon "Choose month and year" at bounding box center [597, 112] width 9 height 5
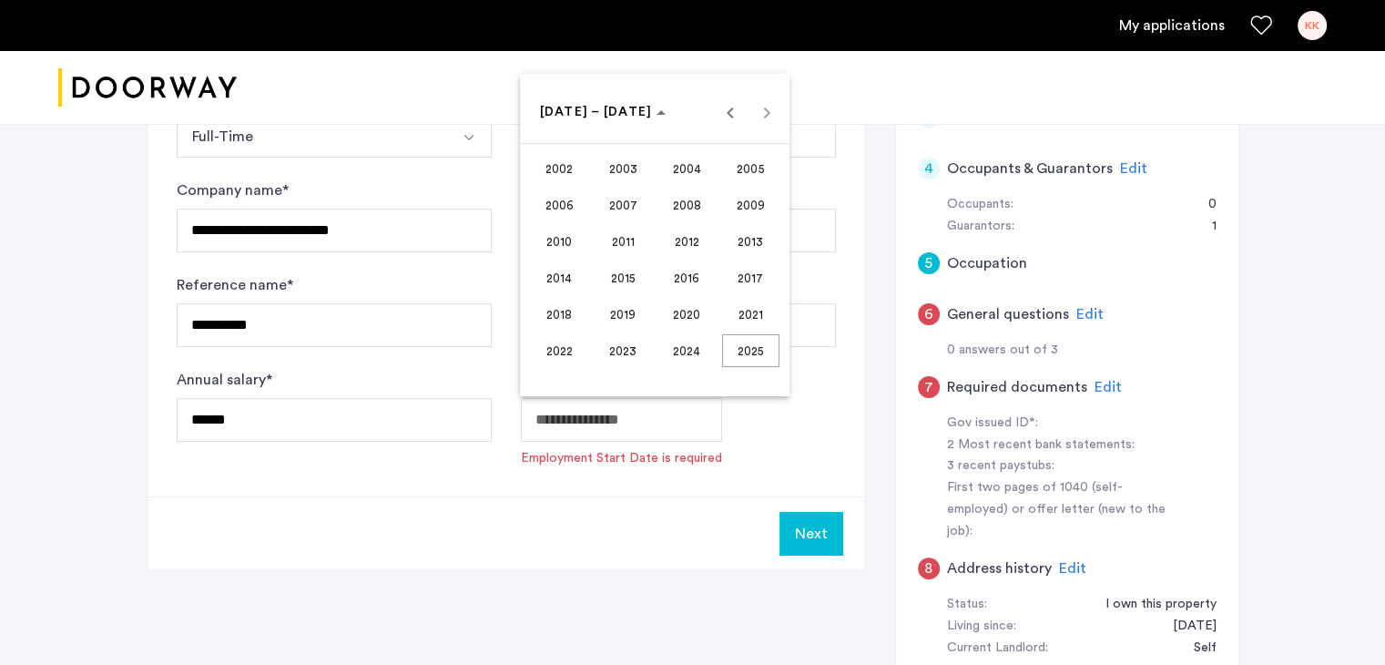
click at [568, 234] on span "2010" at bounding box center [559, 241] width 57 height 33
click at [553, 234] on span "MAY" at bounding box center [559, 241] width 57 height 33
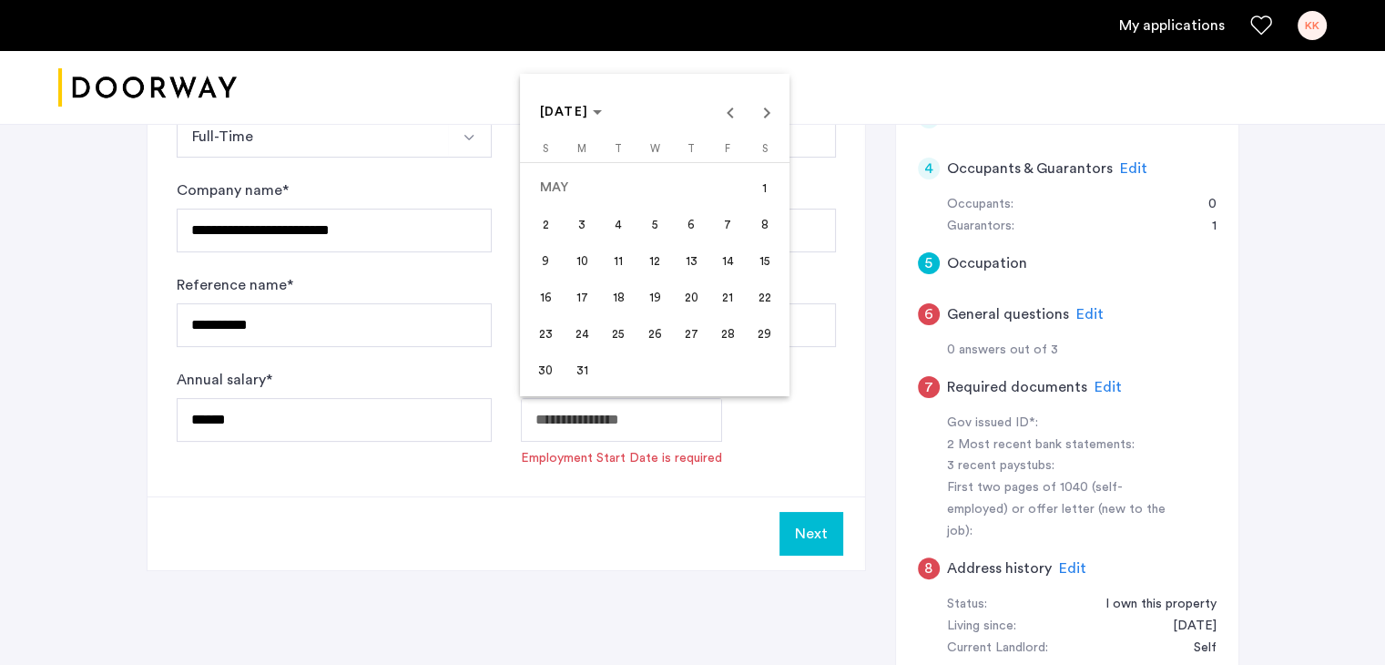
click at [686, 307] on span "20" at bounding box center [691, 296] width 33 height 33
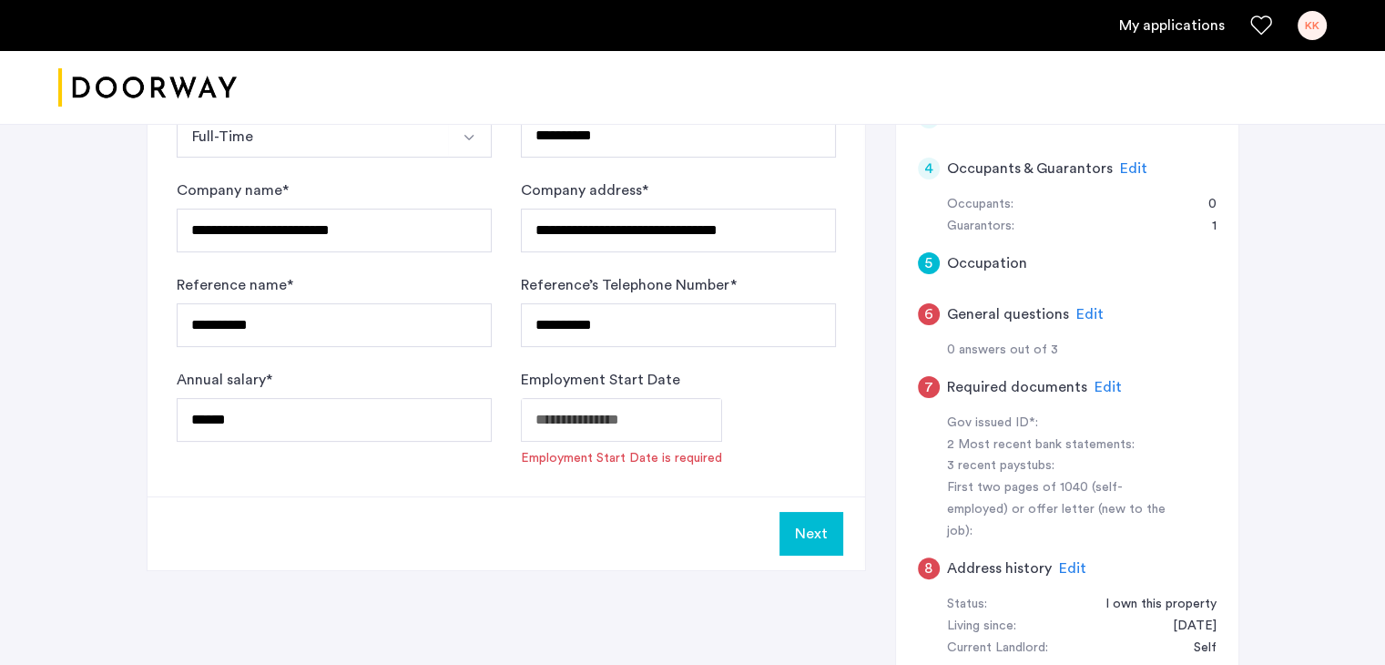
type input "**********"
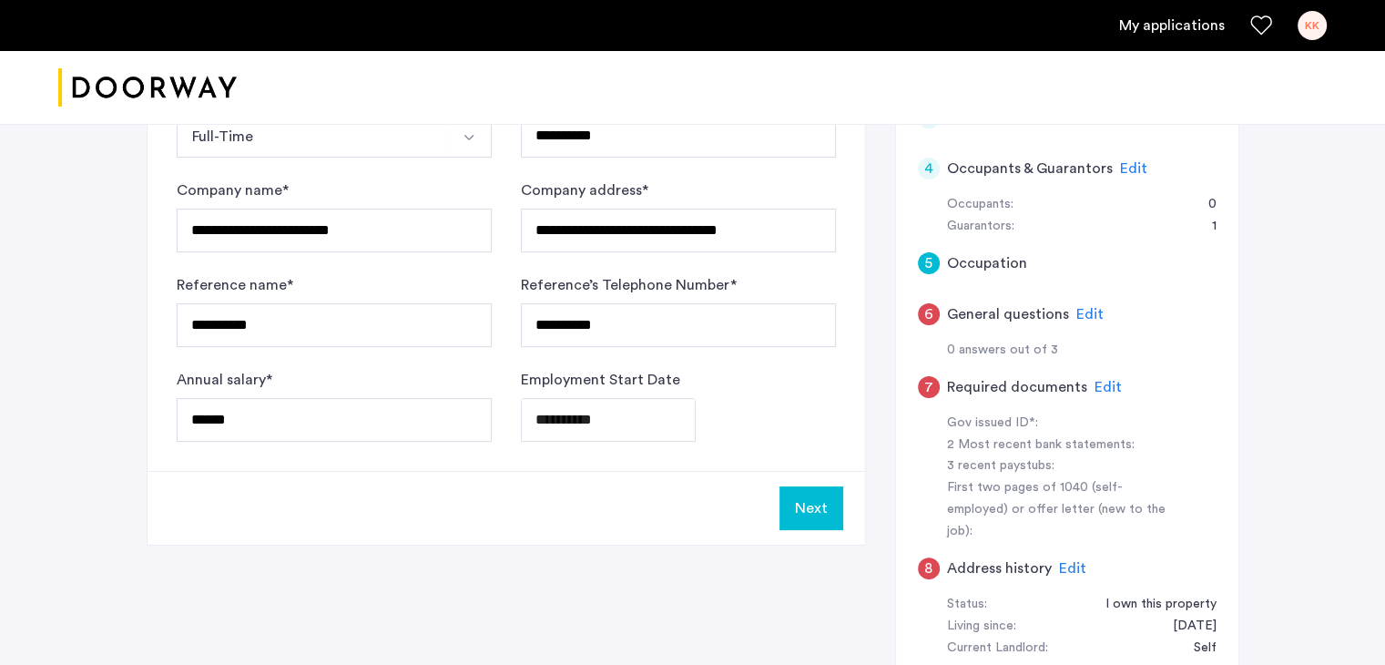
click at [803, 507] on button "Next" at bounding box center [811, 508] width 64 height 44
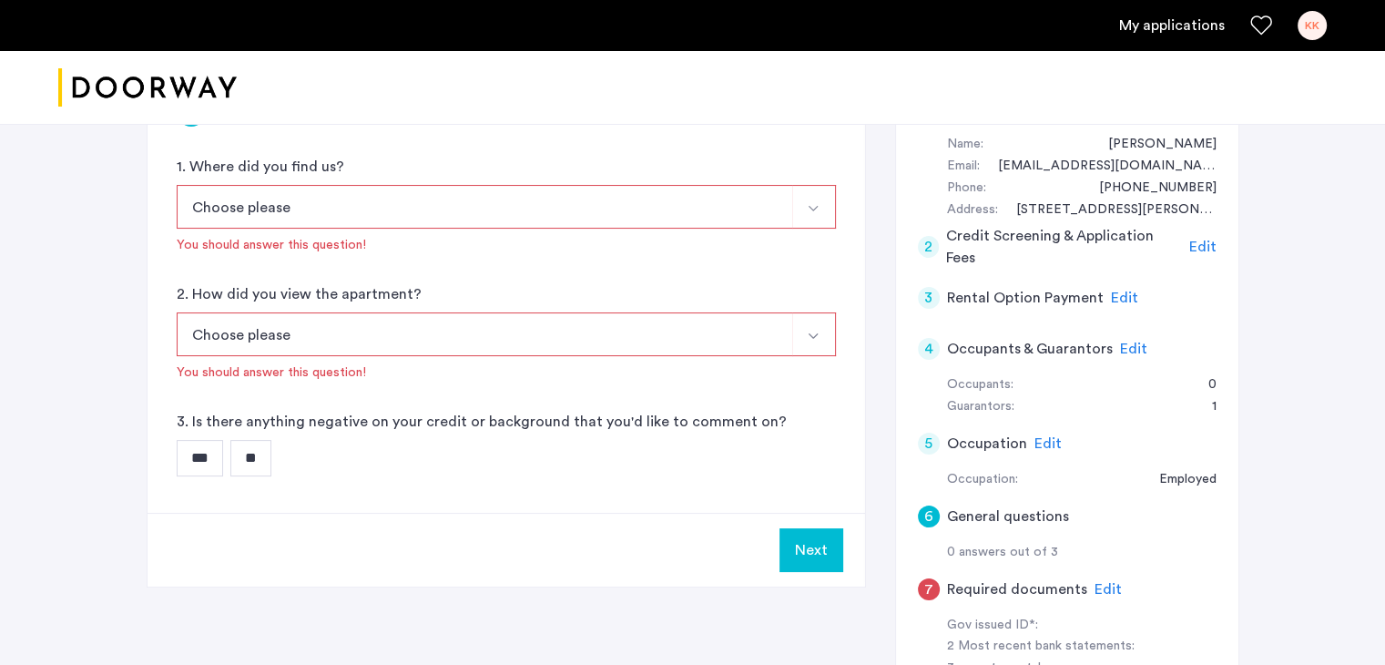
scroll to position [273, 0]
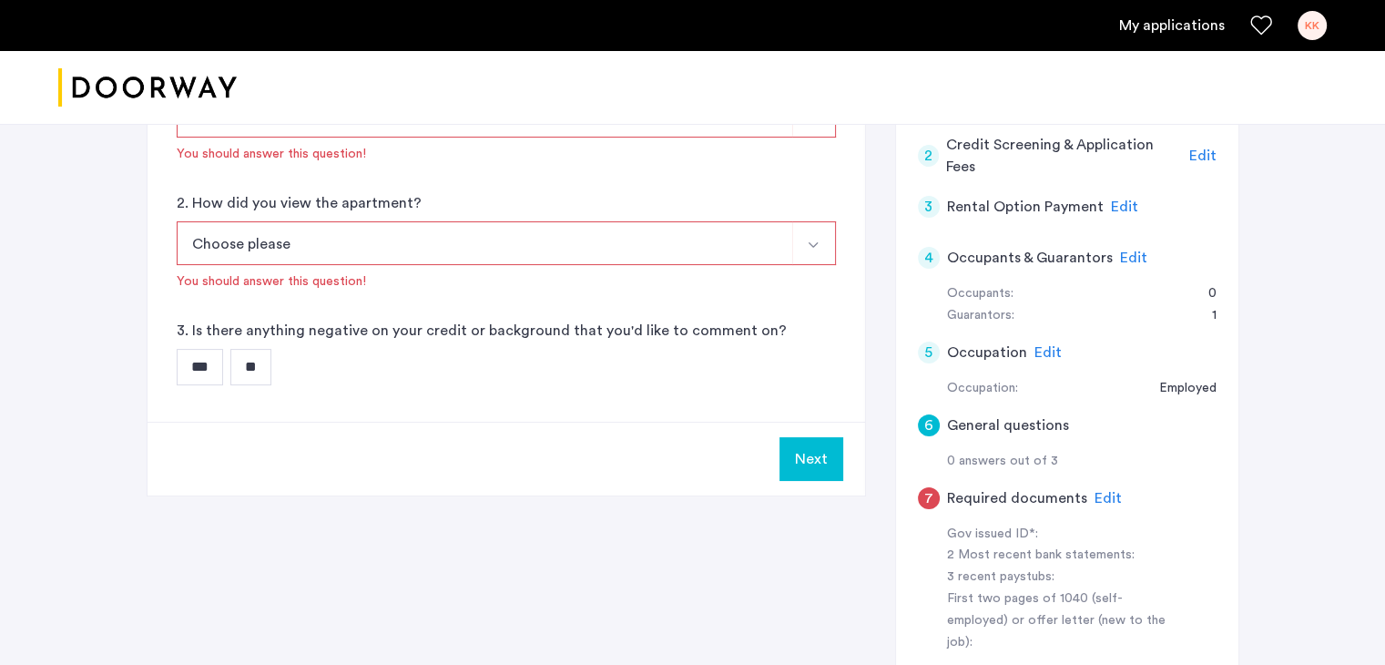
click at [257, 365] on input "**" at bounding box center [250, 367] width 41 height 36
click at [800, 453] on button "Next" at bounding box center [811, 459] width 64 height 44
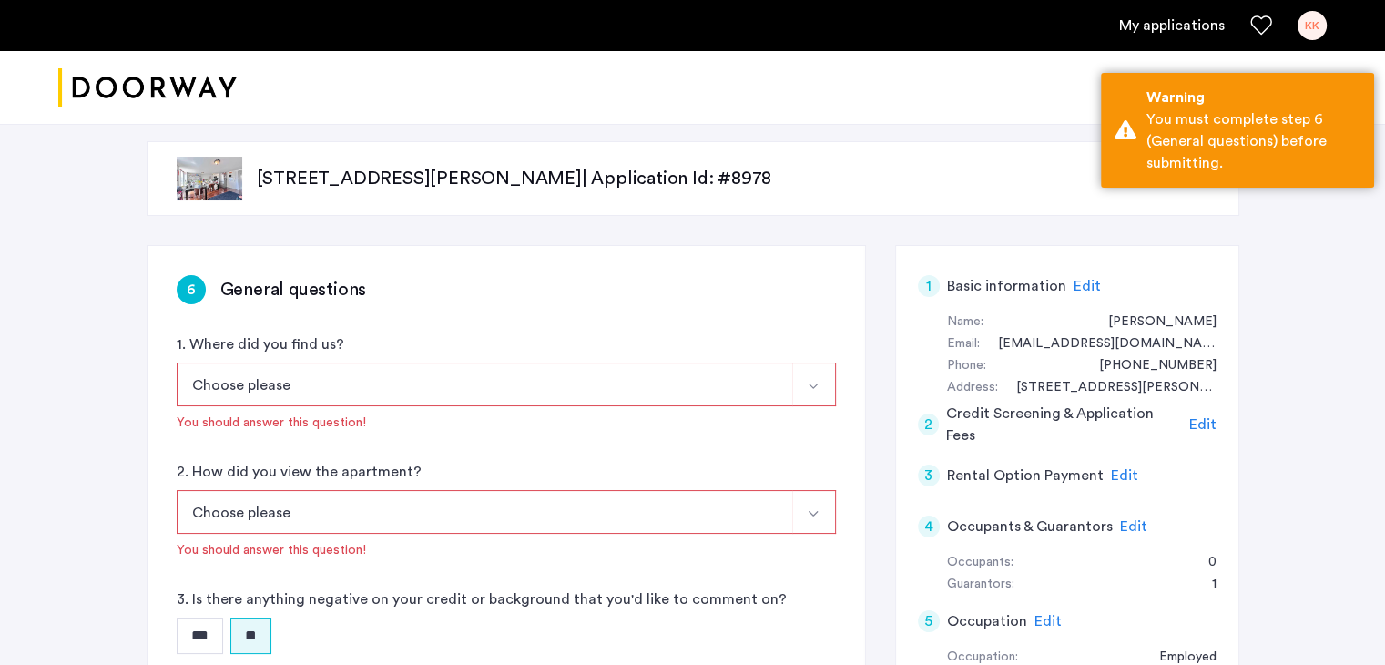
scroll to position [0, 0]
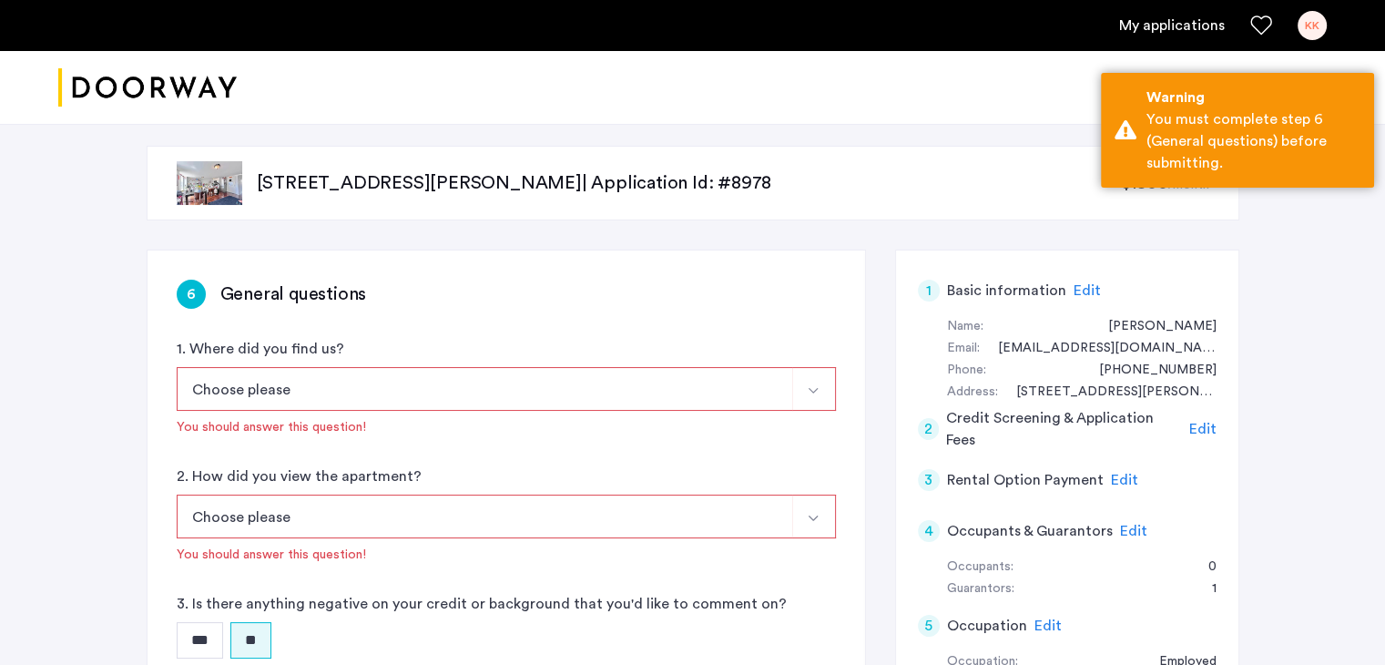
click at [346, 378] on button "Choose please" at bounding box center [485, 389] width 616 height 44
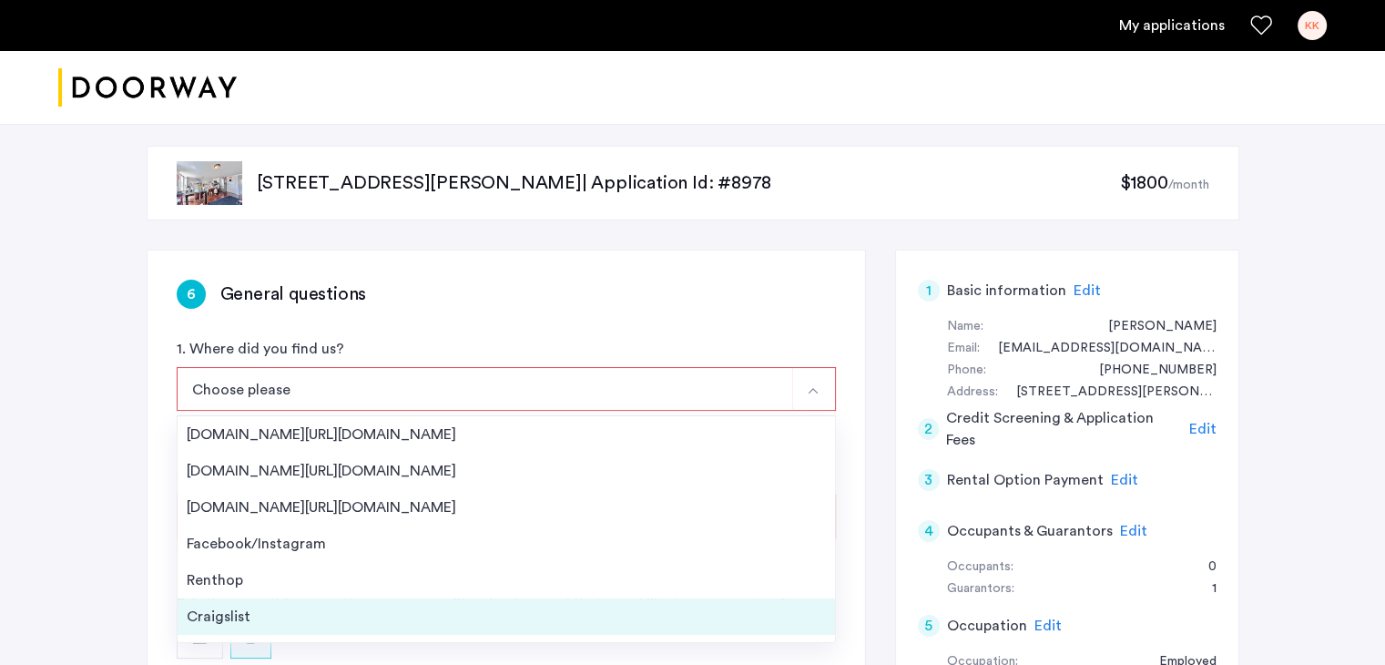
click at [221, 606] on div "Craigslist" at bounding box center [506, 617] width 639 height 22
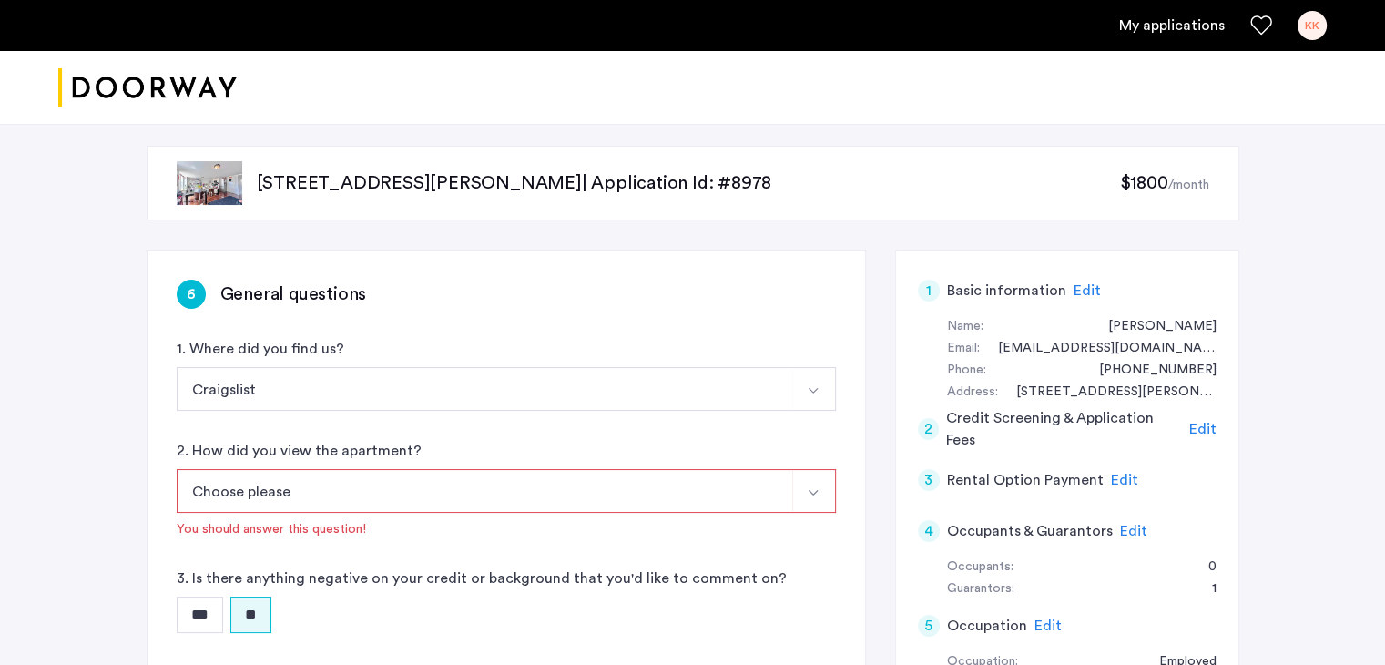
click at [423, 479] on button "Choose please" at bounding box center [485, 491] width 616 height 44
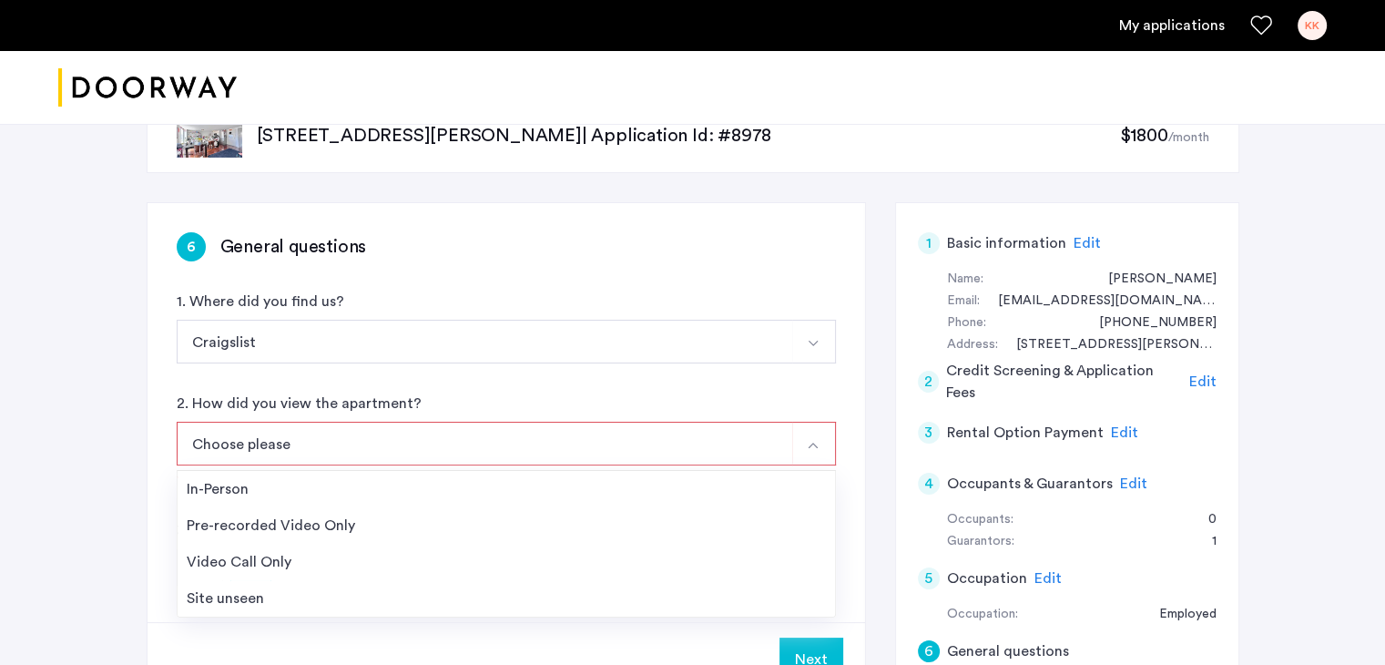
scroll to position [91, 0]
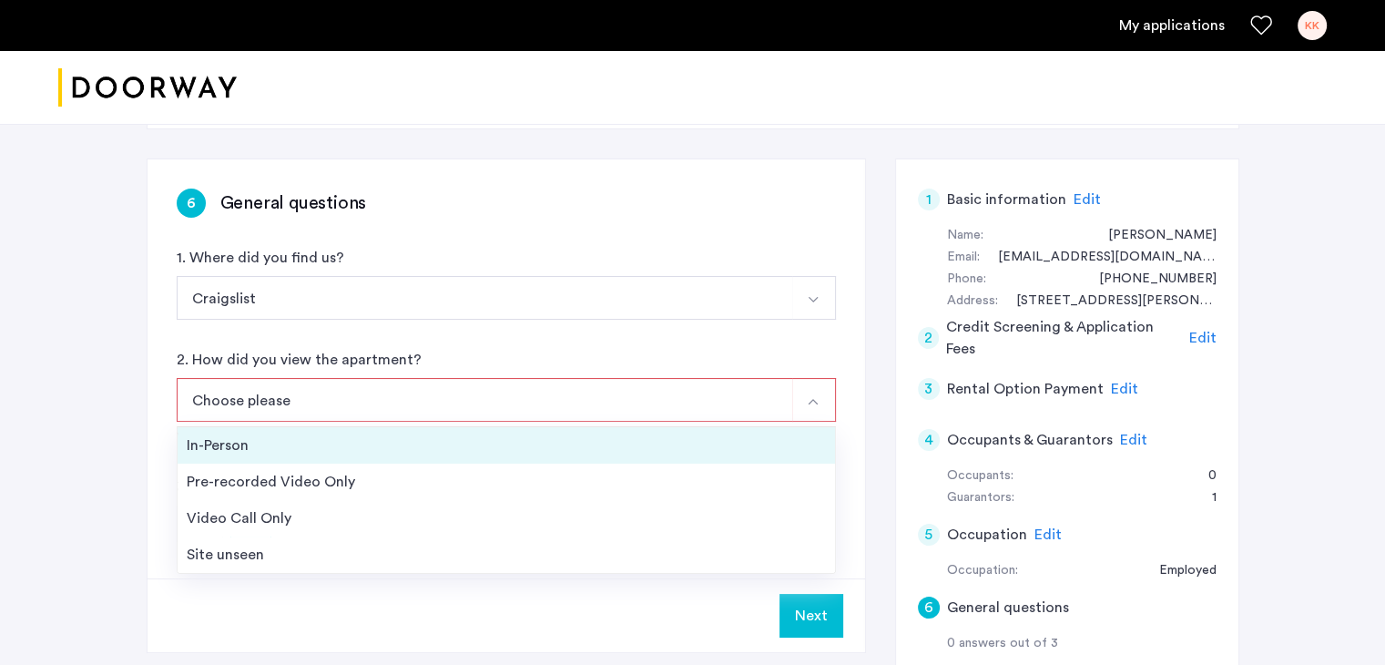
click at [257, 454] on div "In-Person" at bounding box center [506, 445] width 639 height 22
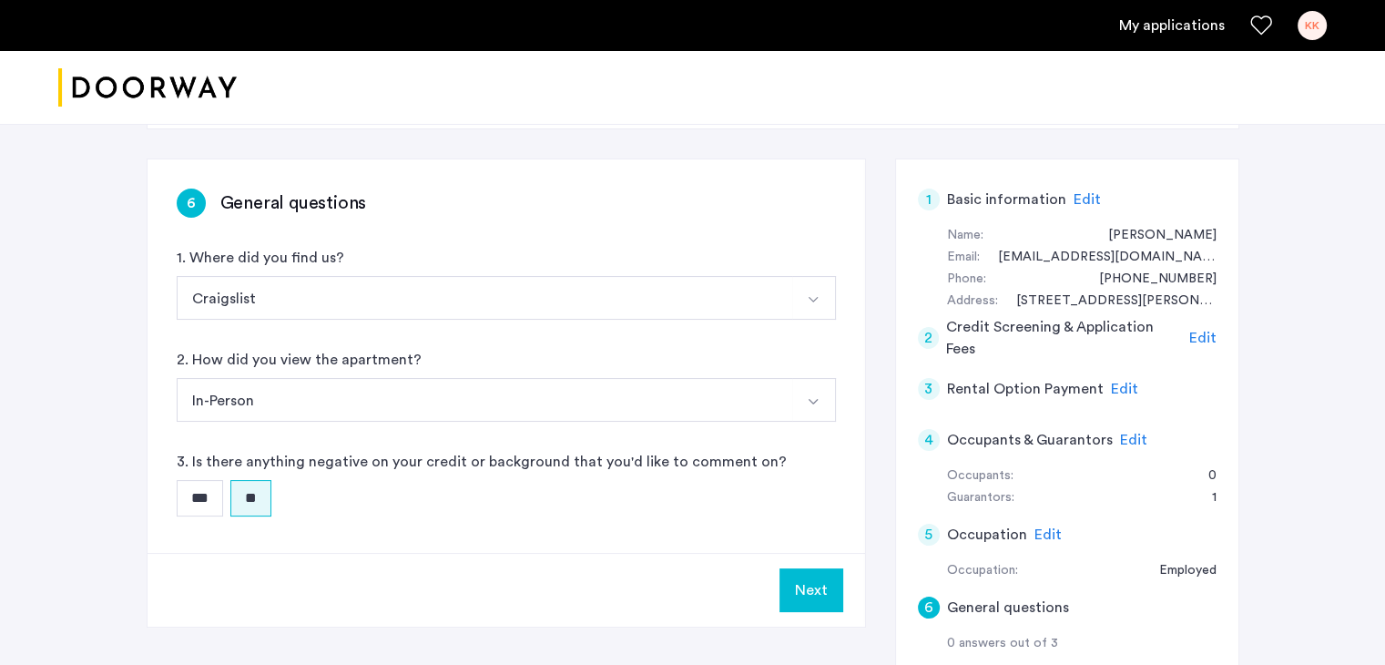
click at [306, 394] on button "In-Person" at bounding box center [485, 400] width 616 height 44
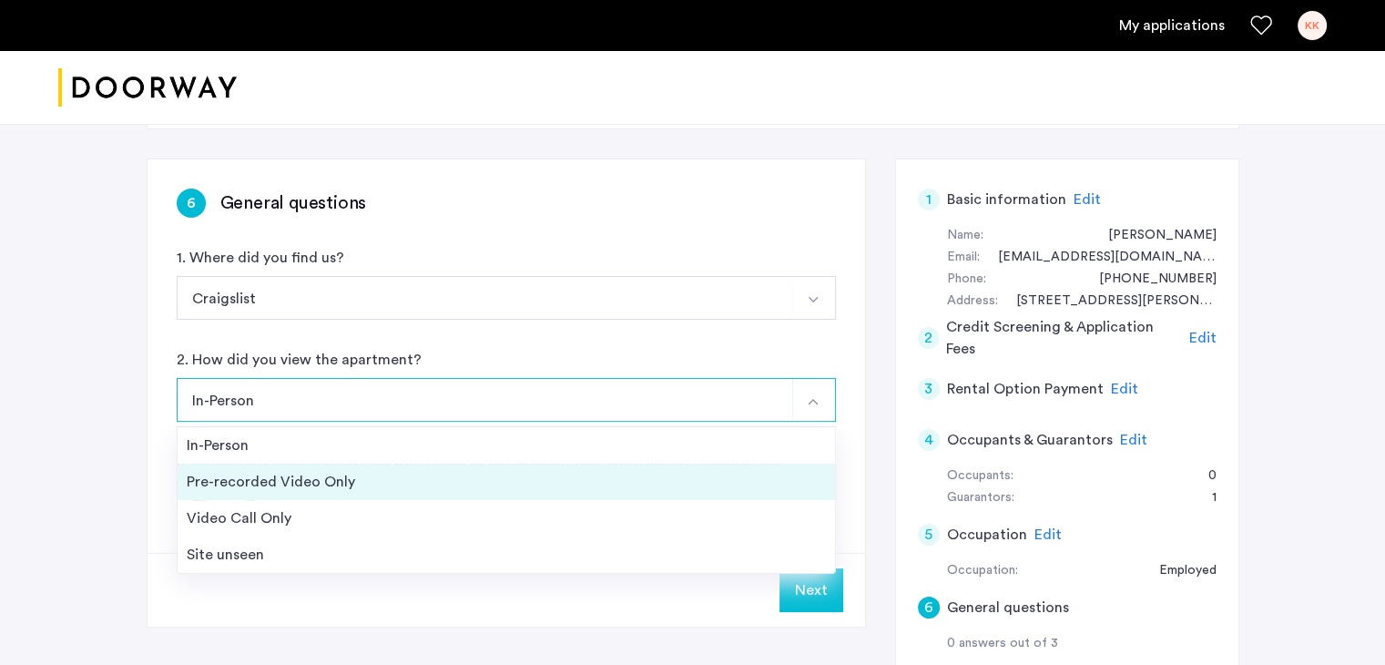
click at [289, 478] on div "Pre-recorded Video Only" at bounding box center [506, 482] width 639 height 22
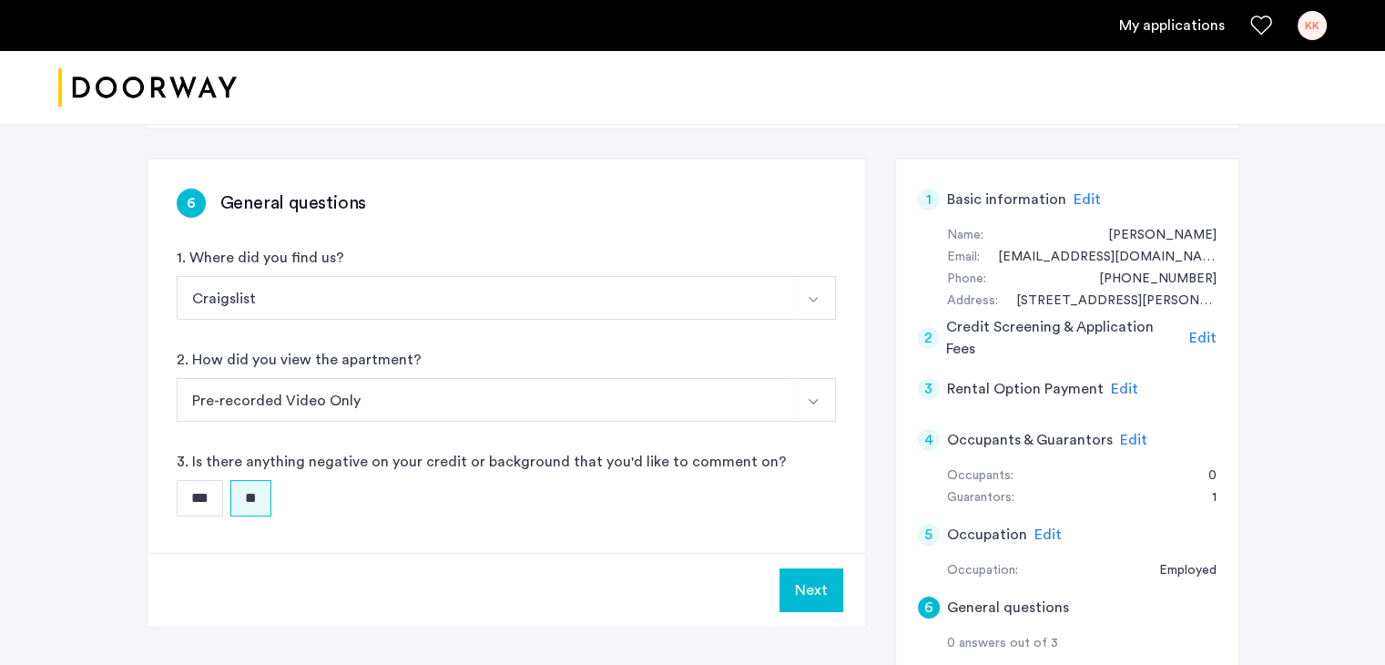
click at [799, 586] on button "Next" at bounding box center [811, 590] width 64 height 44
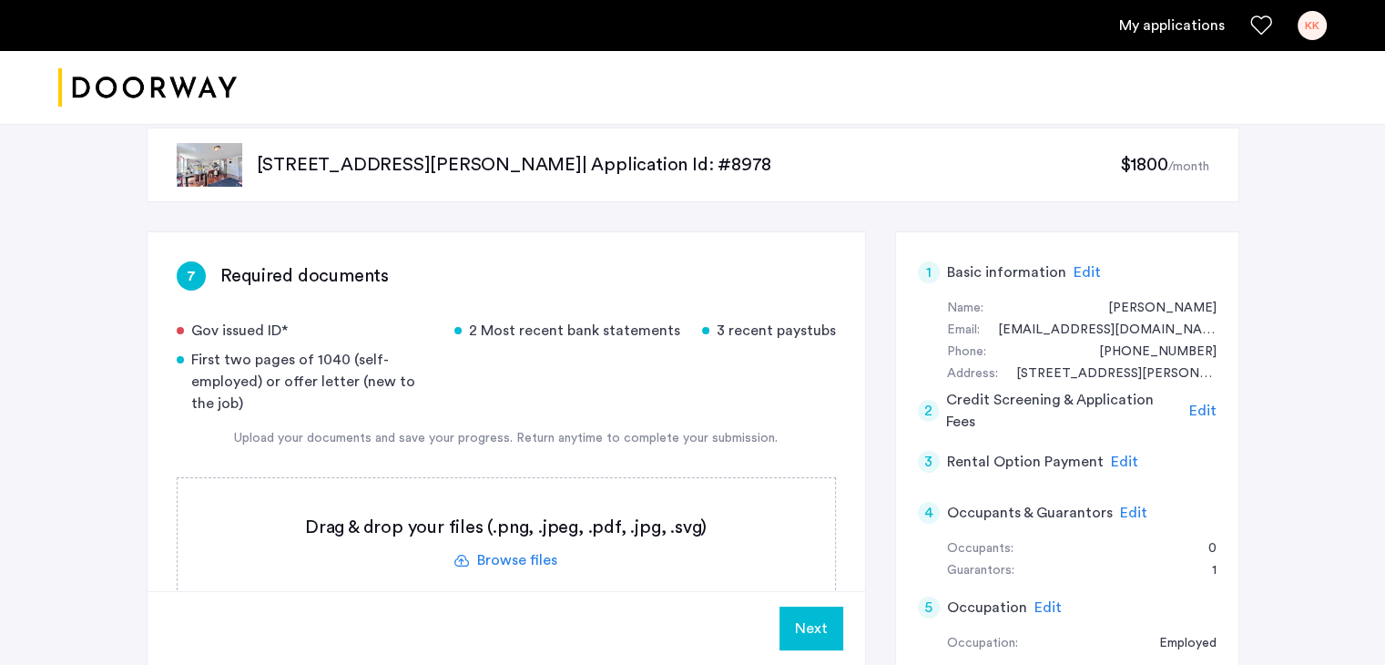
scroll to position [0, 0]
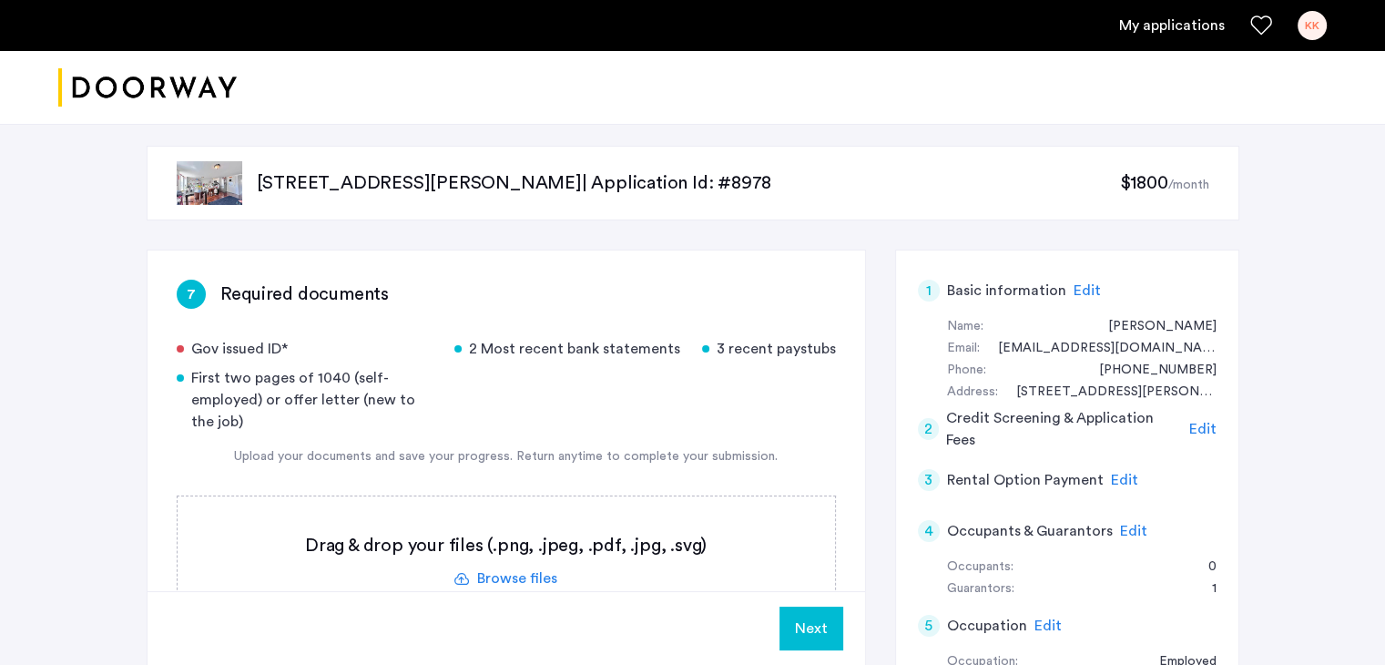
click at [523, 581] on label at bounding box center [506, 560] width 657 height 129
click at [0, 0] on input "file" at bounding box center [0, 0] width 0 height 0
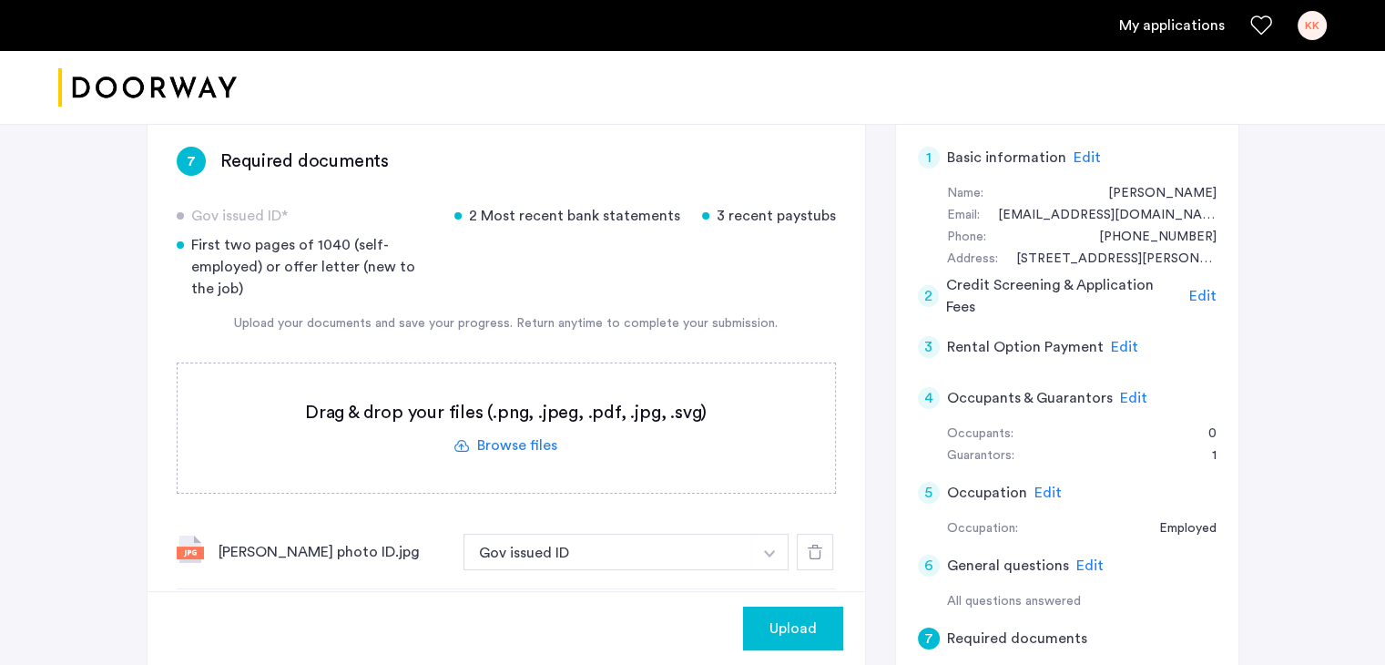
scroll to position [91, 0]
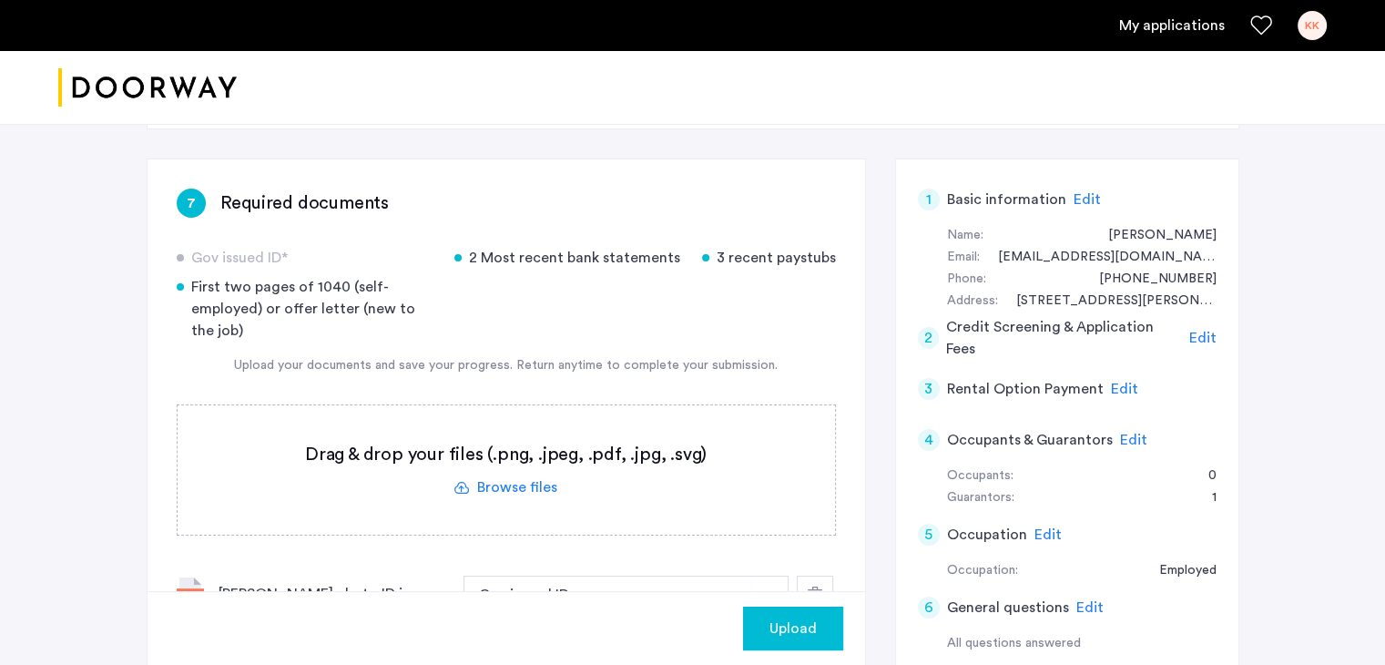
click at [514, 485] on label at bounding box center [506, 469] width 657 height 129
click at [0, 0] on input "file" at bounding box center [0, 0] width 0 height 0
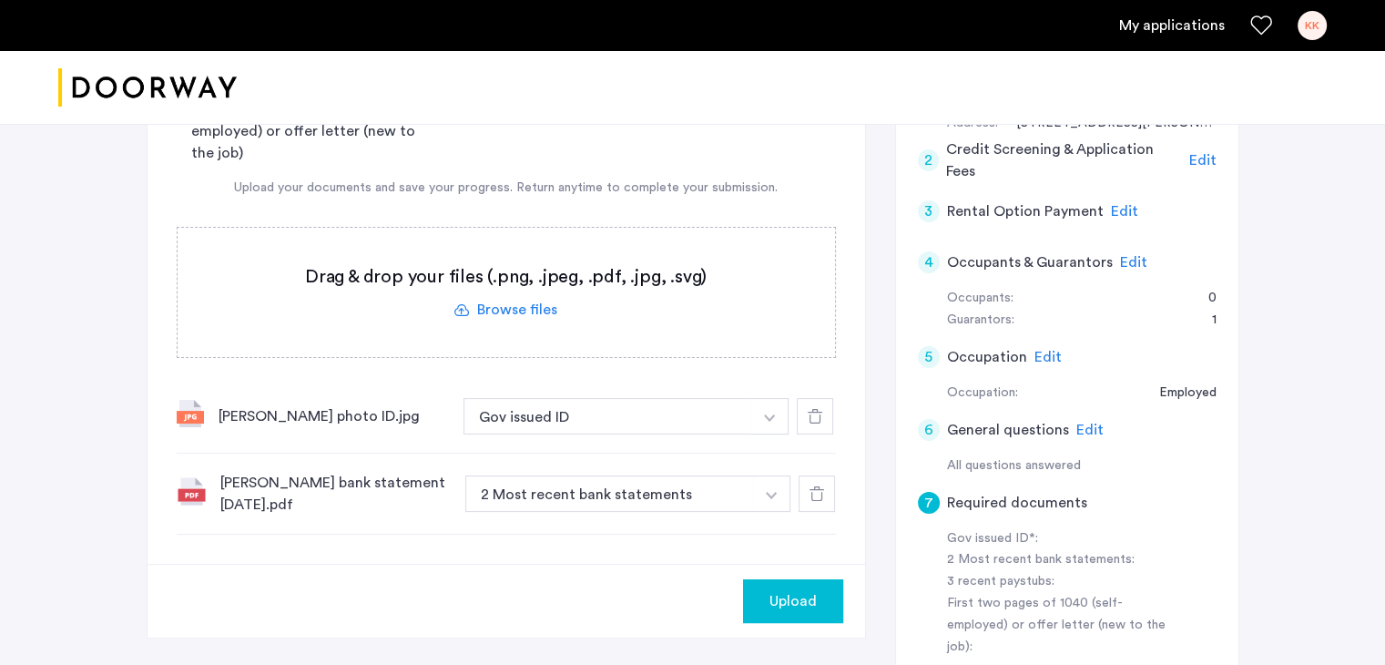
scroll to position [273, 0]
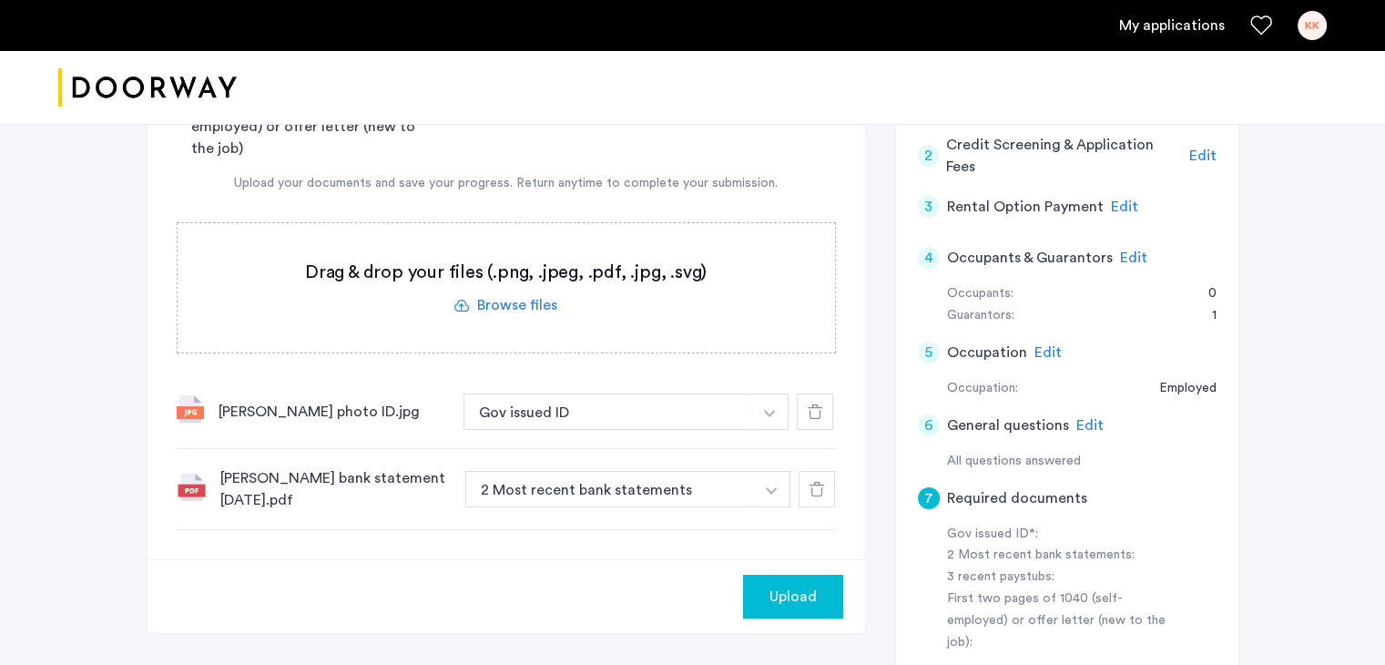
click at [525, 303] on label at bounding box center [506, 287] width 657 height 129
click at [0, 0] on input "file" at bounding box center [0, 0] width 0 height 0
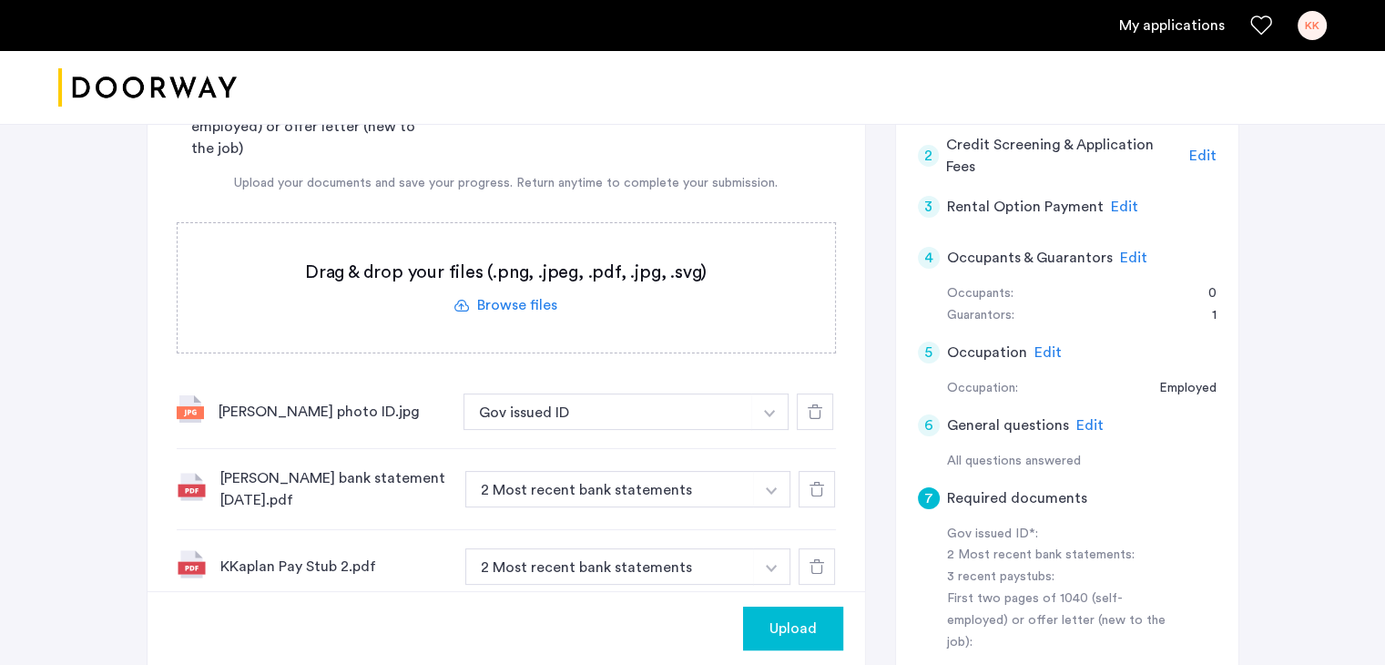
click at [515, 303] on label at bounding box center [506, 287] width 657 height 129
click at [0, 0] on input "file" at bounding box center [0, 0] width 0 height 0
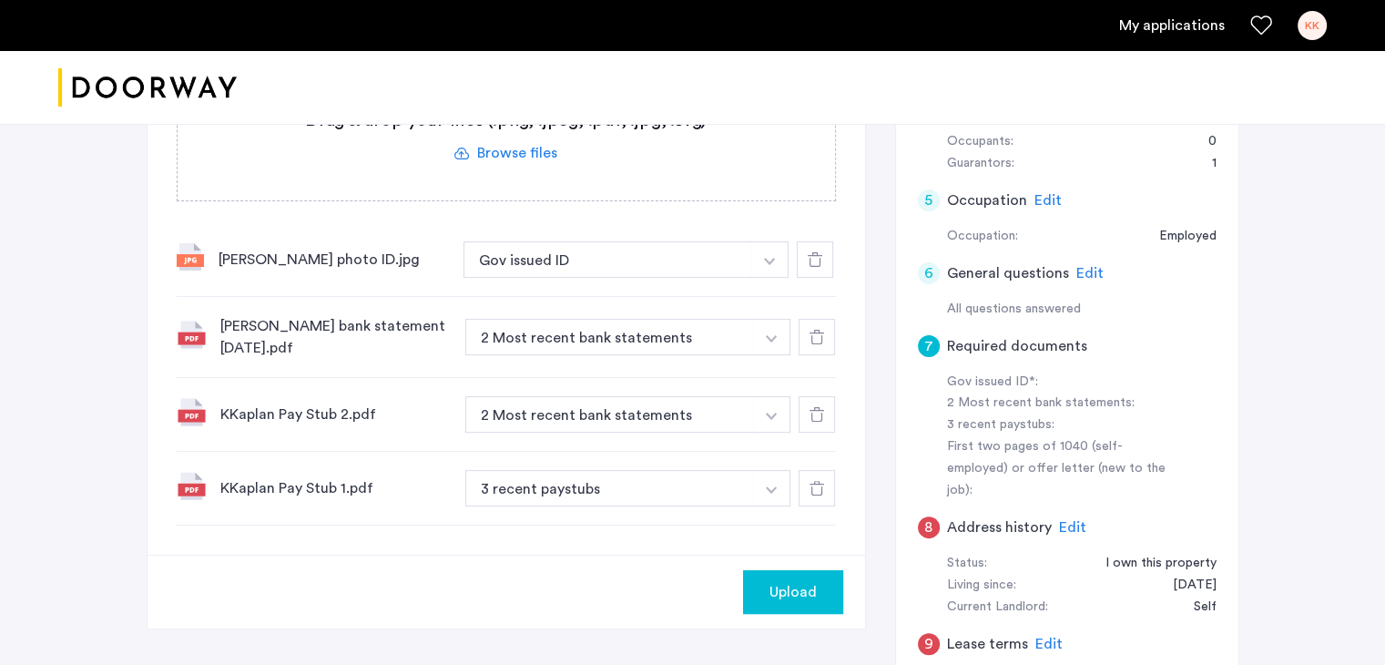
scroll to position [455, 0]
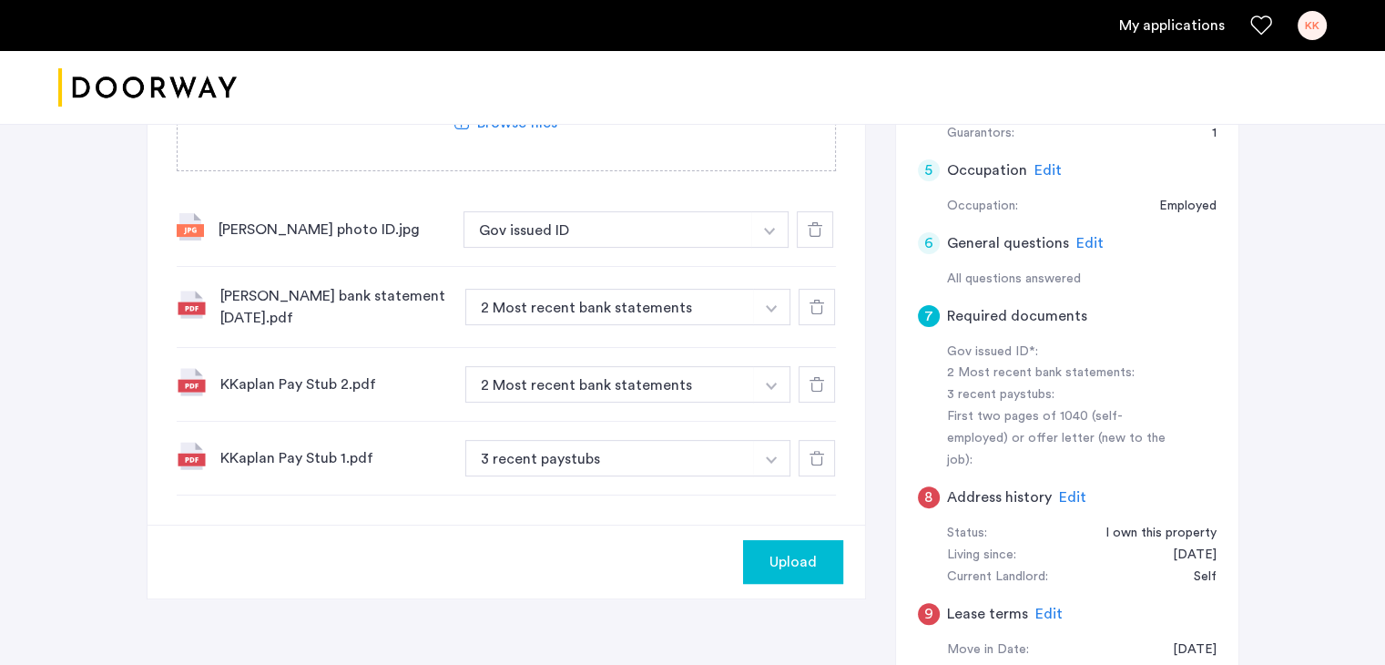
click at [811, 554] on span "Upload" at bounding box center [792, 562] width 47 height 22
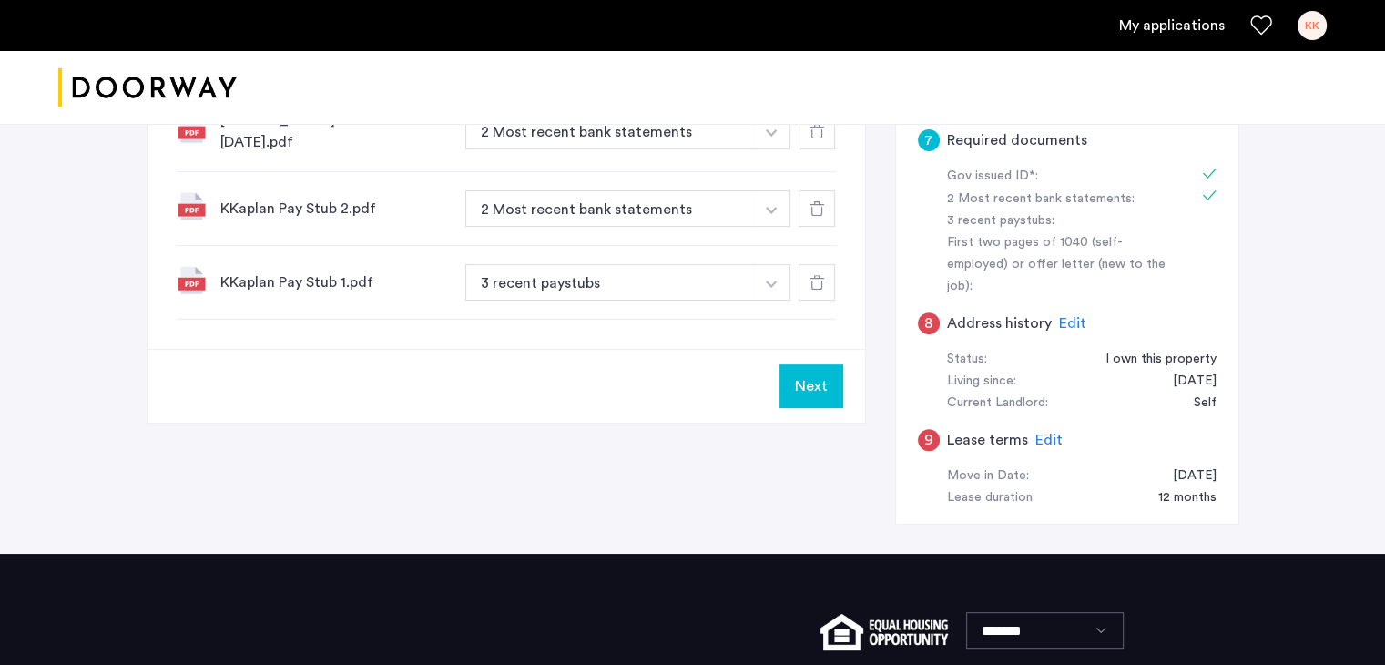
scroll to position [637, 0]
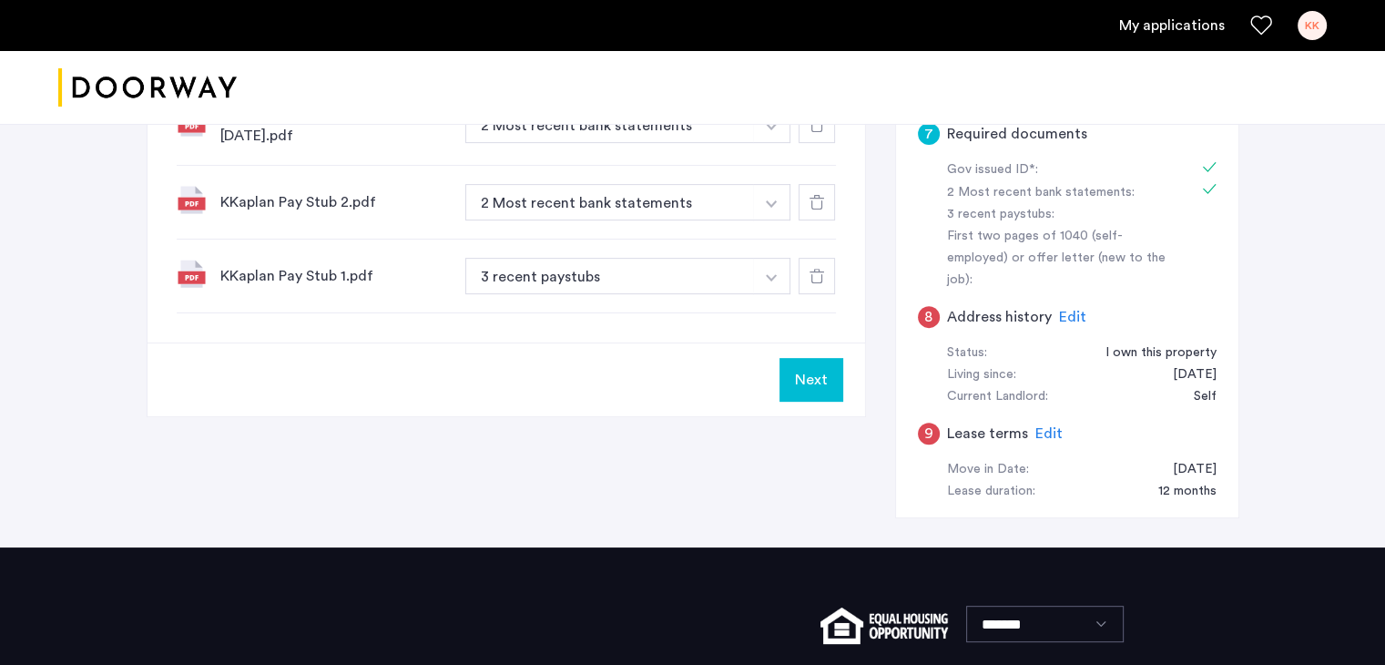
click at [800, 376] on button "Next" at bounding box center [811, 380] width 64 height 44
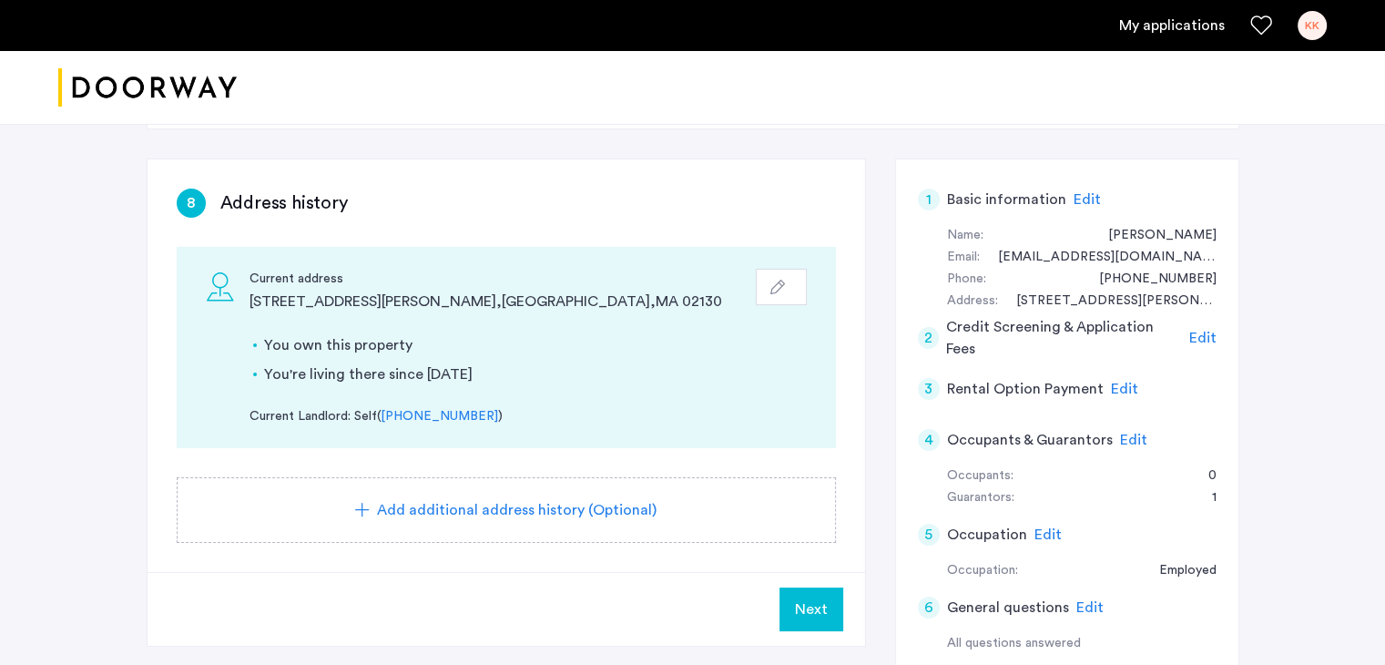
scroll to position [273, 0]
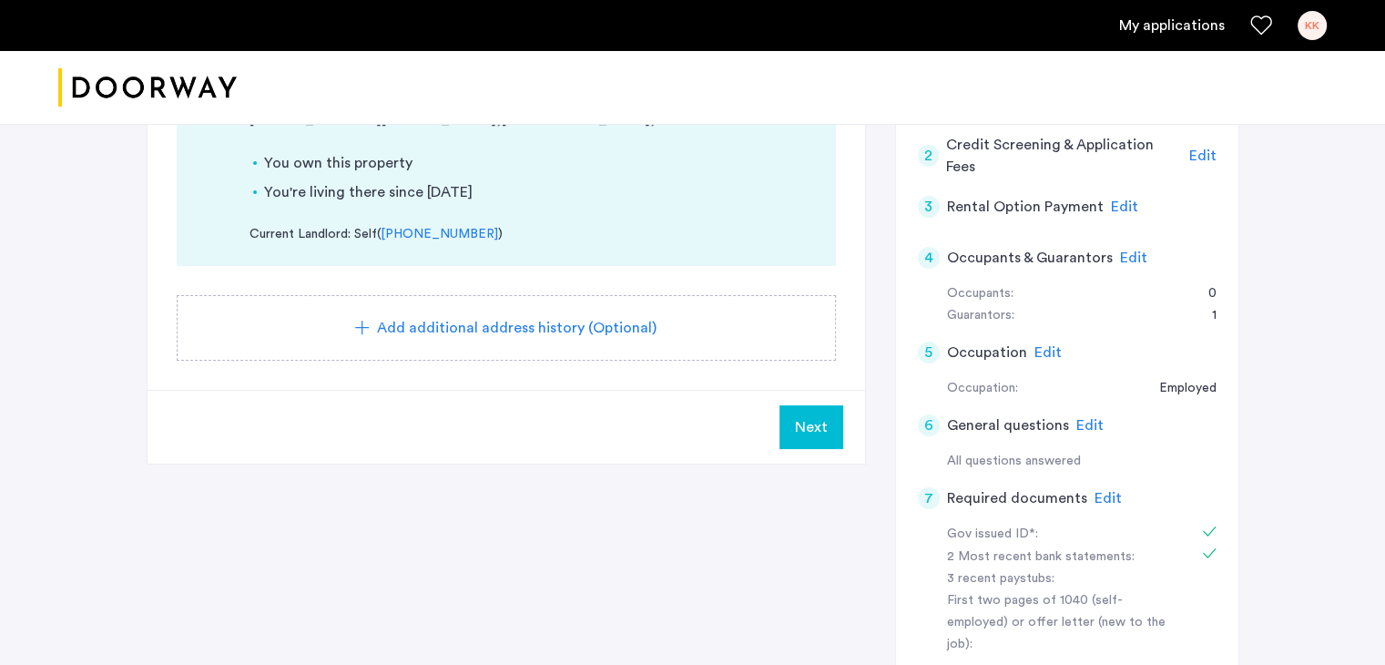
click at [805, 423] on span "Next" at bounding box center [811, 427] width 33 height 22
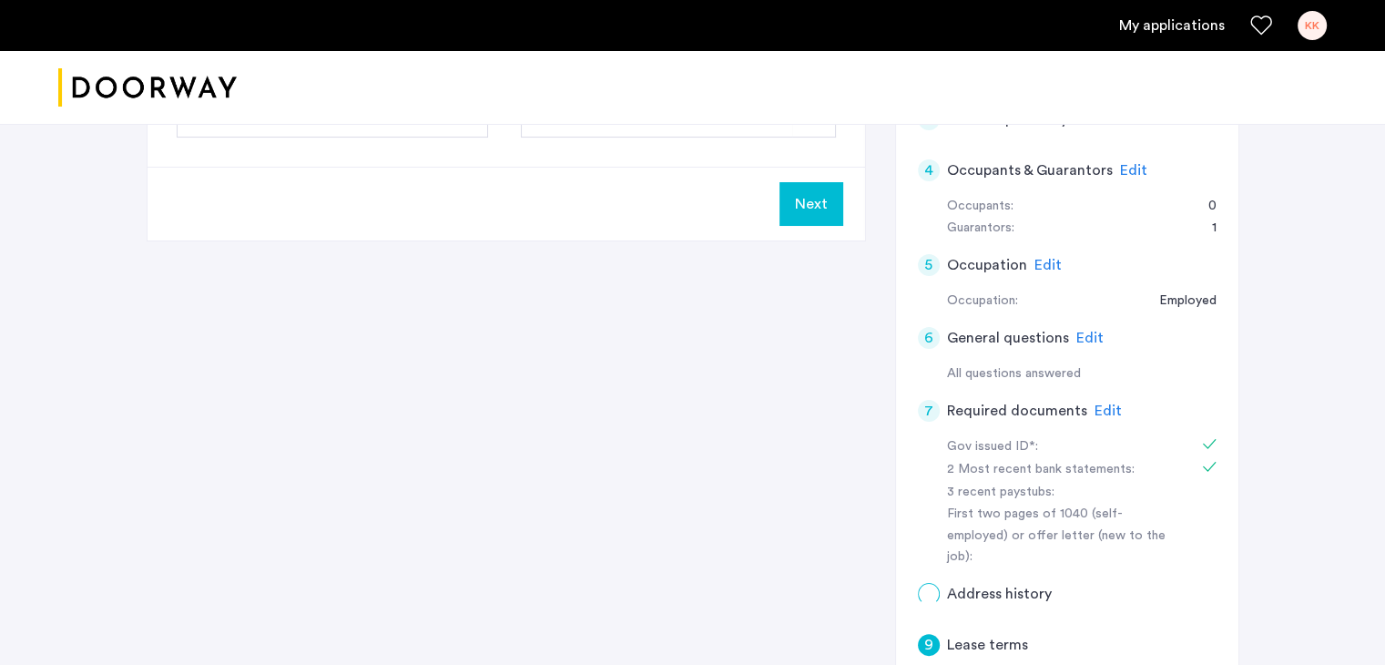
scroll to position [0, 0]
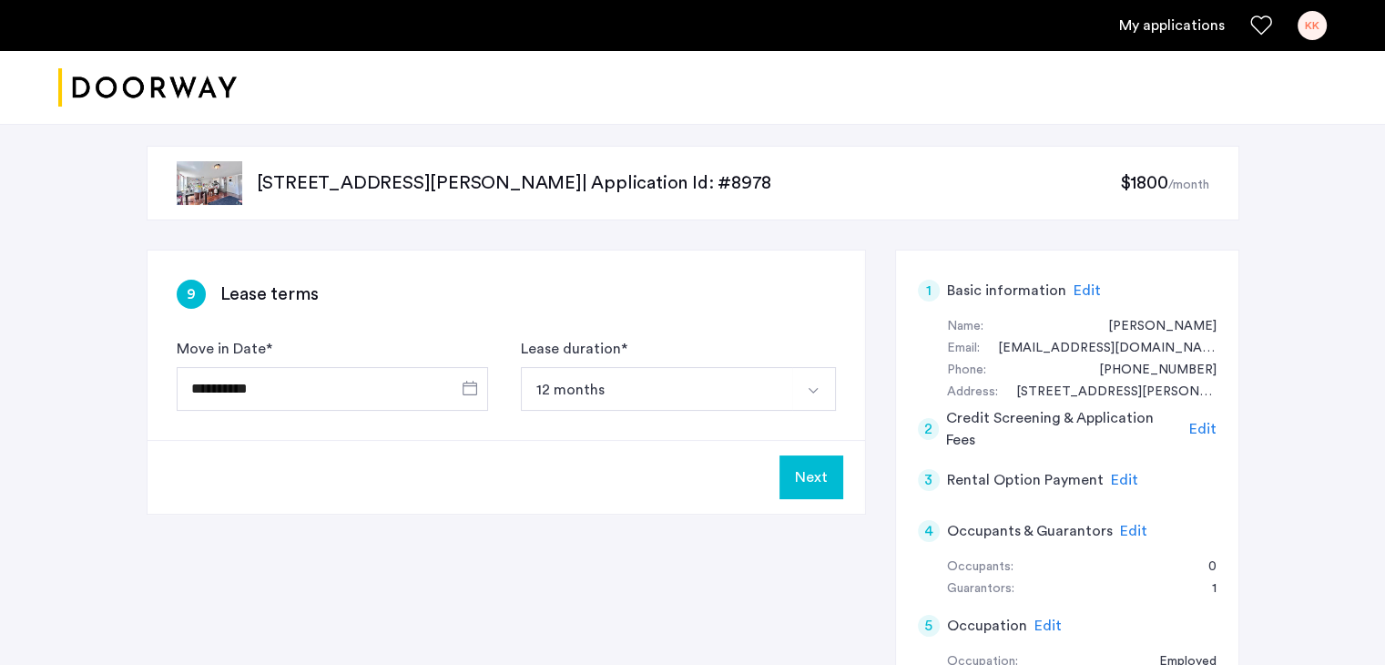
click at [823, 482] on button "Next" at bounding box center [811, 477] width 64 height 44
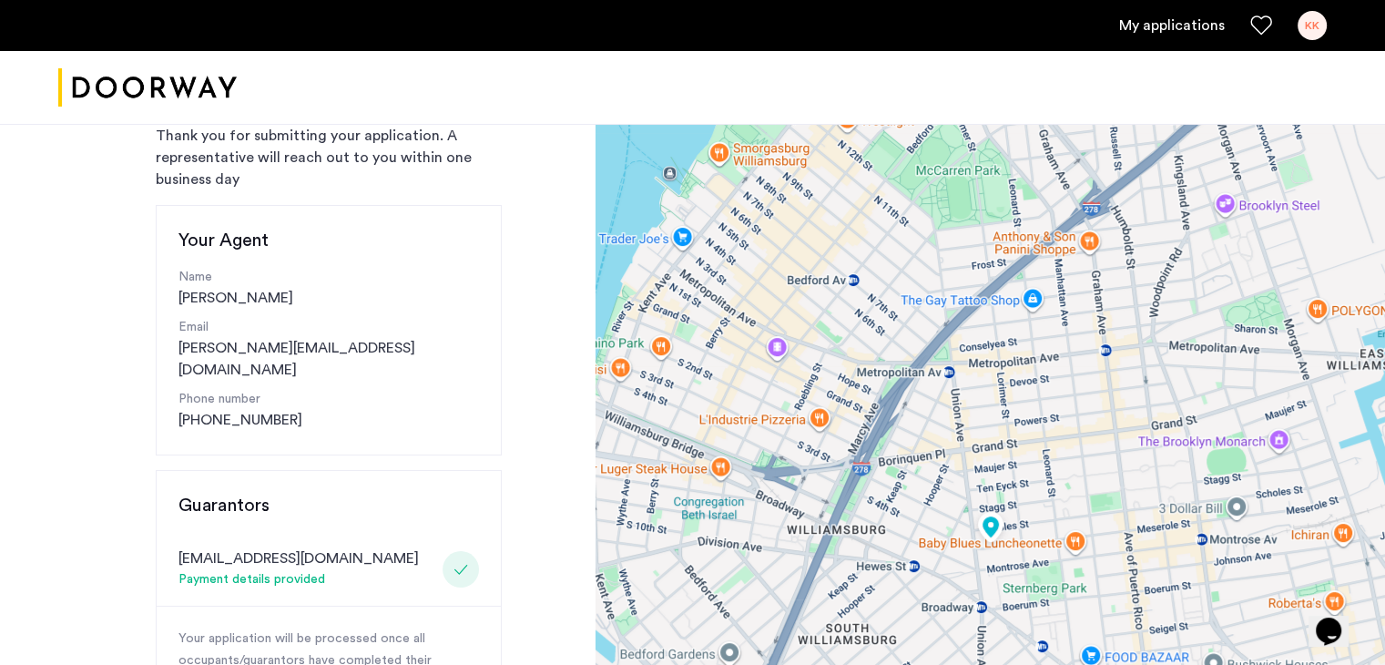
scroll to position [91, 0]
